Goal: Task Accomplishment & Management: Use online tool/utility

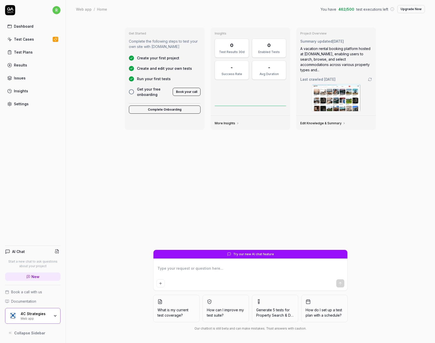
type textarea "*"
click at [32, 39] on div "Test Cases" at bounding box center [24, 38] width 20 height 5
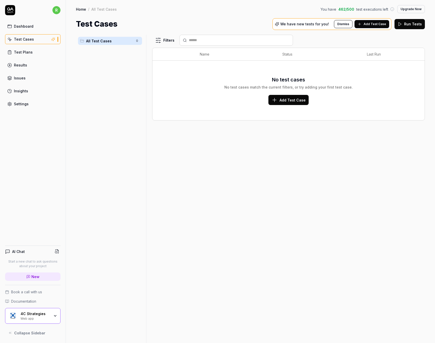
click at [35, 51] on link "Test Plans" at bounding box center [33, 52] width 56 height 10
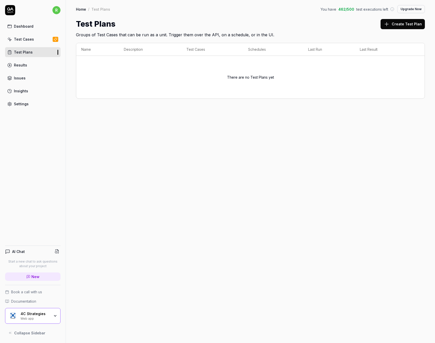
click at [31, 38] on div "Test Cases" at bounding box center [24, 38] width 20 height 5
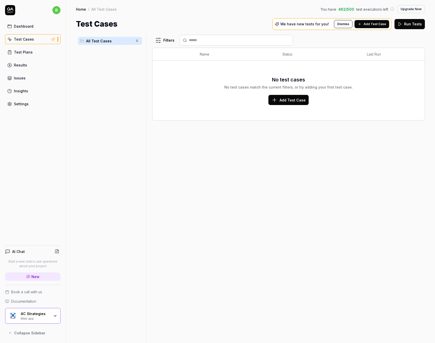
click at [39, 50] on link "Test Plans" at bounding box center [33, 52] width 56 height 10
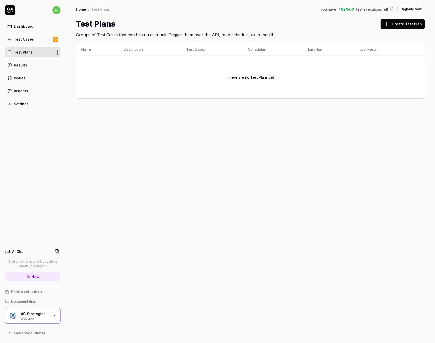
click at [412, 26] on button "Create Test Plan" at bounding box center [403, 24] width 44 height 10
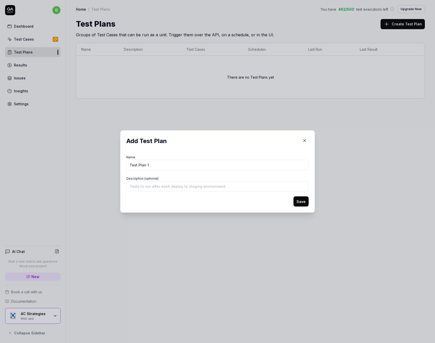
type input "Test Plan 1"
click at [300, 199] on button "Save" at bounding box center [301, 201] width 15 height 10
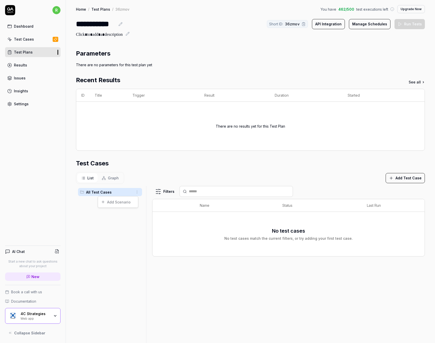
click at [135, 192] on html "**********" at bounding box center [217, 171] width 435 height 343
click at [124, 224] on html "**********" at bounding box center [217, 171] width 435 height 343
click at [398, 178] on button "Add Test Case" at bounding box center [405, 178] width 39 height 10
click at [293, 163] on div "Test Cases" at bounding box center [250, 163] width 349 height 9
click at [403, 177] on button "Add Test Case" at bounding box center [405, 178] width 39 height 10
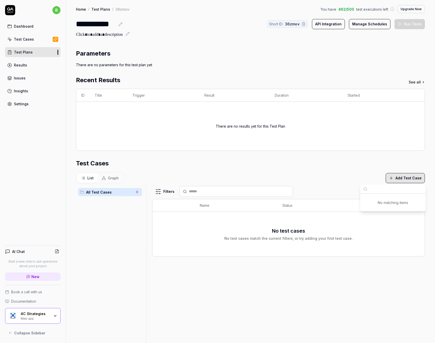
click at [289, 159] on div "Test Cases" at bounding box center [250, 163] width 349 height 9
click at [370, 23] on button "Manage Schedules" at bounding box center [370, 24] width 42 height 10
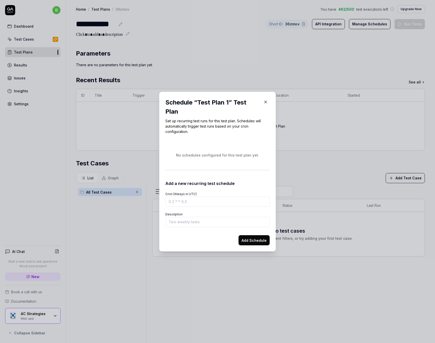
drag, startPoint x: 266, startPoint y: 102, endPoint x: 268, endPoint y: 100, distance: 2.7
click at [266, 102] on icon "button" at bounding box center [266, 102] width 5 height 5
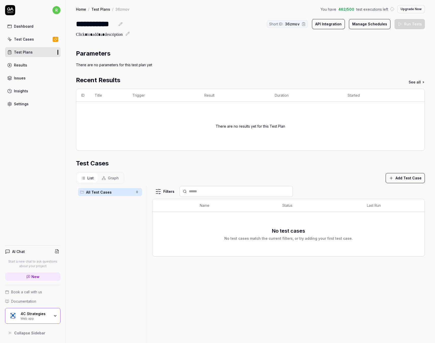
click at [325, 24] on button "API Integration" at bounding box center [328, 24] width 33 height 10
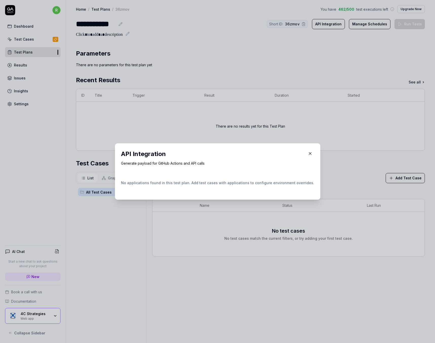
drag, startPoint x: 302, startPoint y: 153, endPoint x: 278, endPoint y: 159, distance: 25.3
click at [308, 153] on icon "button" at bounding box center [310, 153] width 5 height 5
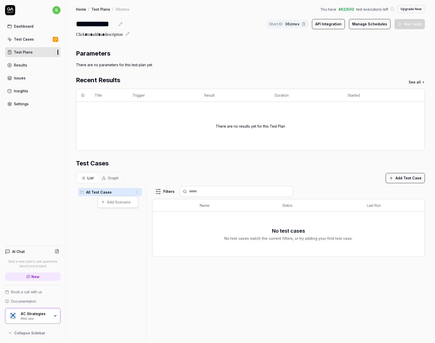
click at [137, 191] on html "**********" at bounding box center [217, 171] width 435 height 343
click at [89, 218] on html "**********" at bounding box center [217, 171] width 435 height 343
click at [32, 316] on div "4C Strategies" at bounding box center [35, 313] width 29 height 5
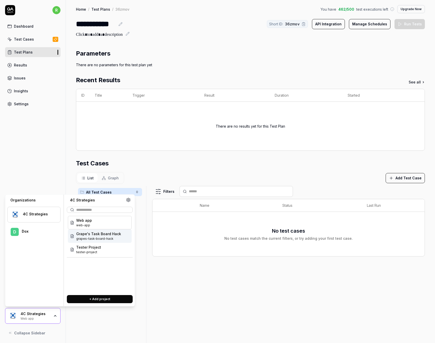
click at [39, 231] on div "Dox" at bounding box center [38, 231] width 32 height 5
click at [89, 237] on span "web-app" at bounding box center [84, 238] width 16 height 5
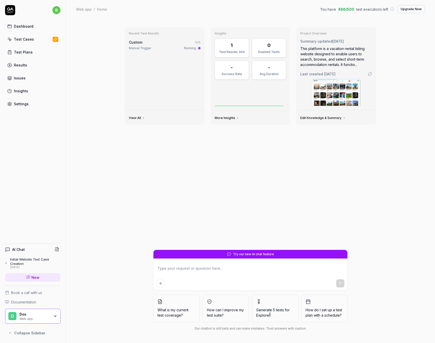
type textarea "*"
click at [30, 50] on div "Test Plans" at bounding box center [23, 51] width 19 height 5
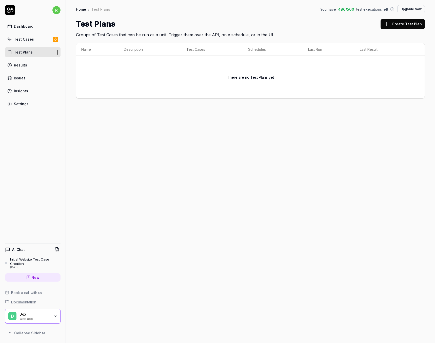
click at [402, 25] on button "Create Test Plan" at bounding box center [403, 24] width 44 height 10
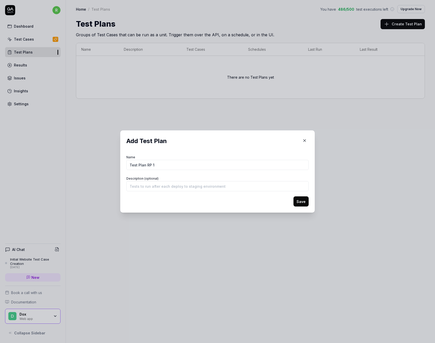
type input "Test Plan RP 1"
click at [298, 199] on button "Save" at bounding box center [301, 201] width 15 height 10
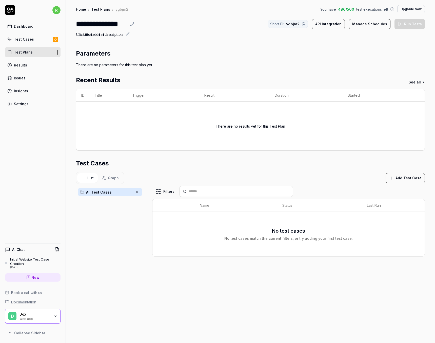
click at [400, 176] on button "Add Test Case" at bounding box center [405, 178] width 39 height 10
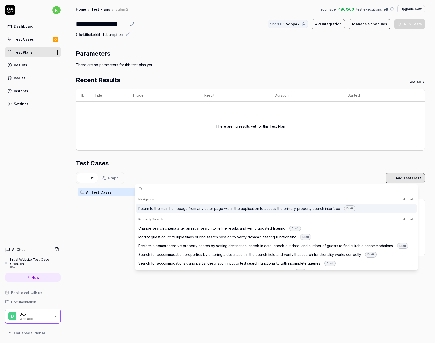
click at [199, 167] on div "Test Cases" at bounding box center [250, 163] width 349 height 9
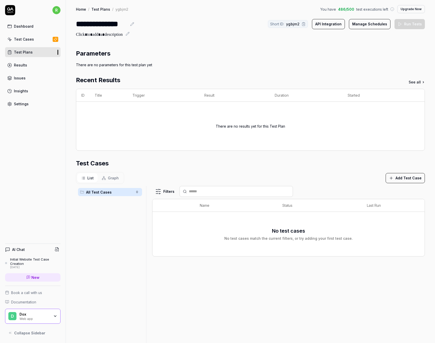
click at [24, 38] on div "Test Cases" at bounding box center [24, 38] width 20 height 5
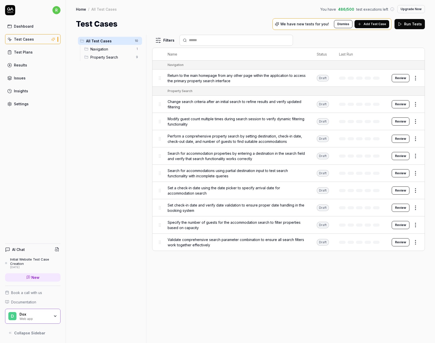
click at [101, 50] on span "Navigation" at bounding box center [111, 48] width 43 height 5
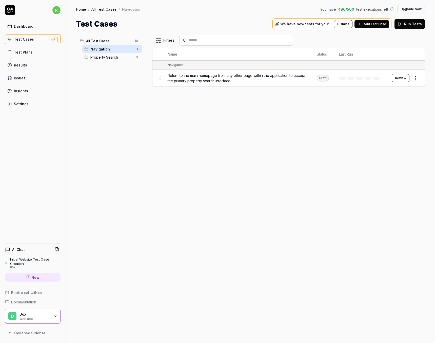
click at [45, 314] on div "Dox" at bounding box center [35, 314] width 30 height 5
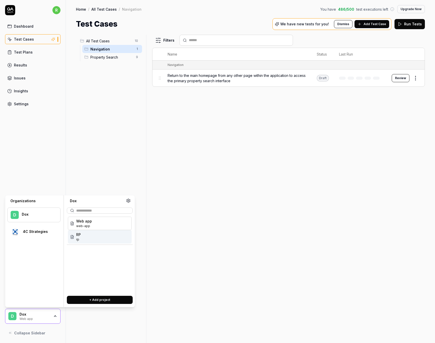
click at [79, 234] on span "RP" at bounding box center [78, 234] width 5 height 5
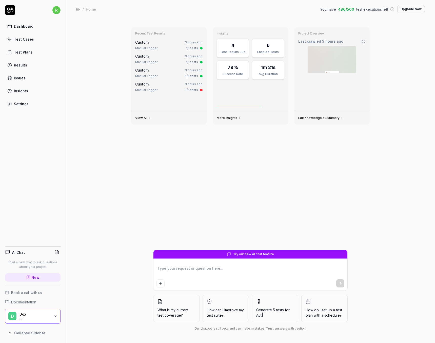
type textarea "*"
click at [32, 51] on link "Test Plans" at bounding box center [33, 52] width 56 height 10
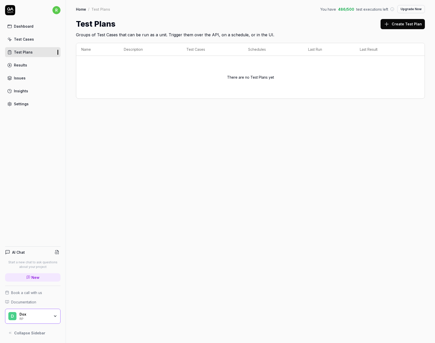
click at [397, 22] on button "Create Test Plan" at bounding box center [403, 24] width 44 height 10
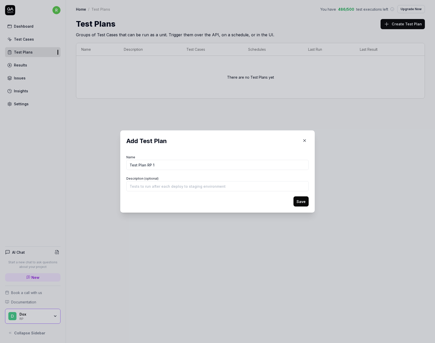
type input "Test Plan RP 1"
click at [302, 203] on button "Save" at bounding box center [301, 201] width 15 height 10
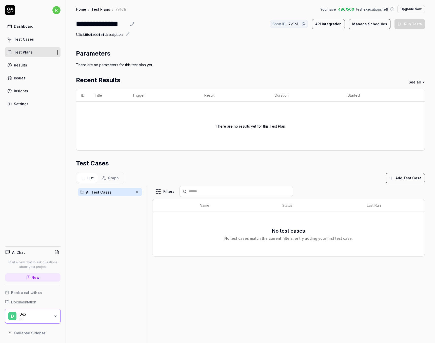
click at [102, 191] on span "All Test Cases" at bounding box center [109, 191] width 47 height 5
click at [113, 179] on span "Graph" at bounding box center [113, 177] width 11 height 5
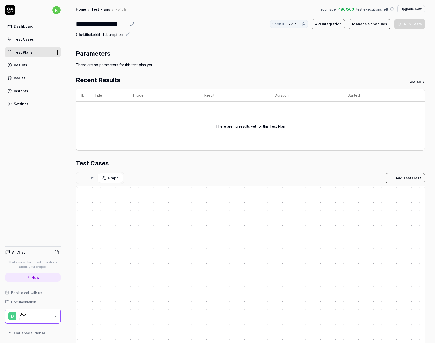
click at [88, 177] on span "List" at bounding box center [90, 177] width 6 height 5
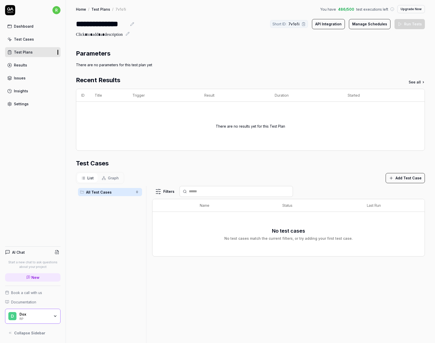
click at [109, 194] on span "All Test Cases" at bounding box center [109, 191] width 47 height 5
click at [139, 192] on html "**********" at bounding box center [217, 171] width 435 height 343
click at [124, 231] on html "**********" at bounding box center [217, 171] width 435 height 343
click at [416, 179] on button "Add Test Case" at bounding box center [405, 178] width 39 height 10
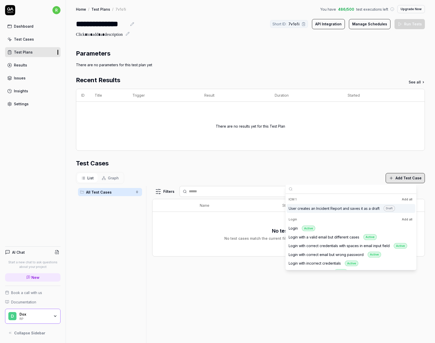
click at [343, 209] on div "User creates an Incident Report and saves it as a draft Draft" at bounding box center [342, 208] width 106 height 6
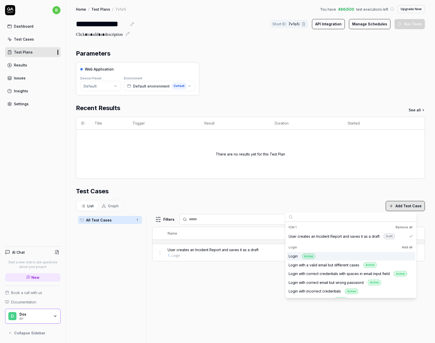
click at [291, 200] on div "List Graph Add Test Case" at bounding box center [250, 206] width 349 height 12
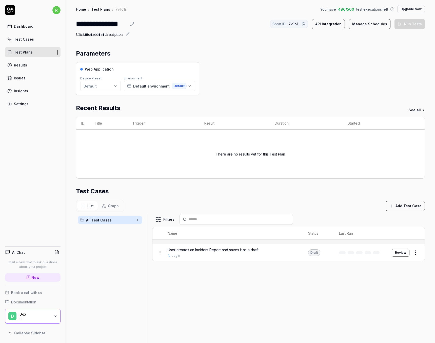
click at [401, 205] on button "Add Test Case" at bounding box center [405, 206] width 39 height 10
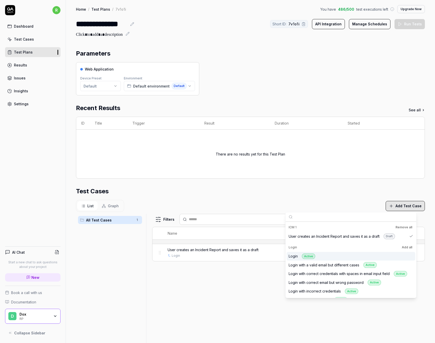
click at [297, 256] on div "Login Active" at bounding box center [302, 256] width 27 height 6
click at [274, 174] on td "There are no results yet for this Test Plan" at bounding box center [250, 154] width 349 height 49
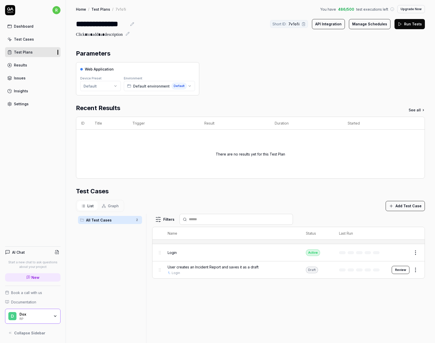
click at [399, 270] on button "Review" at bounding box center [401, 270] width 18 height 8
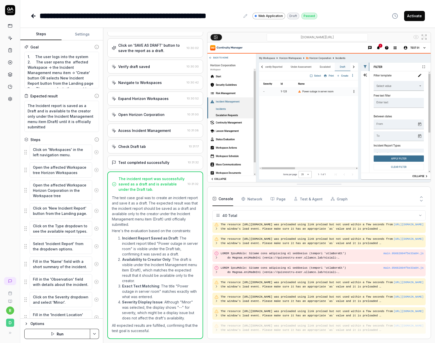
scroll to position [431, 0]
click at [413, 16] on button "Activate" at bounding box center [414, 16] width 21 height 10
click at [325, 9] on div "**********" at bounding box center [227, 11] width 415 height 22
click at [33, 16] on icon at bounding box center [34, 16] width 4 height 0
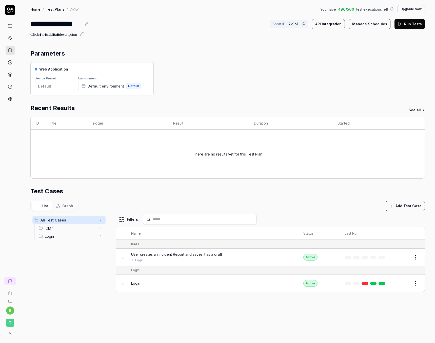
click at [63, 227] on span "ICM 1" at bounding box center [71, 227] width 52 height 5
click at [68, 238] on span "Login" at bounding box center [71, 235] width 52 height 5
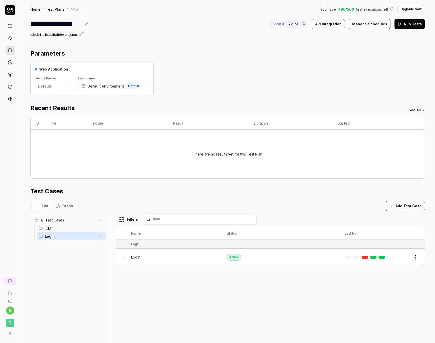
click at [68, 226] on span "ICM 1" at bounding box center [71, 227] width 52 height 5
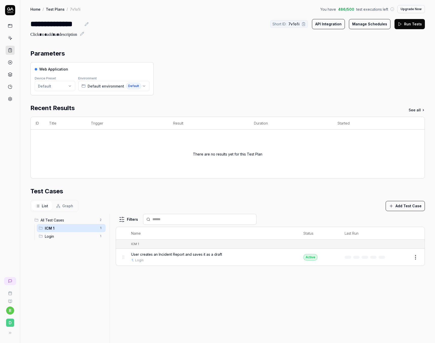
click at [68, 218] on span "All Test Cases" at bounding box center [69, 219] width 56 height 5
click at [62, 228] on span "ICM 1" at bounding box center [71, 227] width 52 height 5
click at [331, 22] on button "API Integration" at bounding box center [328, 24] width 33 height 10
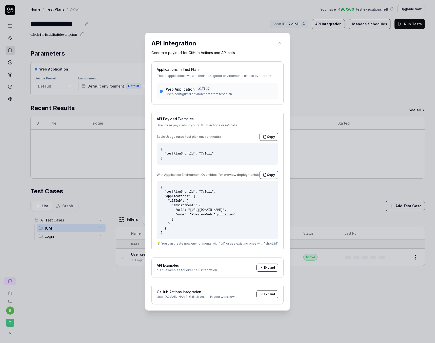
click at [264, 268] on span "Expand" at bounding box center [269, 267] width 11 height 5
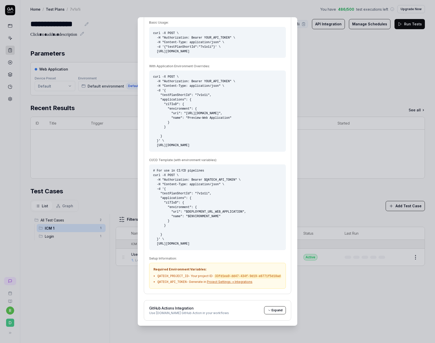
scroll to position [242, 0]
click at [272, 308] on span "Expand" at bounding box center [277, 309] width 11 height 5
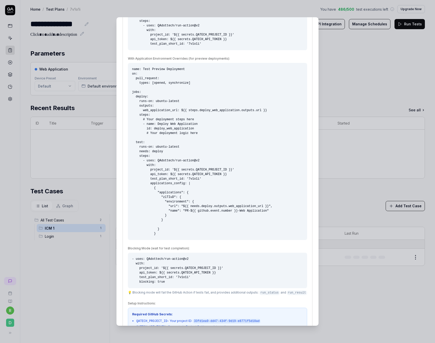
scroll to position [612, 0]
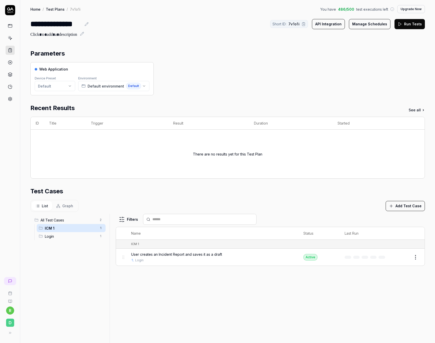
click at [376, 25] on button "Manage Schedules" at bounding box center [370, 24] width 42 height 10
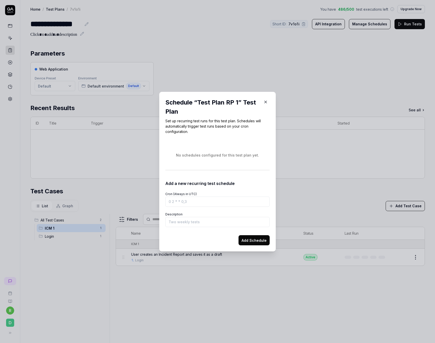
click at [264, 101] on icon "button" at bounding box center [266, 102] width 5 height 5
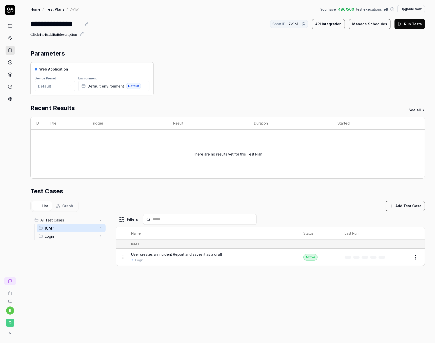
click at [300, 89] on div "Web Application Device Preset Default Environment Default environment Default" at bounding box center [227, 78] width 395 height 33
click at [217, 255] on span "User creates an Incident Report and saves it as a draft" at bounding box center [176, 253] width 91 height 5
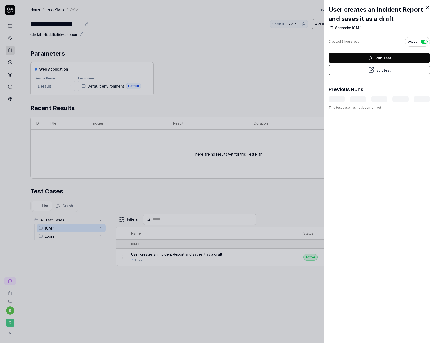
click at [427, 6] on icon at bounding box center [428, 7] width 5 height 5
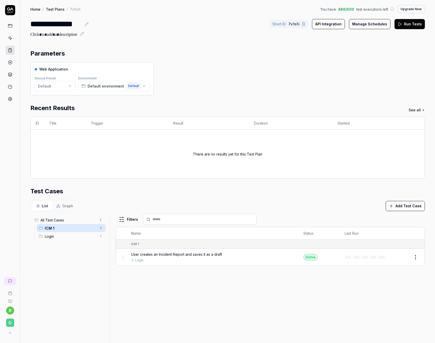
click at [257, 177] on td "There are no results yet for this Test Plan" at bounding box center [228, 154] width 394 height 49
click at [141, 261] on link "Login" at bounding box center [139, 260] width 8 height 5
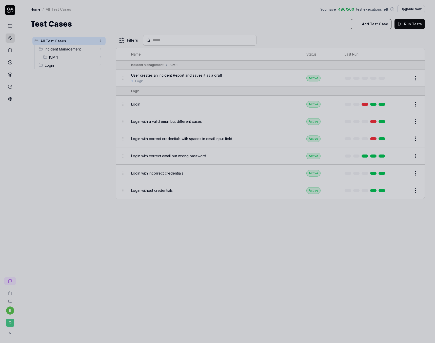
click at [279, 230] on div at bounding box center [217, 171] width 435 height 343
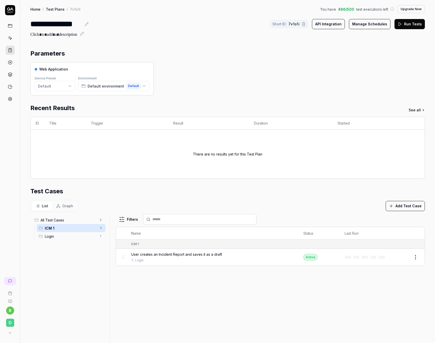
click at [413, 256] on html "**********" at bounding box center [217, 171] width 435 height 343
click at [388, 169] on div "Run Test" at bounding box center [391, 167] width 48 height 11
click at [249, 193] on div "Test Cases" at bounding box center [227, 191] width 395 height 9
click at [192, 256] on span "User creates an Incident Report and saves it as a draft" at bounding box center [176, 253] width 91 height 5
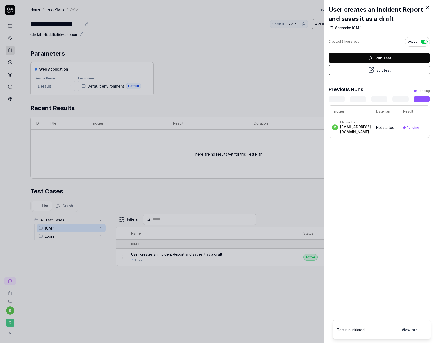
click at [259, 73] on div at bounding box center [217, 171] width 435 height 343
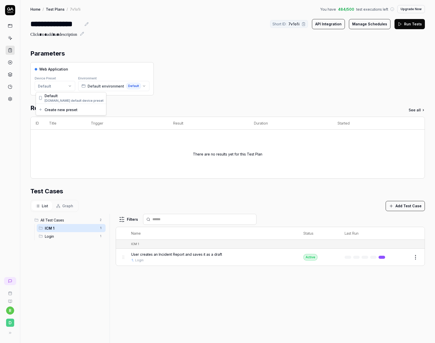
click at [60, 87] on html "**********" at bounding box center [217, 171] width 435 height 343
click at [133, 108] on html "**********" at bounding box center [217, 171] width 435 height 343
click at [134, 88] on span "Default" at bounding box center [133, 86] width 15 height 7
click at [289, 69] on div "Web Application Device Preset Default Environment Default environment Default" at bounding box center [227, 78] width 395 height 33
click at [290, 25] on span "7v1o1i" at bounding box center [294, 23] width 11 height 5
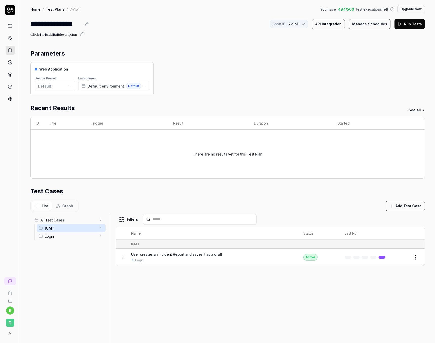
click at [223, 66] on div "Web Application Device Preset Default Environment Default environment Default" at bounding box center [227, 78] width 395 height 33
click at [301, 25] on div "Short ID: 7v1o1i" at bounding box center [289, 24] width 38 height 8
click at [270, 79] on div "Web Application Device Preset Default Environment Default environment Default" at bounding box center [227, 78] width 395 height 33
click at [8, 333] on icon at bounding box center [9, 332] width 4 height 4
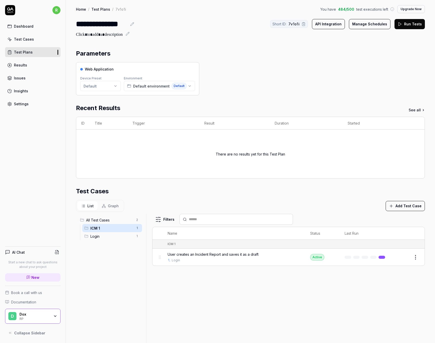
click at [25, 64] on div "Results" at bounding box center [20, 64] width 13 height 5
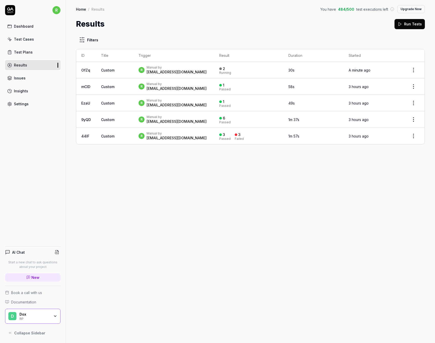
click at [40, 79] on link "Issues" at bounding box center [33, 78] width 56 height 10
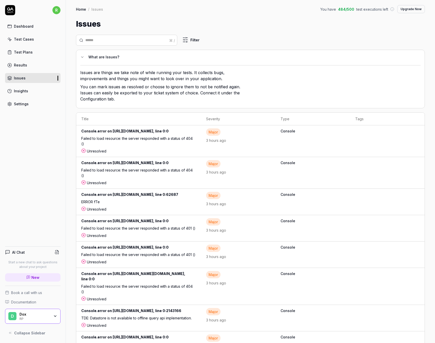
scroll to position [34, 0]
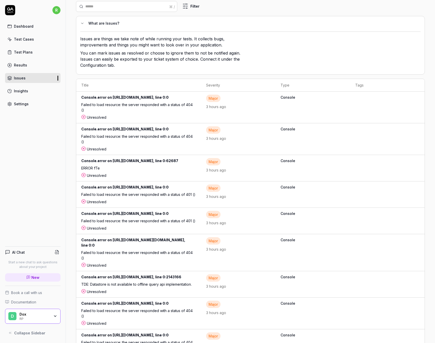
click at [196, 102] on div "Console.error on https://continuity-test.exonaut.com/ExonautWeb/js-conf/logos/e…" at bounding box center [138, 98] width 115 height 7
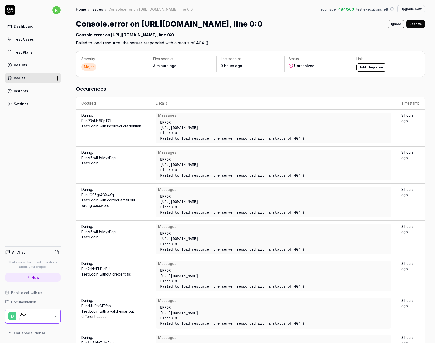
click at [283, 84] on div "Severity Major First seen at A minute ago Last seen at 3 hours ago Status Unres…" at bounding box center [251, 342] width 370 height 592
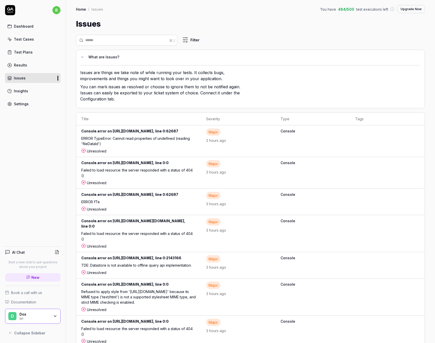
click at [221, 132] on div "Major" at bounding box center [213, 131] width 14 height 7
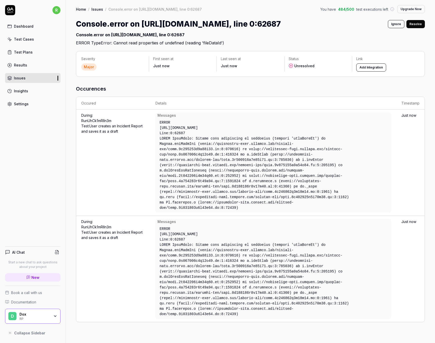
click at [91, 70] on div "Major" at bounding box center [88, 66] width 15 height 7
click at [87, 70] on div "Major" at bounding box center [88, 66] width 15 height 7
drag, startPoint x: 93, startPoint y: 71, endPoint x: 108, endPoint y: 71, distance: 15.7
click at [93, 70] on div "Major" at bounding box center [88, 66] width 15 height 7
click at [188, 77] on div "Severity Major First seen at Just now Last seen at Just now Status Unresolved L…" at bounding box center [250, 64] width 349 height 26
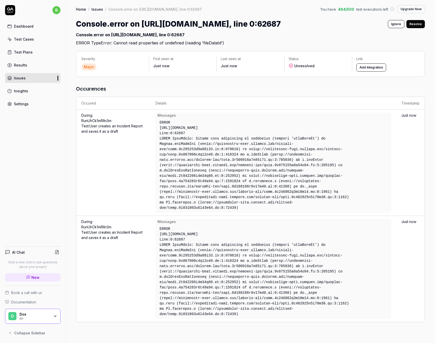
click at [281, 85] on div "Severity Major First seen at Just now Last seen at Just now Status Unresolved L…" at bounding box center [251, 194] width 370 height 297
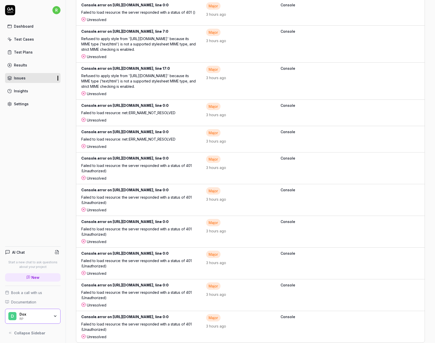
scroll to position [628, 0]
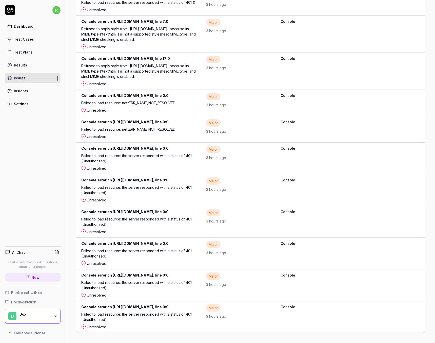
click at [196, 304] on div "Console.error on https://autologon.microsoftazuread-sso.com/ee505477-541f-424b-…" at bounding box center [138, 307] width 115 height 7
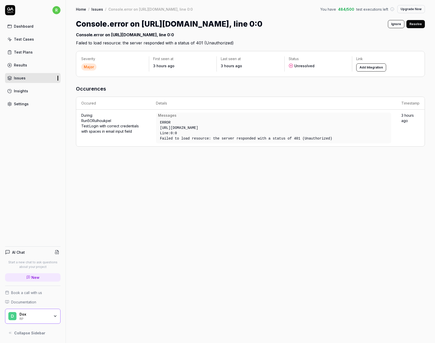
click at [370, 71] on button "Add Integration" at bounding box center [372, 67] width 30 height 8
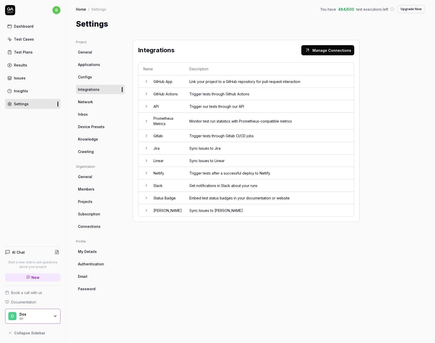
click at [147, 137] on icon at bounding box center [146, 136] width 4 height 4
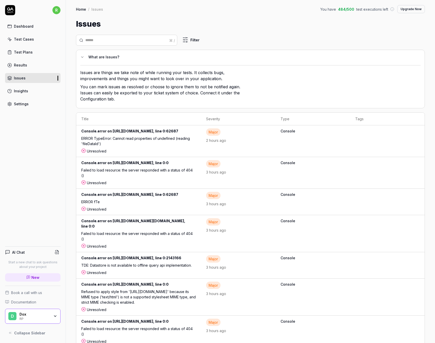
click at [27, 91] on div "Insights" at bounding box center [21, 90] width 14 height 5
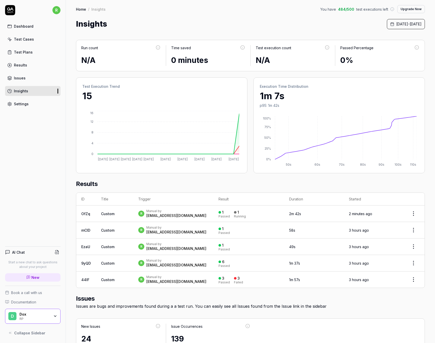
click at [288, 24] on div "Insights September 1st, 2025 - September 26th, 2025" at bounding box center [250, 23] width 349 height 11
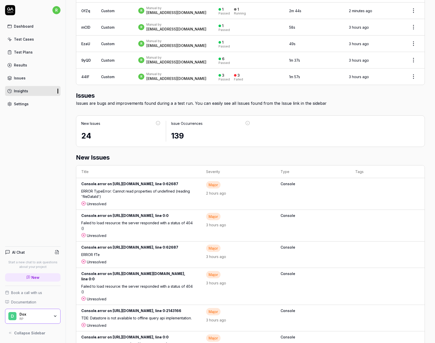
scroll to position [236, 0]
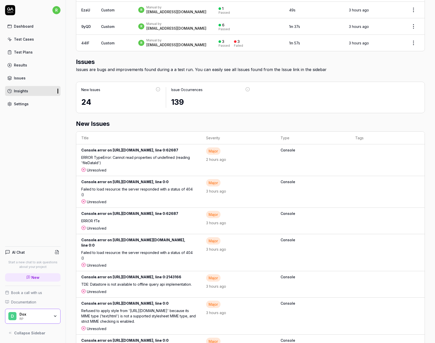
click at [50, 320] on div "Dox RP" at bounding box center [37, 316] width 34 height 9
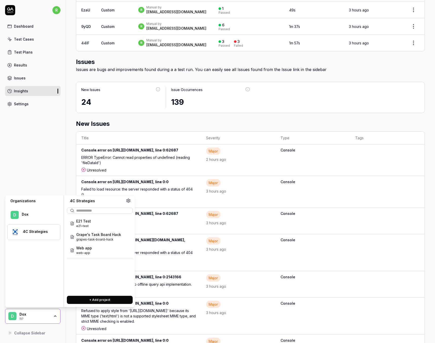
click at [35, 229] on div "4C Strategies" at bounding box center [33, 232] width 53 height 16
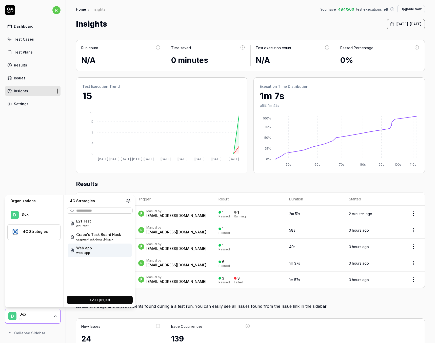
click at [24, 229] on div "4C Strategies" at bounding box center [38, 231] width 31 height 5
click at [101, 249] on div "Web app web-app" at bounding box center [100, 249] width 64 height 13
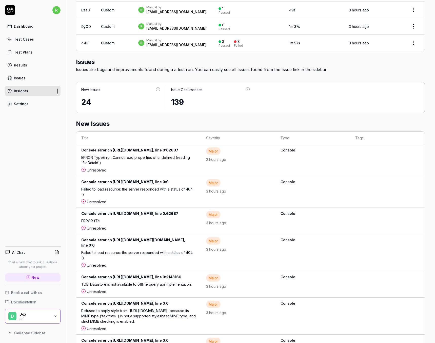
scroll to position [270, 0]
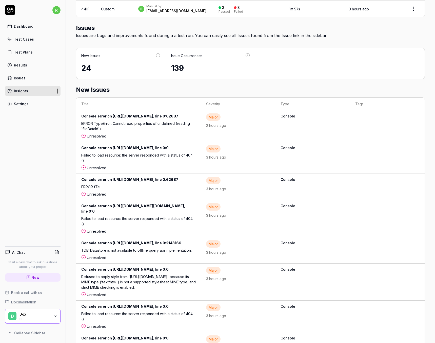
click at [27, 38] on div "Test Cases" at bounding box center [24, 38] width 20 height 5
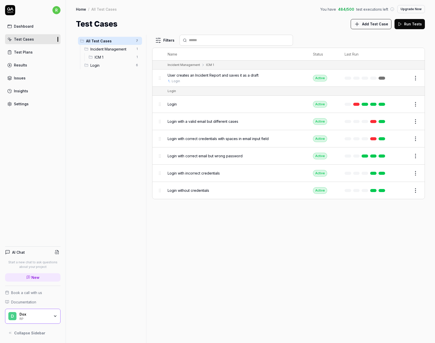
click at [33, 52] on link "Test Plans" at bounding box center [33, 52] width 56 height 10
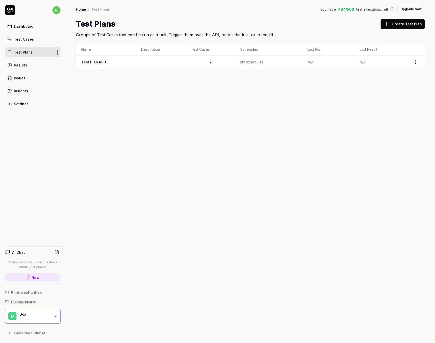
click at [106, 62] on td "Test Plan RP 1" at bounding box center [106, 62] width 60 height 12
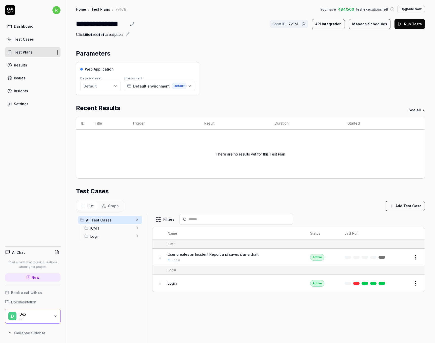
click at [106, 85] on html "**********" at bounding box center [217, 171] width 435 height 343
click at [273, 83] on html "**********" at bounding box center [217, 171] width 435 height 343
click at [155, 83] on span "Default environment" at bounding box center [151, 85] width 36 height 5
click at [190, 85] on button "Default environment Default" at bounding box center [159, 86] width 71 height 10
click at [277, 74] on div "Web Application Device Preset Default Environment Default environment Default" at bounding box center [250, 78] width 349 height 33
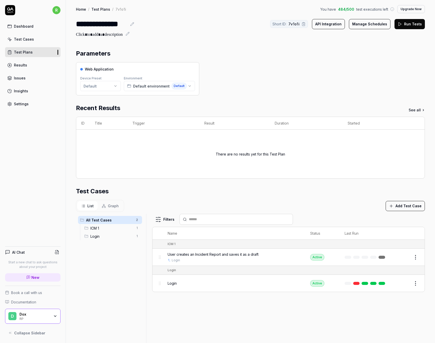
click at [102, 202] on button "Graph" at bounding box center [110, 205] width 25 height 9
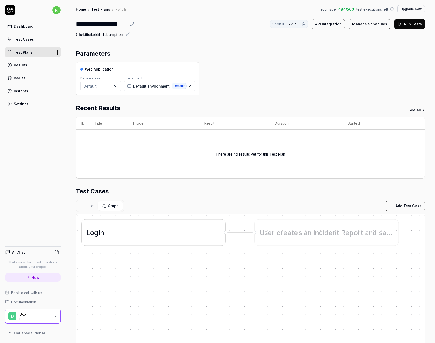
click at [178, 237] on div "L o g i n" at bounding box center [153, 232] width 135 height 10
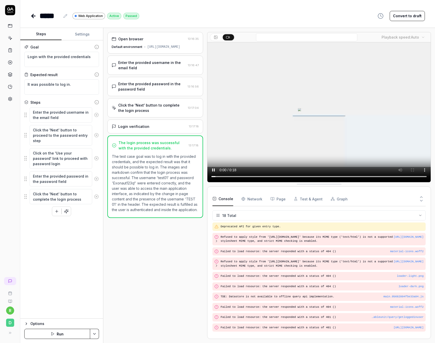
scroll to position [97, 0]
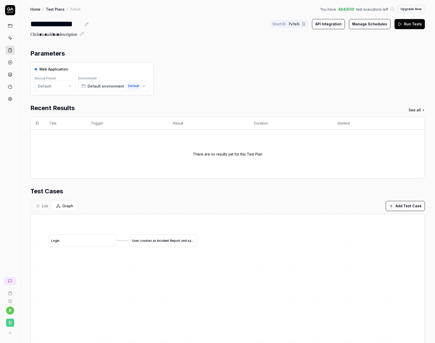
drag, startPoint x: 143, startPoint y: 228, endPoint x: 153, endPoint y: 240, distance: 15.8
click at [153, 240] on div "U s e r c r e a t e s a n I n c i d e n t R e p o r t a n d s a v e s i t a s a…" at bounding box center [163, 240] width 67 height 12
drag, startPoint x: 123, startPoint y: 248, endPoint x: 136, endPoint y: 263, distance: 19.2
click at [135, 263] on div "L o g i n U s e r c r e a t e s a n I n c i d e n t R e p o r t a n d s a v e s…" at bounding box center [228, 334] width 394 height 241
click at [157, 248] on div "U s e r c r e a t e s a n I n c i d e n t R e p o r t a n d s a v e s i t a s a…" at bounding box center [173, 245] width 76 height 6
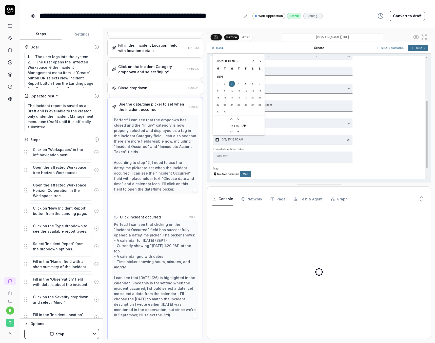
type textarea "*"
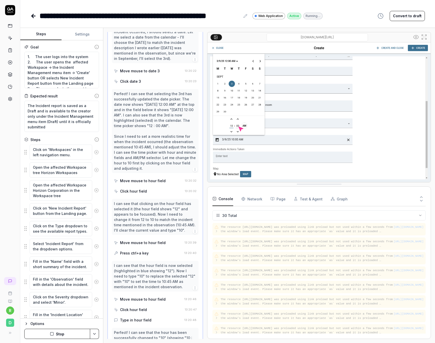
scroll to position [287, 0]
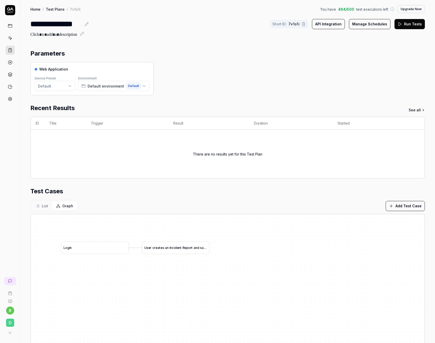
drag, startPoint x: 323, startPoint y: 264, endPoint x: 348, endPoint y: 287, distance: 33.6
click at [348, 287] on div "L o g i n U s e r c r e a t e s a n I n c i d e n t R e p o r t a n d s a v e s…" at bounding box center [228, 334] width 394 height 241
click at [406, 207] on button "Add Test Case" at bounding box center [405, 206] width 39 height 10
click at [246, 197] on section "Test Cases List Graph Add Test Case L o g i n U s e r c r e a t e s a n I n c i…" at bounding box center [227, 321] width 395 height 268
drag, startPoint x: 250, startPoint y: 305, endPoint x: 245, endPoint y: 308, distance: 6.5
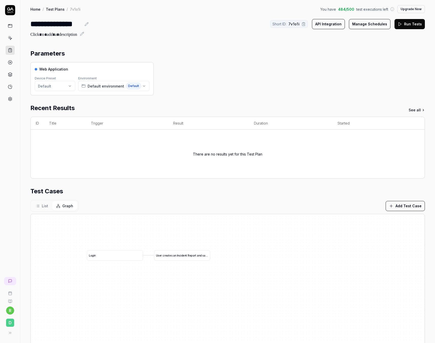
click at [245, 308] on div "L o g i n U s e r c r e a t e s a n I n c i d e n t R e p o r t a n d s a v e s…" at bounding box center [228, 334] width 394 height 241
drag, startPoint x: 177, startPoint y: 279, endPoint x: 232, endPoint y: 289, distance: 56.3
click at [238, 293] on div "L o g i n U s e r c r e a t e s a n I n c i d e n t R e p o r t a n d s a v e s…" at bounding box center [228, 334] width 394 height 241
drag, startPoint x: 163, startPoint y: 262, endPoint x: 140, endPoint y: 253, distance: 24.6
click at [140, 253] on div "L o g i n" at bounding box center [109, 248] width 67 height 12
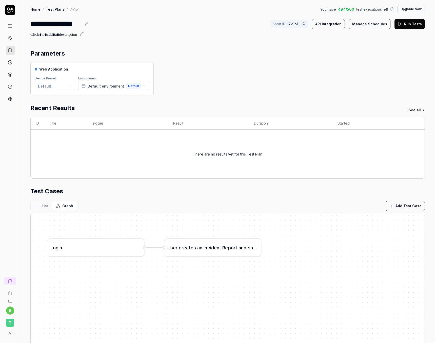
click at [39, 203] on button "List" at bounding box center [42, 205] width 21 height 9
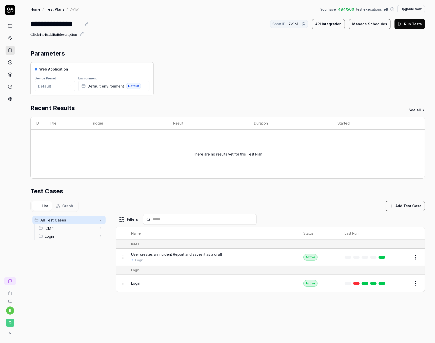
click at [155, 253] on span "User creates an Incident Report and saves it as a draft" at bounding box center [176, 253] width 91 height 5
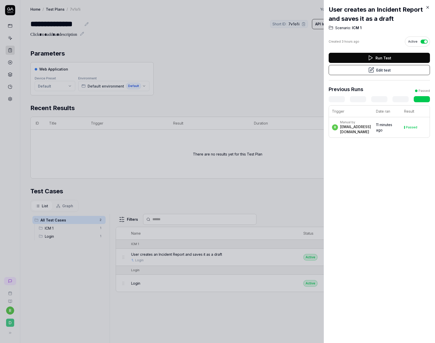
drag, startPoint x: 165, startPoint y: 161, endPoint x: 144, endPoint y: 150, distance: 23.8
click at [165, 161] on div at bounding box center [217, 171] width 435 height 343
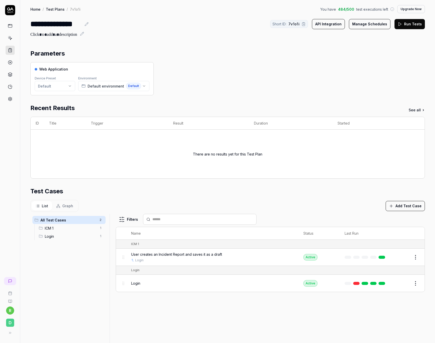
click at [9, 37] on icon at bounding box center [10, 38] width 5 height 5
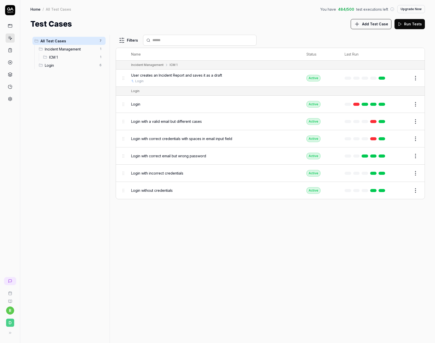
click at [374, 25] on span "Add Test Case" at bounding box center [375, 23] width 26 height 5
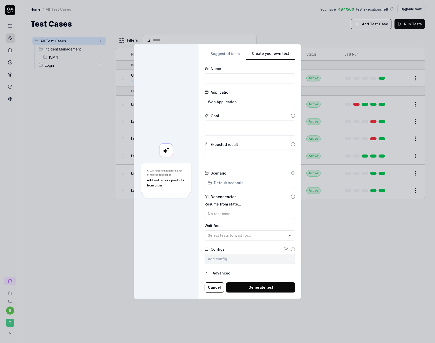
click at [270, 119] on div "Suggested tests Create your own test Name Application Web Application Goal Expe…" at bounding box center [250, 171] width 91 height 242
click at [291, 115] on icon at bounding box center [293, 115] width 5 height 5
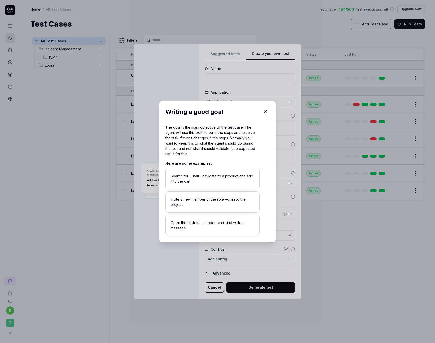
click at [265, 111] on icon "button" at bounding box center [266, 111] width 5 height 5
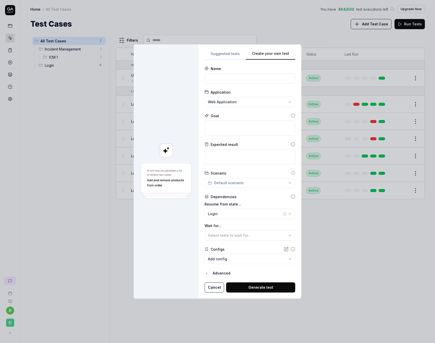
click at [293, 143] on icon at bounding box center [293, 143] width 0 height 0
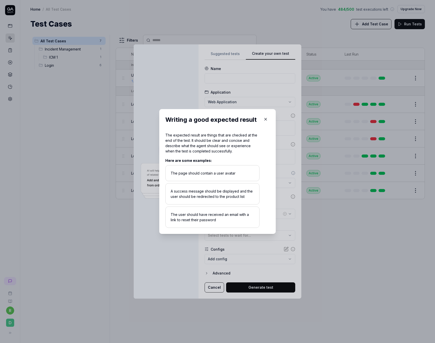
click at [265, 120] on icon "button" at bounding box center [266, 119] width 5 height 5
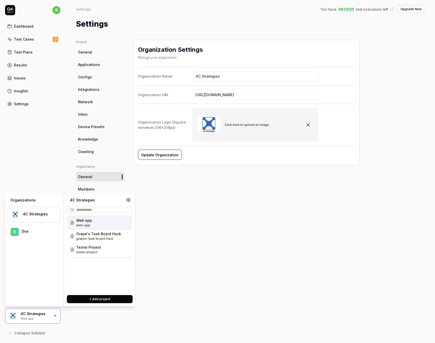
click at [30, 51] on div "Test Plans" at bounding box center [23, 51] width 19 height 5
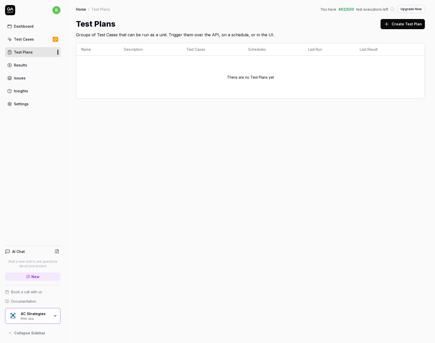
click at [388, 25] on icon at bounding box center [387, 24] width 6 height 6
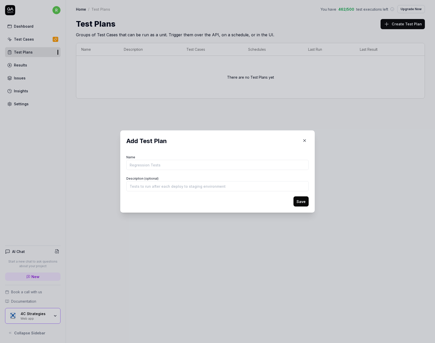
drag, startPoint x: 176, startPoint y: 164, endPoint x: 151, endPoint y: 164, distance: 25.1
click at [151, 164] on input "Name" at bounding box center [217, 165] width 182 height 10
click at [152, 163] on input "Name" at bounding box center [217, 165] width 182 height 10
click at [195, 144] on h2 "Add Test Plan" at bounding box center [217, 140] width 182 height 9
click at [304, 139] on icon "button" at bounding box center [305, 140] width 2 height 2
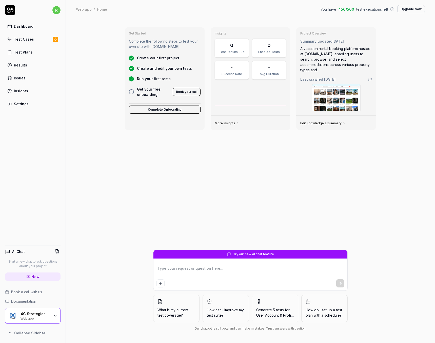
type textarea "*"
click at [32, 37] on div "Test Cases" at bounding box center [24, 38] width 20 height 5
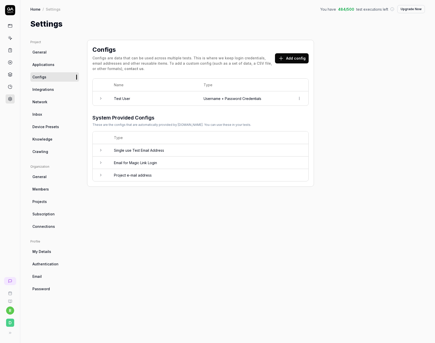
click at [106, 98] on td at bounding box center [101, 98] width 16 height 14
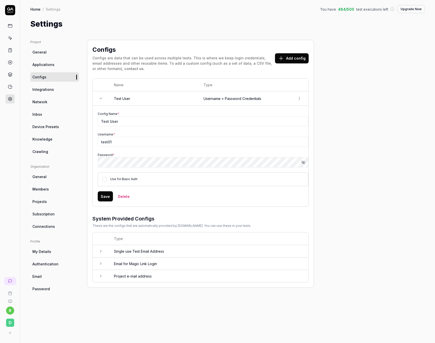
click at [239, 98] on td "Username + Password Credentials" at bounding box center [245, 98] width 92 height 14
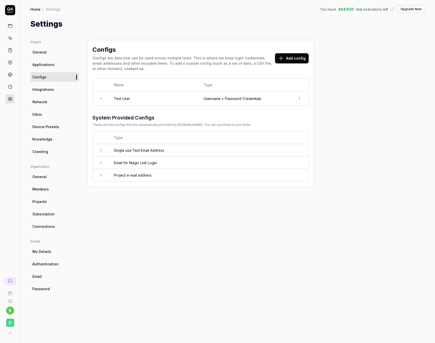
click at [241, 98] on td "Username + Password Credentials" at bounding box center [245, 98] width 92 height 14
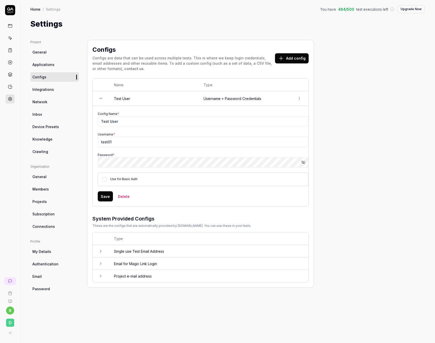
click at [99, 250] on td at bounding box center [101, 251] width 16 height 12
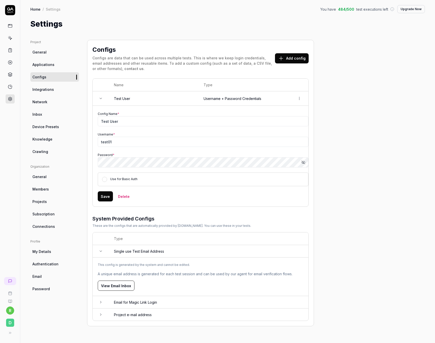
click at [99, 250] on icon at bounding box center [101, 251] width 4 height 4
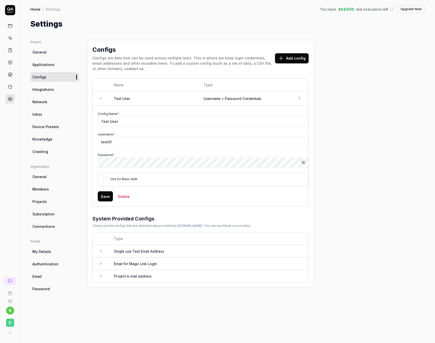
click at [101, 273] on td at bounding box center [101, 276] width 16 height 12
click at [102, 265] on icon at bounding box center [101, 263] width 4 height 4
click at [101, 263] on icon at bounding box center [101, 263] width 4 height 4
click at [101, 252] on icon at bounding box center [101, 251] width 4 height 4
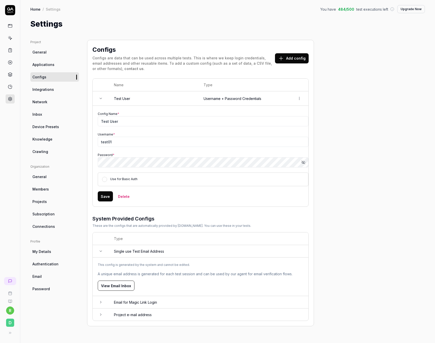
click at [101, 252] on icon at bounding box center [101, 251] width 4 height 4
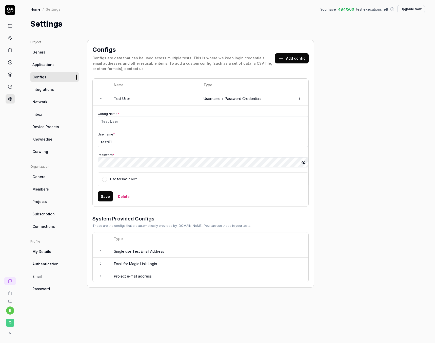
click at [48, 54] on link "General" at bounding box center [54, 51] width 49 height 9
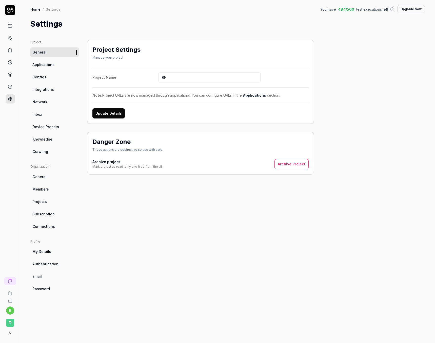
click at [50, 64] on span "Applications" at bounding box center [43, 64] width 22 height 5
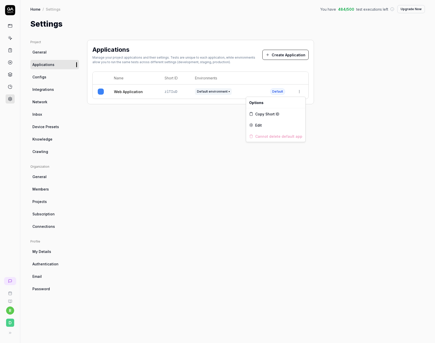
click at [299, 90] on html "r D Home / Settings You have 484 / 500 test executions left Upgrade Now Home / …" at bounding box center [217, 171] width 435 height 343
click at [268, 125] on div "Edit" at bounding box center [275, 124] width 59 height 11
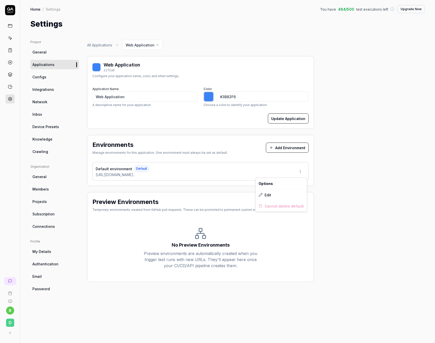
click at [303, 171] on html "r D Home / Settings You have 484 / 500 test executions left Upgrade Now Home / …" at bounding box center [217, 171] width 435 height 343
click at [272, 195] on div "Edit" at bounding box center [281, 194] width 51 height 11
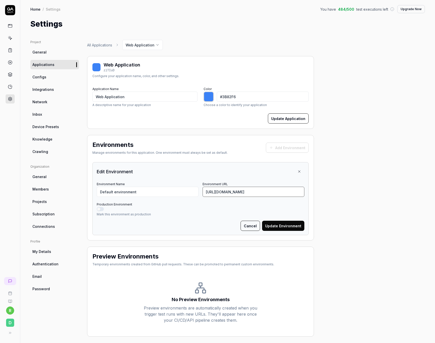
click at [221, 192] on input "[URL][DOMAIN_NAME]" at bounding box center [254, 192] width 102 height 10
click at [385, 146] on div "Project General Applications Configs Integrations Network Inbox Device Presets …" at bounding box center [227, 188] width 395 height 297
click at [345, 161] on div "Project General Applications Configs Integrations Network Inbox Device Presets …" at bounding box center [227, 188] width 395 height 297
click at [360, 158] on div "Project General Applications Configs Integrations Network Inbox Device Presets …" at bounding box center [227, 188] width 395 height 297
click at [389, 103] on div "Project General Applications Configs Integrations Network Inbox Device Presets …" at bounding box center [227, 188] width 395 height 297
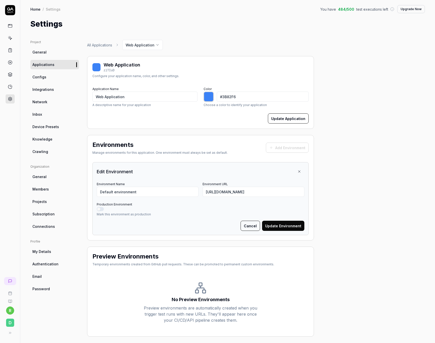
type input "*******"
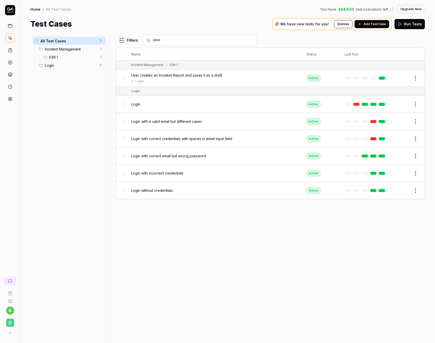
click at [182, 76] on span "User creates an Incident Report and saves it as a draft" at bounding box center [176, 74] width 91 height 5
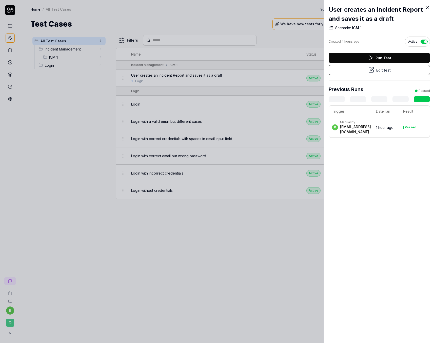
drag, startPoint x: 214, startPoint y: 248, endPoint x: 250, endPoint y: 162, distance: 93.7
click at [214, 248] on div at bounding box center [217, 171] width 435 height 343
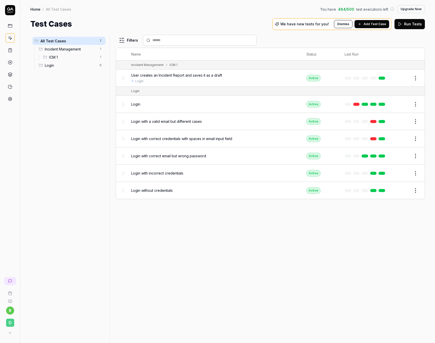
click at [402, 79] on button "Edit" at bounding box center [404, 78] width 12 height 8
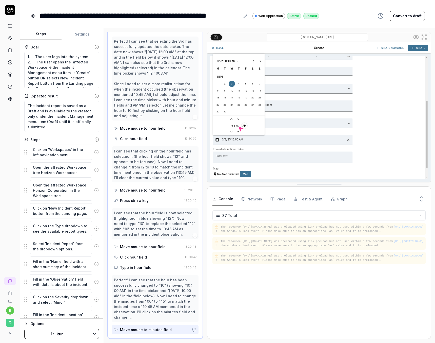
scroll to position [388, 0]
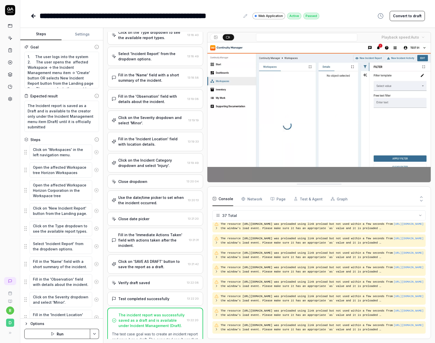
scroll to position [169, 0]
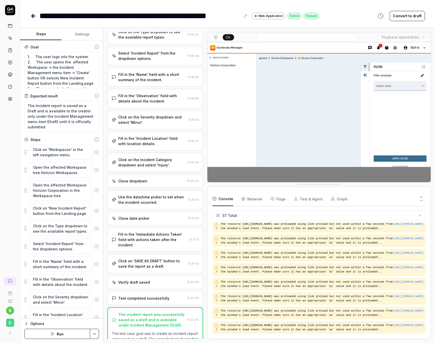
click at [151, 205] on div "Use the date/time picker to set when the incident occurred." at bounding box center [152, 199] width 68 height 11
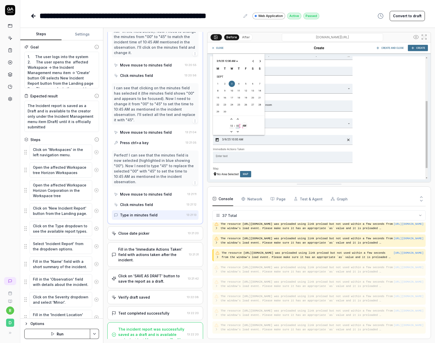
scroll to position [842, 0]
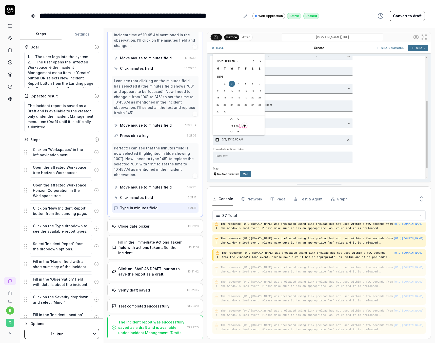
click at [148, 228] on div "Close date picker 13:21:20" at bounding box center [155, 226] width 96 height 14
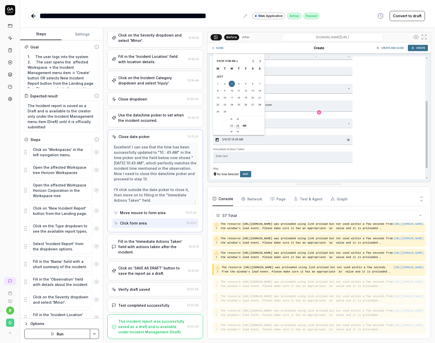
click at [153, 244] on div "Fill in the 'Immediate Actions Taken' field with actions taken after the incide…" at bounding box center [152, 246] width 69 height 16
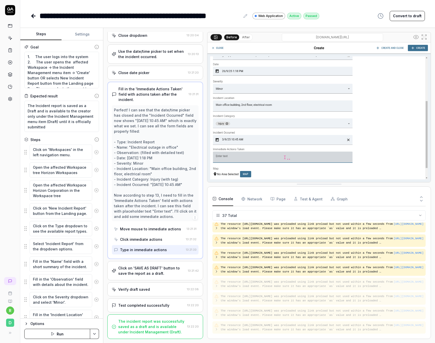
scroll to position [319, 0]
click at [157, 268] on div "Click on 'SAVE AS DRAFT' button to save the report as a draft." at bounding box center [152, 270] width 68 height 11
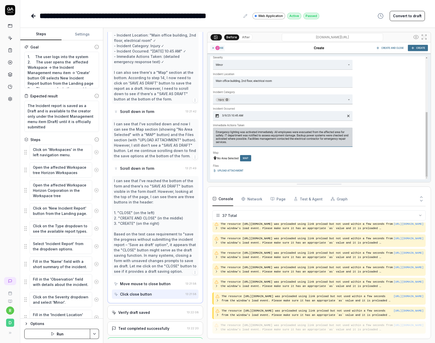
scroll to position [502, 0]
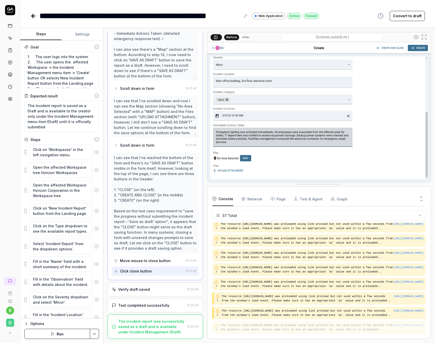
click at [152, 290] on div "Verify draft saved" at bounding box center [148, 288] width 73 height 5
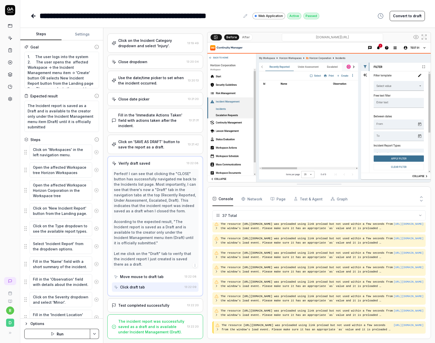
scroll to position [293, 0]
click at [132, 302] on div "Test completed successfully 13:22:20" at bounding box center [155, 305] width 96 height 14
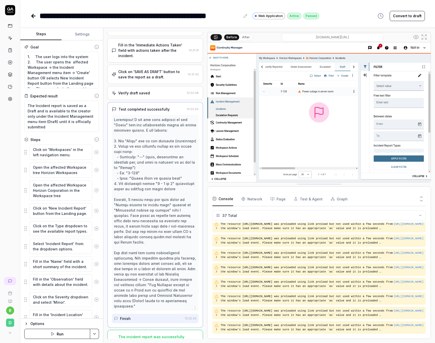
scroll to position [367, 0]
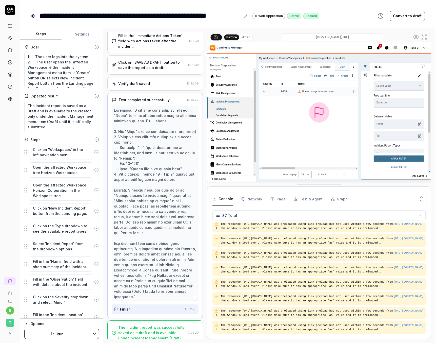
click at [156, 325] on div "The incident report was successfully saved as a draft and is available under In…" at bounding box center [151, 332] width 67 height 16
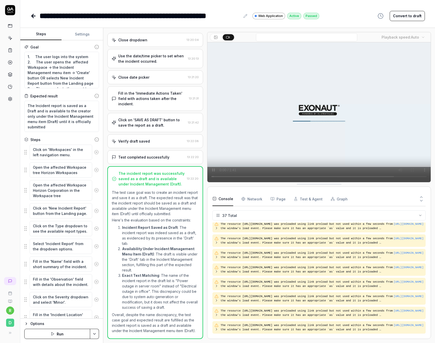
scroll to position [0, 0]
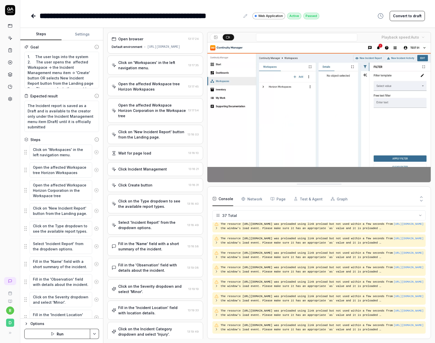
click at [47, 31] on button "Steps" at bounding box center [40, 34] width 41 height 12
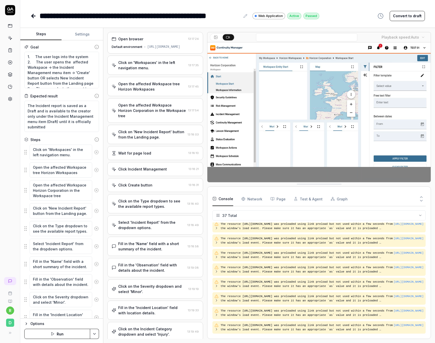
click at [32, 17] on icon at bounding box center [33, 16] width 6 height 6
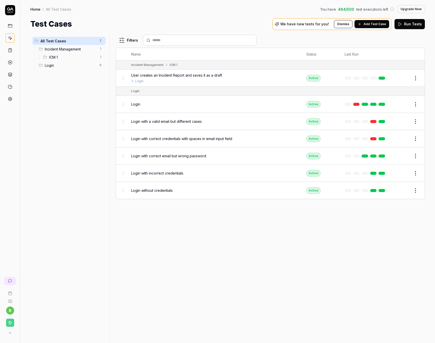
click at [413, 79] on html "r D Home / All Test Cases You have 484 / 500 test executions left Upgrade Now H…" at bounding box center [217, 171] width 435 height 343
click at [401, 101] on div "Run Test" at bounding box center [395, 99] width 48 height 11
click at [405, 329] on button "View run" at bounding box center [410, 329] width 22 height 10
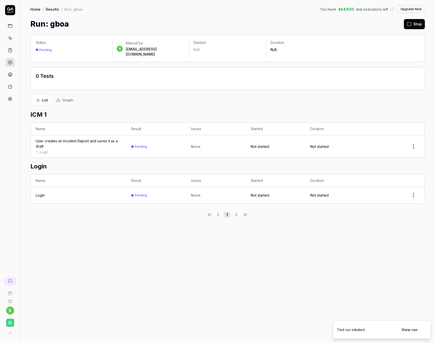
click at [105, 138] on div "User creates an Incident Report and saves it as a draft" at bounding box center [78, 143] width 85 height 11
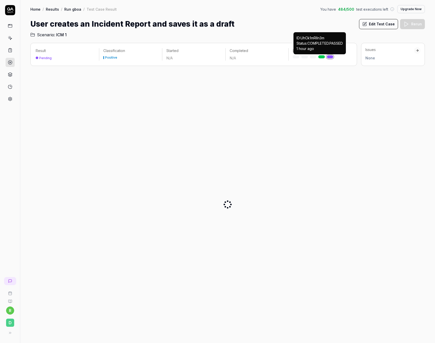
click at [320, 56] on link at bounding box center [322, 56] width 7 height 3
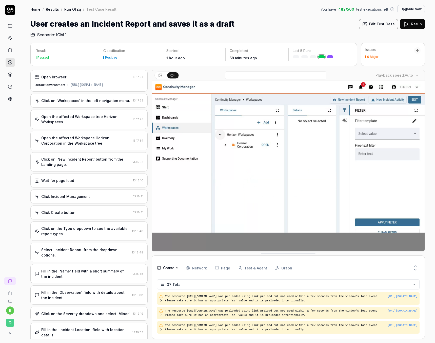
click at [415, 26] on button "Rerun" at bounding box center [412, 24] width 25 height 10
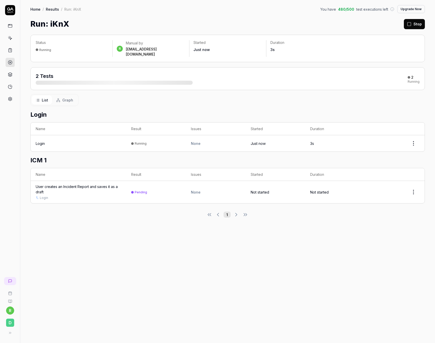
click at [50, 73] on span "2 Tests" at bounding box center [45, 76] width 18 height 6
click at [68, 72] on div "2 Tests" at bounding box center [114, 78] width 157 height 12
click at [46, 141] on div "Login" at bounding box center [78, 143] width 85 height 5
drag, startPoint x: 49, startPoint y: 138, endPoint x: 212, endPoint y: 114, distance: 164.5
click at [53, 141] on div "Login" at bounding box center [78, 143] width 85 height 5
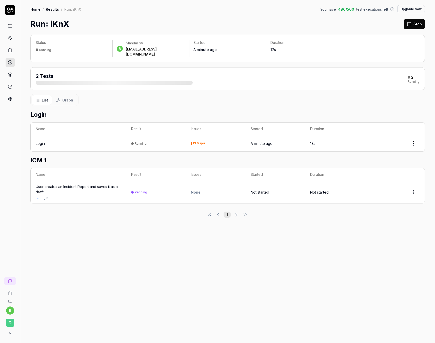
click at [413, 136] on html "r D Home / Results / Run: iKnX You have 480 / 500 test executions left Upgrade …" at bounding box center [217, 171] width 435 height 343
drag, startPoint x: 355, startPoint y: 236, endPoint x: 364, endPoint y: 226, distance: 12.9
click at [355, 236] on html "r D Home / Results / Run: iKnX You have 480 / 500 test executions left Upgrade …" at bounding box center [217, 171] width 435 height 343
click at [412, 185] on html "r D Home / Results / Run: iKnX You have 480 / 500 test executions left Upgrade …" at bounding box center [217, 171] width 435 height 343
click at [353, 223] on html "r D Home / Results / Run: iKnX You have 480 / 500 test executions left Upgrade …" at bounding box center [217, 171] width 435 height 343
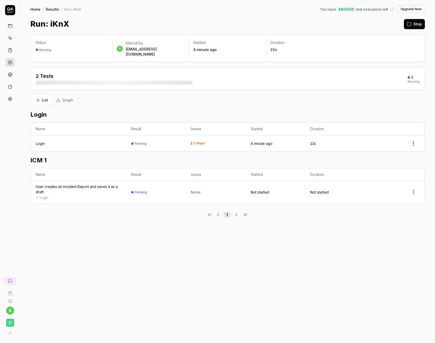
click at [137, 190] on td "Pending" at bounding box center [156, 192] width 60 height 22
click at [67, 184] on div "User creates an Incident Report and saves it as a draft" at bounding box center [78, 189] width 85 height 11
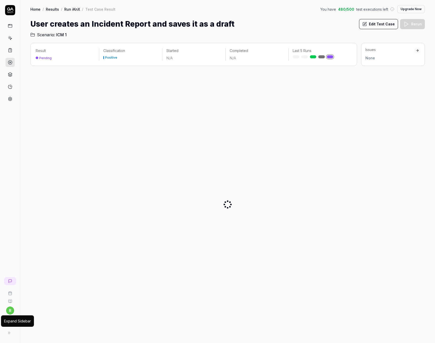
click at [9, 332] on icon at bounding box center [9, 332] width 4 height 4
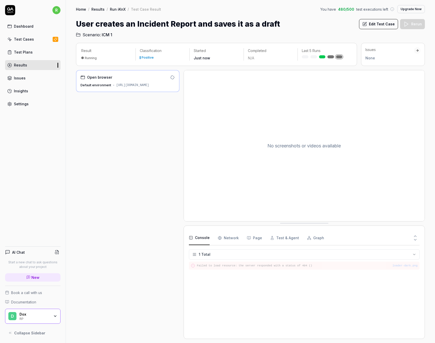
click at [146, 85] on div "[URL][DOMAIN_NAME]" at bounding box center [132, 85] width 33 height 5
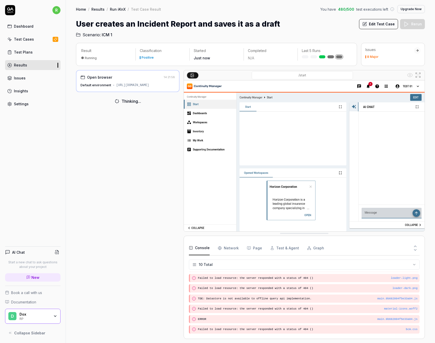
scroll to position [62, 0]
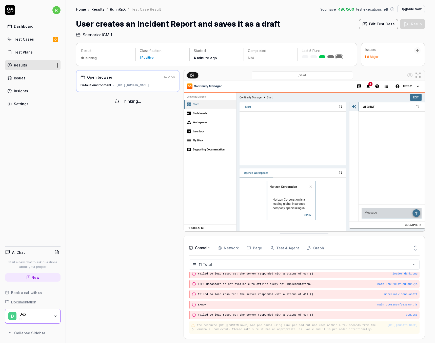
click at [115, 159] on div "Open browser 14:21:58 Default environment https://continuity-test.exonaut.com/e…" at bounding box center [128, 204] width 104 height 269
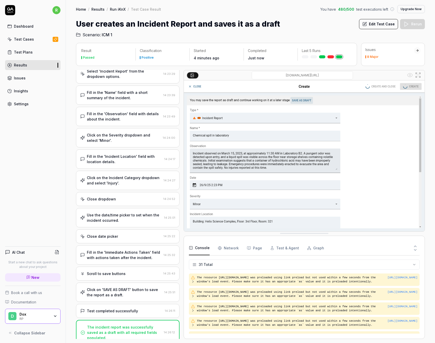
scroll to position [351, 0]
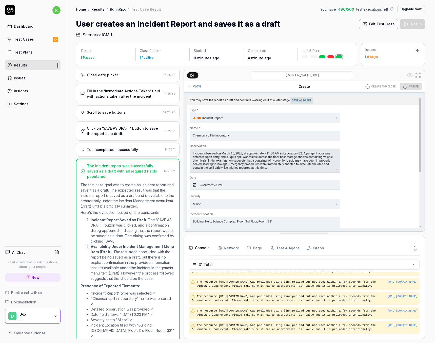
click at [29, 40] on div "Test Cases" at bounding box center [24, 38] width 20 height 5
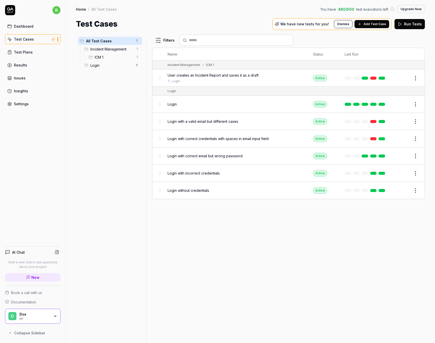
click at [372, 25] on span "Add Test Case" at bounding box center [375, 24] width 23 height 5
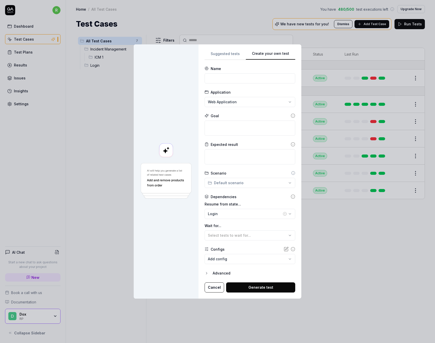
click at [281, 60] on div "**********" at bounding box center [250, 171] width 91 height 242
click at [236, 126] on textarea at bounding box center [250, 127] width 91 height 15
click at [243, 152] on textarea at bounding box center [250, 156] width 91 height 15
click at [261, 126] on textarea at bounding box center [250, 127] width 91 height 15
click at [208, 287] on button "Cancel" at bounding box center [215, 287] width 20 height 10
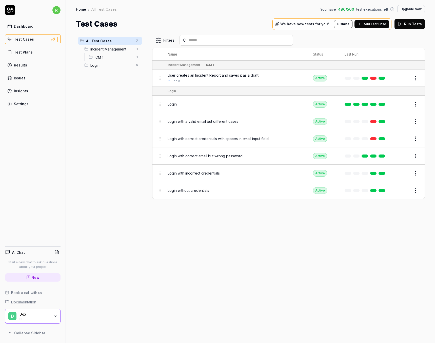
click at [236, 74] on span "User creates an Incident Report and saves it as a draft" at bounding box center [213, 74] width 91 height 5
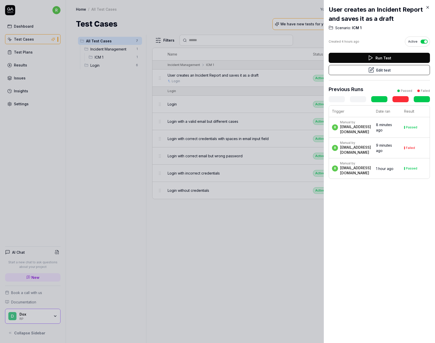
click at [369, 71] on icon at bounding box center [372, 70] width 6 height 6
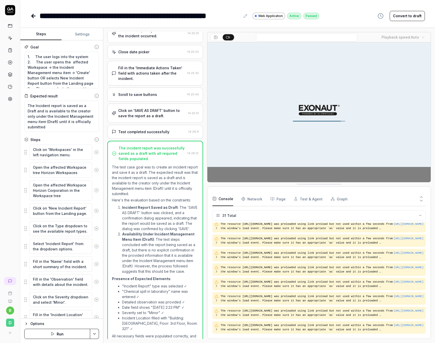
scroll to position [356, 0]
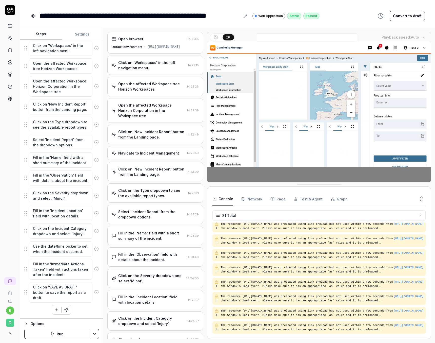
click at [251, 196] on Requests "Network" at bounding box center [252, 199] width 21 height 14
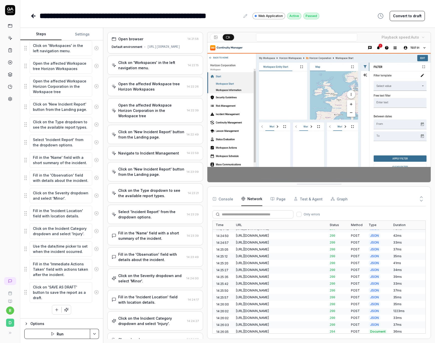
scroll to position [1656, 0]
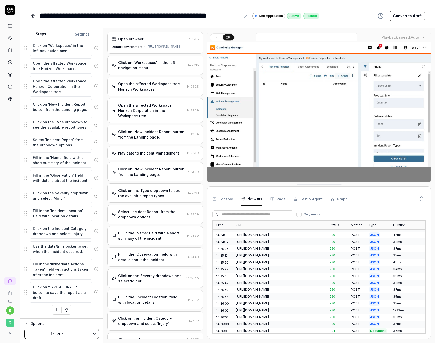
click at [223, 203] on button "Console" at bounding box center [223, 199] width 21 height 14
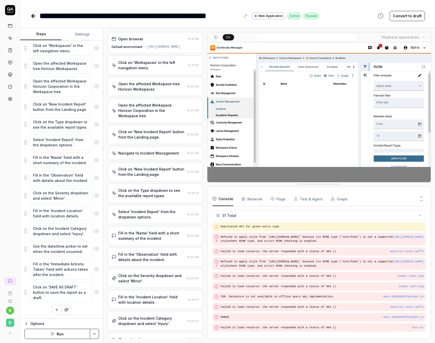
scroll to position [301, 0]
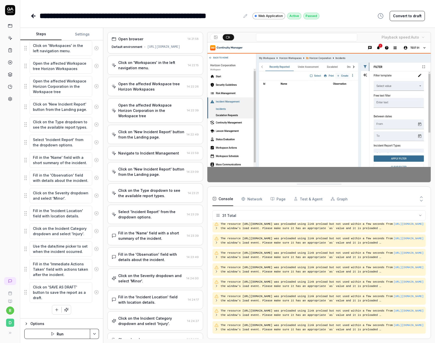
click at [337, 198] on button "Graph" at bounding box center [339, 199] width 17 height 14
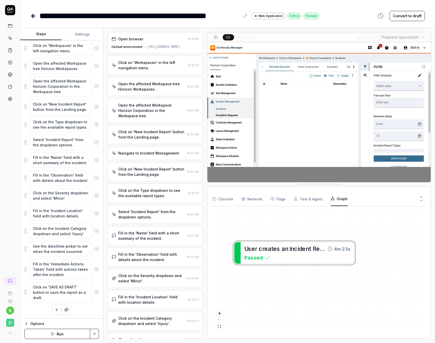
drag, startPoint x: 275, startPoint y: 256, endPoint x: 291, endPoint y: 282, distance: 31.0
click at [291, 282] on div "U s e r c r e a t e s a n I n c i d e n t R e p o r t a n d s a v e s i t a s a…" at bounding box center [319, 271] width 213 height 123
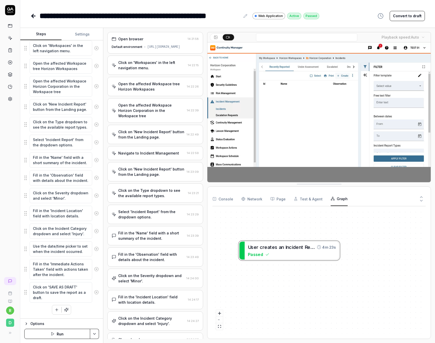
drag, startPoint x: 291, startPoint y: 258, endPoint x: 284, endPoint y: 249, distance: 12.3
click at [284, 249] on div "U s e r c r e a t e s a n I n c i d e n t R e p o r t a n d s a v e s i t a s a…" at bounding box center [319, 271] width 213 height 123
click at [10, 331] on icon at bounding box center [10, 332] width 4 height 4
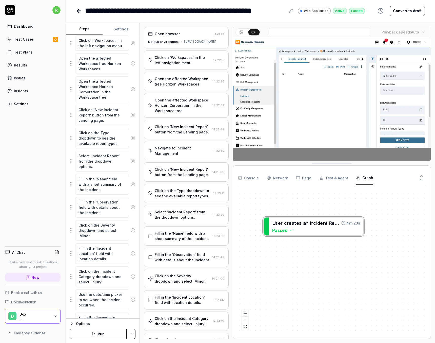
click at [32, 312] on div "Dox" at bounding box center [35, 314] width 30 height 5
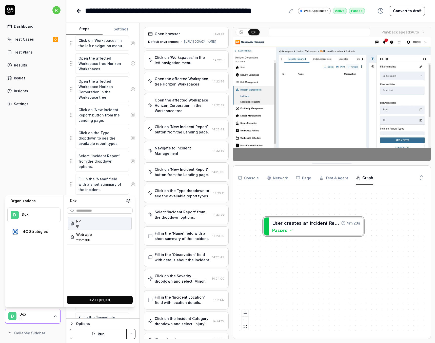
click at [38, 228] on div "4C Strategies" at bounding box center [33, 232] width 53 height 16
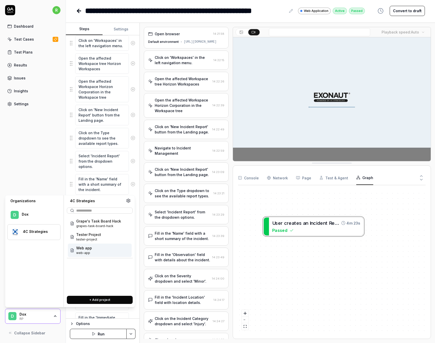
click at [33, 233] on div "4C Strategies" at bounding box center [38, 231] width 31 height 5
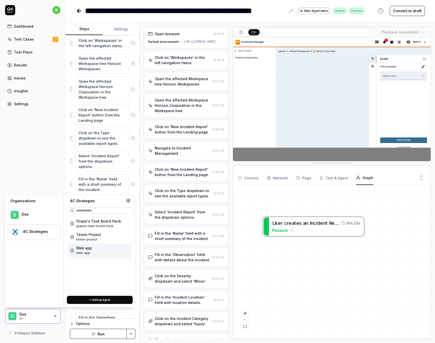
click at [33, 233] on div "4C Strategies" at bounding box center [38, 231] width 31 height 5
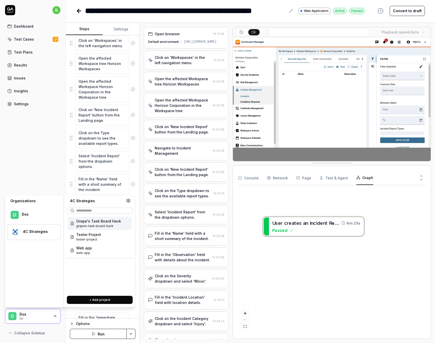
click at [81, 224] on span "grapes-task-board-hack" at bounding box center [98, 226] width 45 height 5
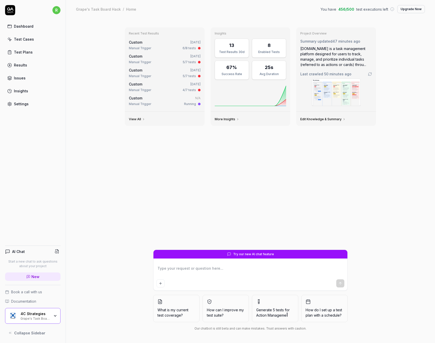
click at [40, 314] on div "4C Strategies" at bounding box center [35, 313] width 29 height 5
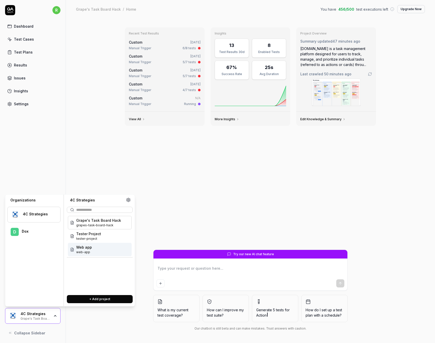
click at [33, 233] on div "Dox" at bounding box center [38, 231] width 32 height 5
click at [35, 214] on div "4C Strategies" at bounding box center [38, 214] width 31 height 5
click at [43, 231] on div "Dox" at bounding box center [38, 231] width 32 height 5
click at [85, 222] on div "RP rp" at bounding box center [100, 222] width 64 height 13
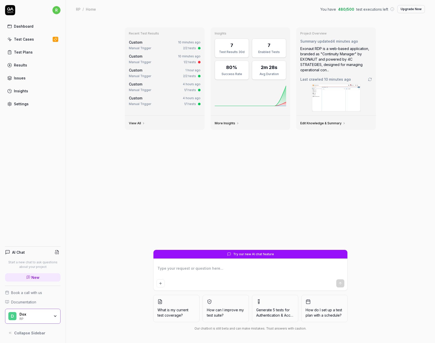
click at [40, 316] on div "RP" at bounding box center [35, 318] width 30 height 4
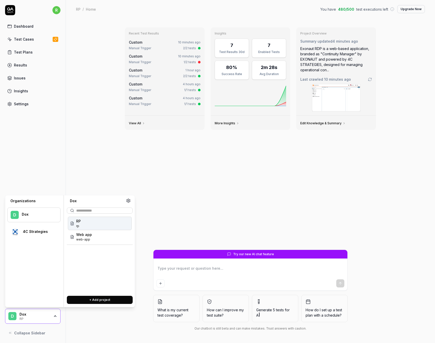
type textarea "*"
click at [96, 134] on div "Recent Test Results Custom 10 minutes ago Manual Trigger 2/2 tests Custom 10 mi…" at bounding box center [251, 180] width 370 height 324
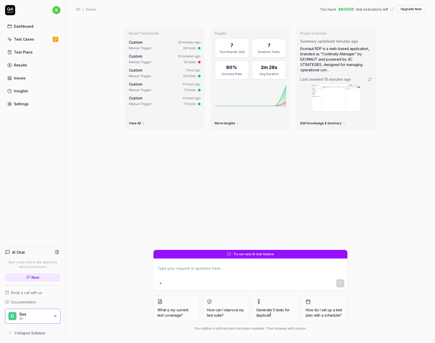
click at [25, 36] on link "Test Cases" at bounding box center [33, 39] width 56 height 10
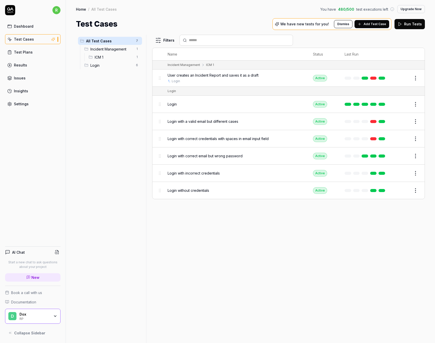
click at [95, 56] on div "ICM 1 1" at bounding box center [115, 57] width 56 height 8
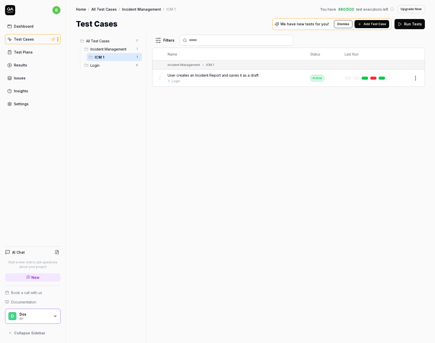
click at [48, 53] on link "Test Plans" at bounding box center [33, 52] width 56 height 10
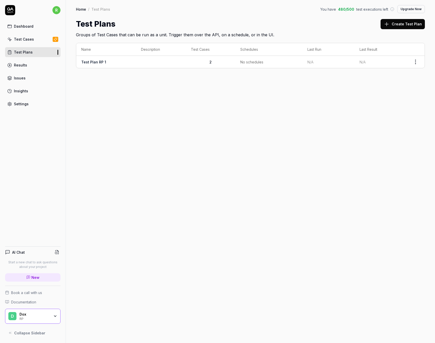
click at [97, 62] on link "Test Plan RP 1" at bounding box center [93, 62] width 25 height 4
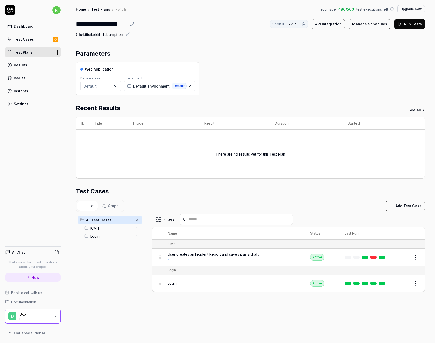
click at [110, 206] on span "Graph" at bounding box center [113, 205] width 11 height 5
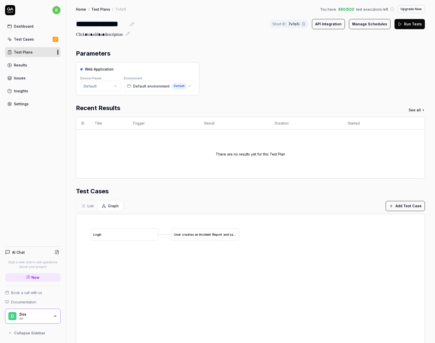
drag, startPoint x: 176, startPoint y: 251, endPoint x: 185, endPoint y: 263, distance: 15.5
click at [185, 264] on div "L o g i n U s e r c r e a t e s a n I n c i d e n t R e p o r t a n d s a v e s…" at bounding box center [250, 334] width 349 height 241
click at [90, 204] on span "List" at bounding box center [90, 205] width 6 height 5
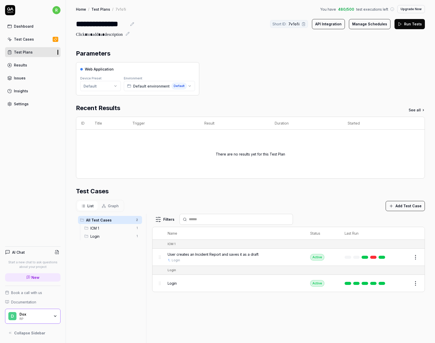
click at [107, 205] on button "Graph" at bounding box center [110, 205] width 25 height 9
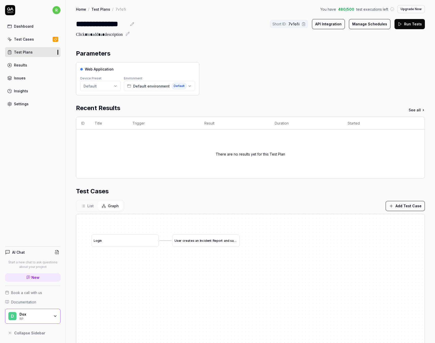
drag, startPoint x: 199, startPoint y: 229, endPoint x: 211, endPoint y: 243, distance: 19.1
click at [211, 242] on span "n" at bounding box center [210, 240] width 2 height 4
click at [19, 63] on div "Results" at bounding box center [20, 64] width 13 height 5
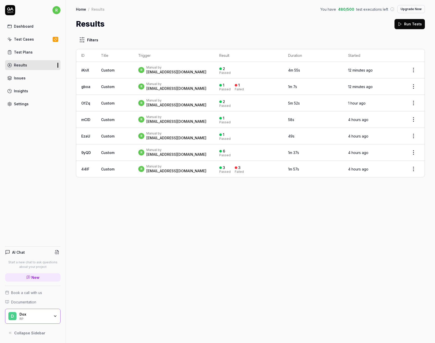
click at [26, 80] on link "Issues" at bounding box center [33, 78] width 56 height 10
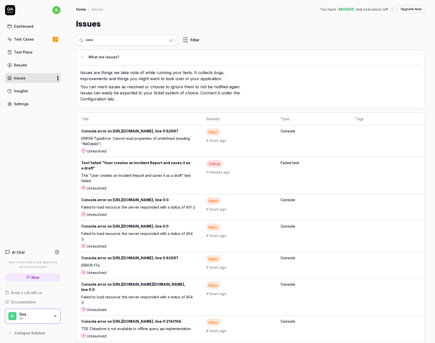
click at [196, 135] on div "Console.error on https://continuity-test.exonaut.com/exonaut-rdp/main.9b682804f…" at bounding box center [138, 131] width 115 height 7
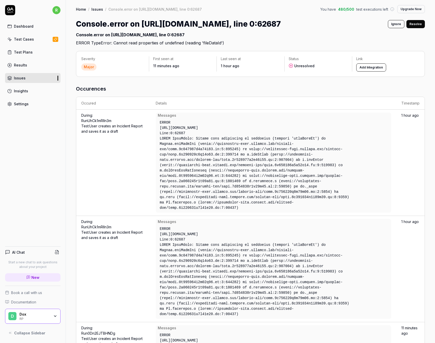
click at [91, 70] on div "Major" at bounding box center [88, 66] width 15 height 7
click at [108, 70] on div "Major" at bounding box center [113, 66] width 64 height 7
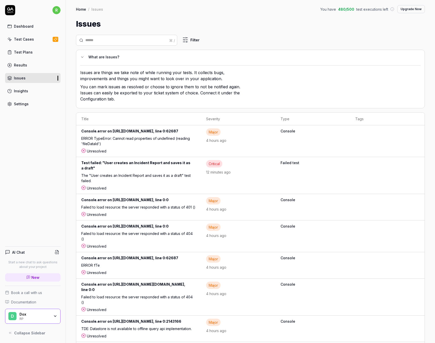
click at [25, 92] on div "Insights" at bounding box center [21, 90] width 14 height 5
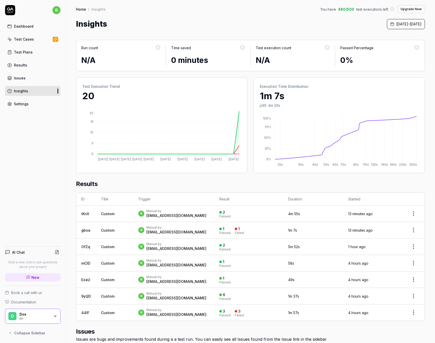
click at [24, 106] on div "Settings" at bounding box center [21, 103] width 15 height 5
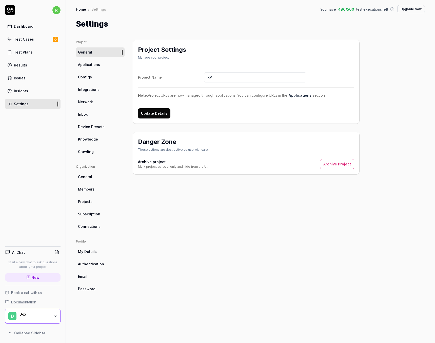
click at [93, 62] on link "Applications" at bounding box center [100, 64] width 49 height 9
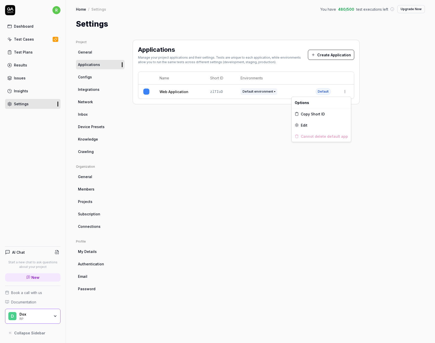
click at [344, 89] on html "r Dashboard Test Cases Test Plans Results Issues Insights Settings AI Chat Star…" at bounding box center [217, 171] width 435 height 343
click at [327, 125] on div "Edit" at bounding box center [321, 124] width 59 height 11
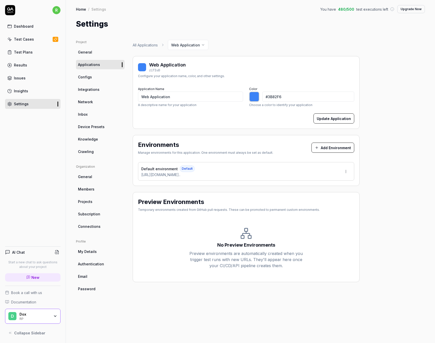
click at [281, 135] on div "All Applications Web Application Web Application zlTIuD Configure your applicat…" at bounding box center [246, 161] width 227 height 242
click at [347, 171] on html "r Dashboard Test Cases Test Plans Results Issues Insights Settings AI Chat Star…" at bounding box center [217, 171] width 435 height 343
click at [322, 195] on div "Edit" at bounding box center [326, 194] width 51 height 11
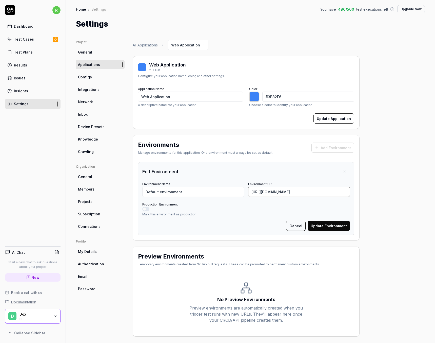
scroll to position [0, 18]
drag, startPoint x: 252, startPoint y: 193, endPoint x: 358, endPoint y: 194, distance: 105.9
click at [358, 194] on div "Environments Manage environments for this application. One environment must alw…" at bounding box center [246, 187] width 227 height 105
click at [301, 193] on input "[URL][DOMAIN_NAME]" at bounding box center [299, 192] width 102 height 10
drag, startPoint x: 320, startPoint y: 191, endPoint x: 374, endPoint y: 191, distance: 54.0
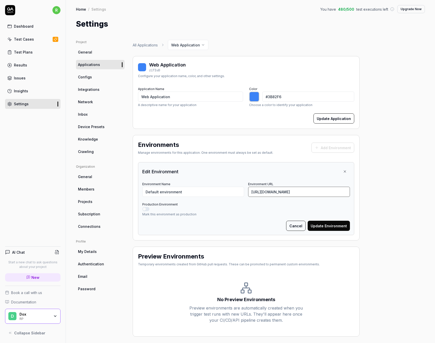
click at [374, 191] on div "Project General Applications Configs Integrations Network Inbox Device Presets …" at bounding box center [250, 188] width 349 height 297
drag, startPoint x: 297, startPoint y: 194, endPoint x: 368, endPoint y: 197, distance: 71.0
click at [368, 198] on div "Project General Applications Configs Integrations Network Inbox Device Presets …" at bounding box center [250, 188] width 349 height 297
click at [365, 191] on div "Project General Applications Configs Integrations Network Inbox Device Presets …" at bounding box center [250, 188] width 349 height 297
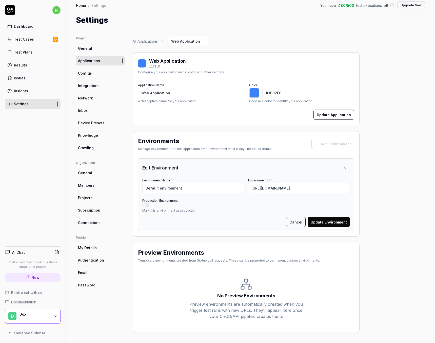
click at [29, 49] on link "Test Plans" at bounding box center [33, 52] width 56 height 10
type input "*******"
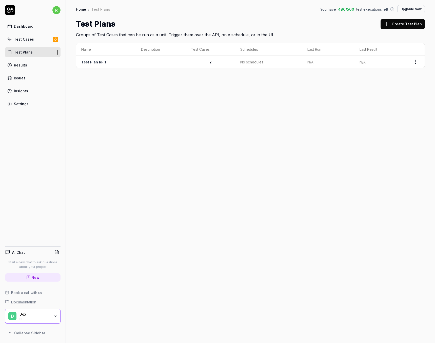
click at [29, 41] on div "Test Cases" at bounding box center [24, 38] width 20 height 5
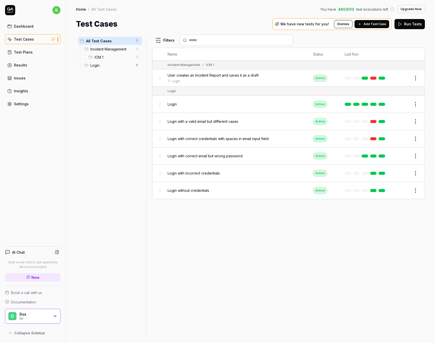
click at [24, 51] on div "Test Plans" at bounding box center [23, 51] width 19 height 5
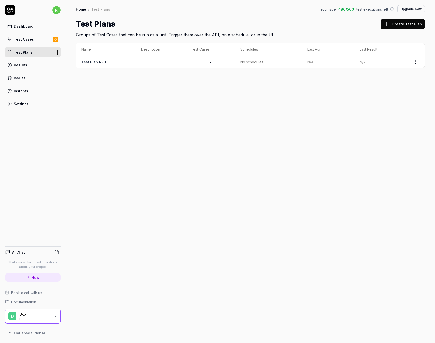
click at [100, 62] on link "Test Plan RP 1" at bounding box center [93, 62] width 25 height 4
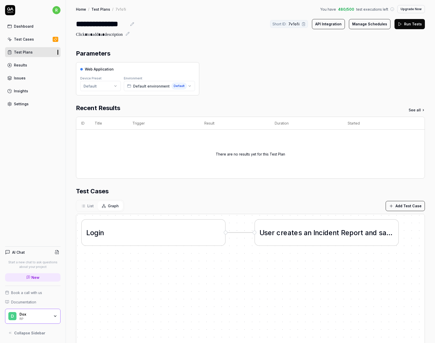
click at [32, 44] on link "Test Cases" at bounding box center [33, 39] width 56 height 10
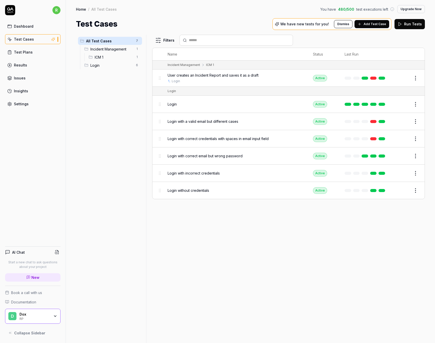
click at [32, 55] on link "Test Plans" at bounding box center [33, 52] width 56 height 10
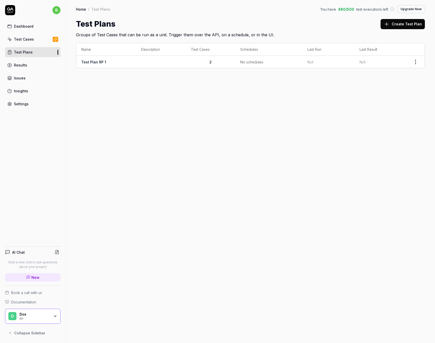
click at [408, 26] on button "Create Test Plan" at bounding box center [403, 24] width 44 height 10
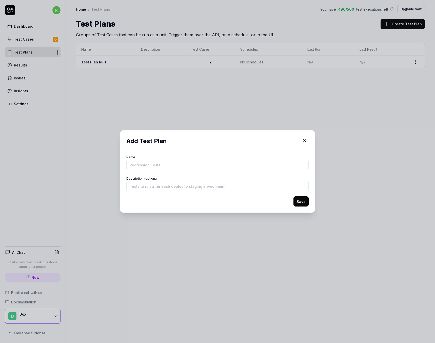
click at [304, 140] on icon "button" at bounding box center [305, 140] width 2 height 2
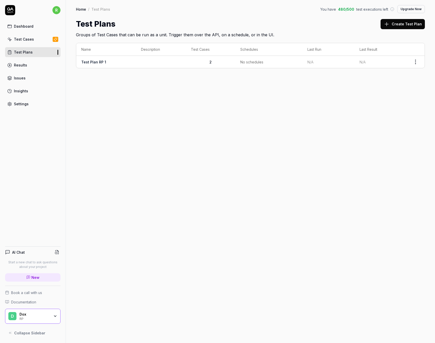
click at [178, 106] on div "Home / Test Plans You have 480 / 500 test executions left Upgrade Now Home / Te…" at bounding box center [251, 171] width 370 height 343
click at [101, 63] on link "Test Plan RP 1" at bounding box center [93, 62] width 25 height 4
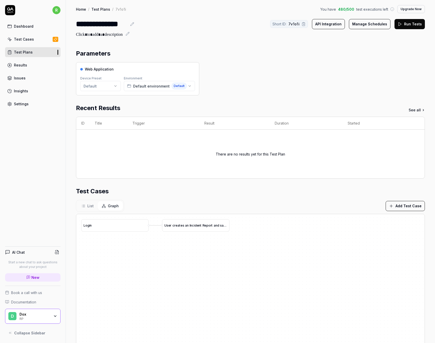
click at [34, 39] on link "Test Cases" at bounding box center [33, 39] width 56 height 10
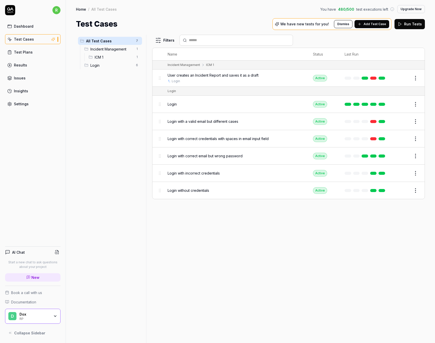
click at [28, 52] on div "Test Plans" at bounding box center [23, 51] width 19 height 5
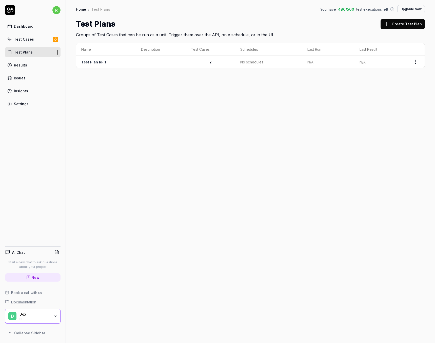
click at [96, 63] on link "Test Plan RP 1" at bounding box center [93, 62] width 25 height 4
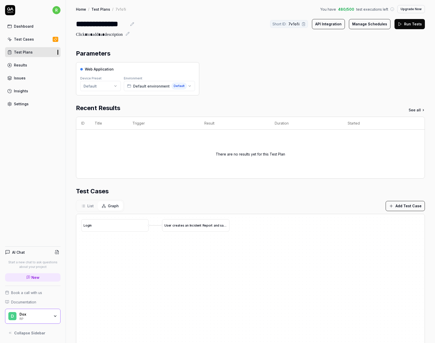
click at [133, 24] on icon at bounding box center [133, 23] width 1 height 1
click at [90, 204] on span "List" at bounding box center [90, 205] width 6 height 5
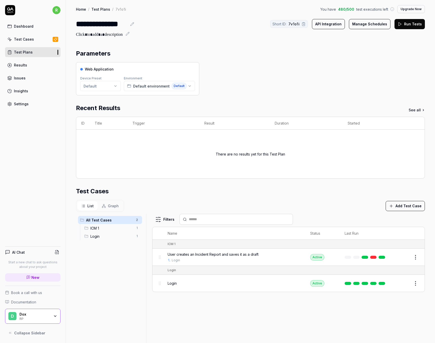
click at [103, 229] on span "ICM 1" at bounding box center [111, 227] width 43 height 5
click at [132, 25] on icon at bounding box center [132, 24] width 4 height 4
click at [207, 35] on div at bounding box center [250, 35] width 349 height 6
click at [122, 228] on span "ICM 1" at bounding box center [111, 227] width 43 height 5
click at [108, 226] on span "ICM 1" at bounding box center [111, 227] width 43 height 5
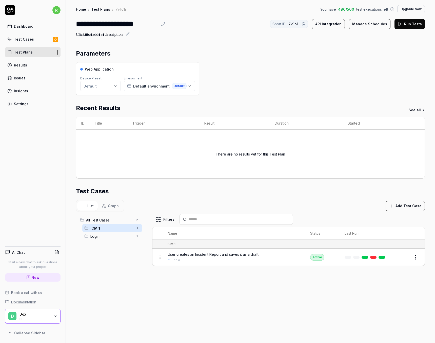
drag, startPoint x: 108, startPoint y: 226, endPoint x: 114, endPoint y: 269, distance: 43.2
click at [113, 270] on div "All Test Cases 2 ICM 1 1 Login 1" at bounding box center [110, 331] width 68 height 235
click at [29, 42] on link "Test Cases" at bounding box center [33, 39] width 56 height 10
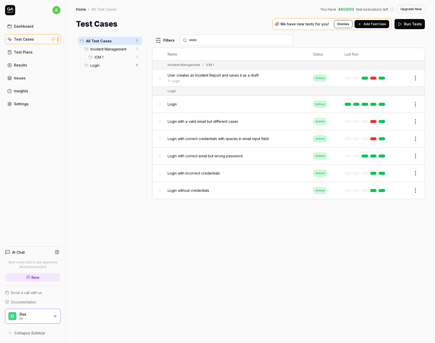
click at [121, 52] on div "Incident Management 1" at bounding box center [112, 49] width 60 height 8
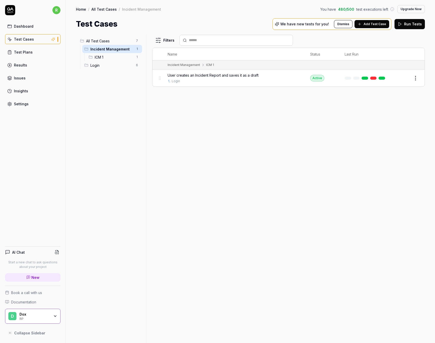
click at [122, 60] on span "ICM 1" at bounding box center [114, 56] width 38 height 5
click at [125, 50] on span "Incident Management" at bounding box center [111, 48] width 43 height 5
click at [121, 57] on span "ICM 1" at bounding box center [114, 56] width 38 height 5
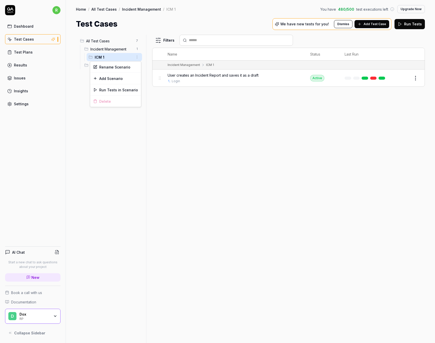
click at [137, 56] on html "r Dashboard Test Cases Test Plans Results Issues Insights Settings AI Chat Star…" at bounding box center [217, 171] width 435 height 343
click at [115, 76] on div "Add Scenario" at bounding box center [115, 78] width 51 height 11
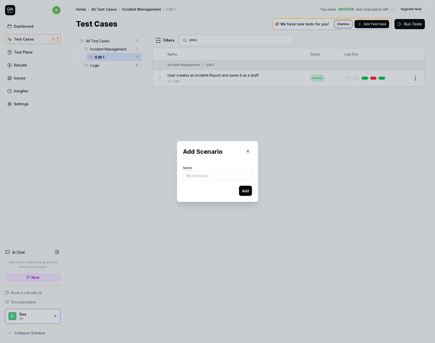
click at [247, 153] on icon "button" at bounding box center [248, 151] width 5 height 5
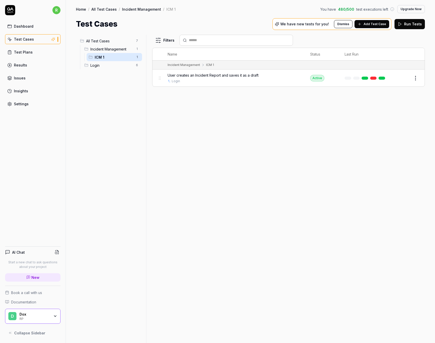
drag, startPoint x: 108, startPoint y: 57, endPoint x: 126, endPoint y: 54, distance: 18.0
click at [126, 54] on div "ICM 1 1" at bounding box center [115, 57] width 56 height 8
click at [136, 57] on html "r Dashboard Test Cases Test Plans Results Issues Insights Settings AI Chat Star…" at bounding box center [217, 171] width 435 height 343
click at [110, 66] on div "Rename Scenario" at bounding box center [115, 66] width 51 height 11
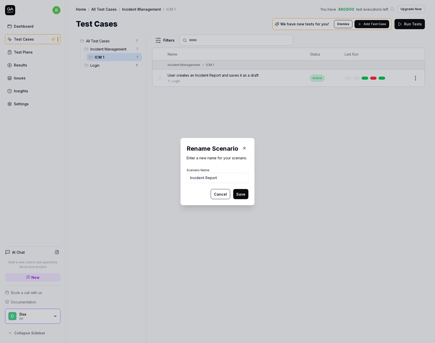
type input "Incident Report"
click at [233, 189] on button "Save" at bounding box center [240, 194] width 15 height 10
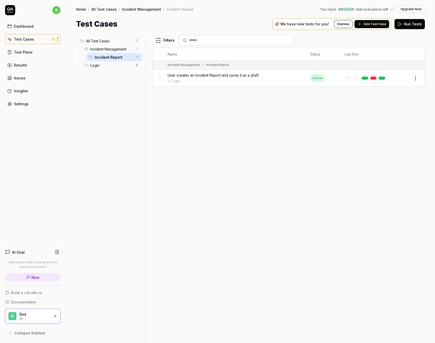
click at [139, 119] on div "All Test Cases 7 Incident Management 1 Incident Report 1 Login 6" at bounding box center [110, 186] width 68 height 302
click at [123, 50] on span "Incident Management" at bounding box center [111, 48] width 43 height 5
click at [118, 56] on span "Incident Report" at bounding box center [114, 56] width 38 height 5
click at [379, 24] on span "Add Test Case" at bounding box center [375, 24] width 23 height 5
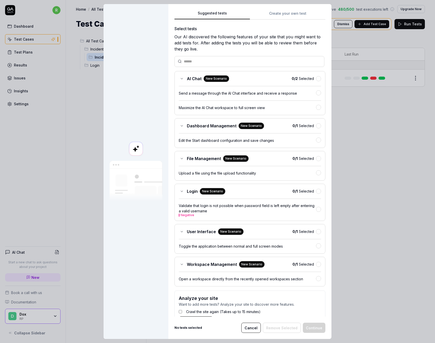
click at [279, 11] on div "Suggested tests Suggested tests Create your own test Select tests Our AI discov…" at bounding box center [217, 171] width 435 height 343
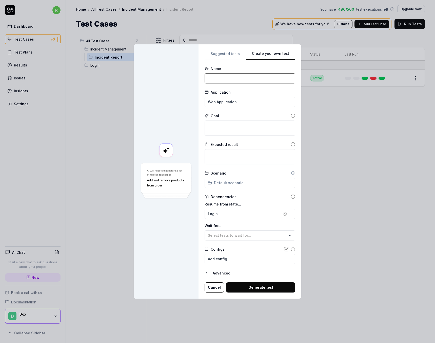
click at [233, 79] on input at bounding box center [250, 78] width 91 height 10
paste input "User creates an Incident Report and submits it (any user)"
type input "User creates an Incident Report and submits it (any user)"
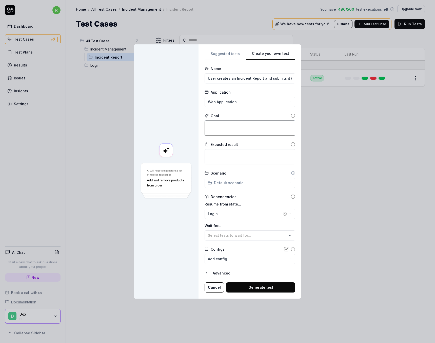
click at [225, 127] on textarea at bounding box center [250, 127] width 91 height 15
paste textarea "1. The user logs into the system 2. The user opens the affected Workspace -> th…"
type textarea "*"
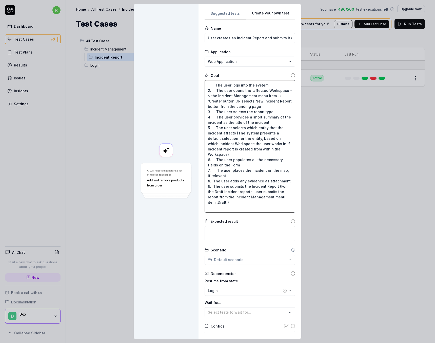
type textarea "1. The user logs into the system 2. The user opens the affected Workspace -> th…"
click at [226, 234] on textarea at bounding box center [250, 233] width 91 height 15
paste textarea "The Incident report is available under Incident Management menu item (Recently …"
type textarea "*"
type textarea "The Incident report is available under Incident Management menu item (Recently …"
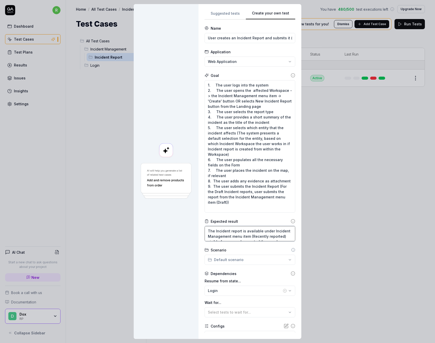
scroll to position [40, 0]
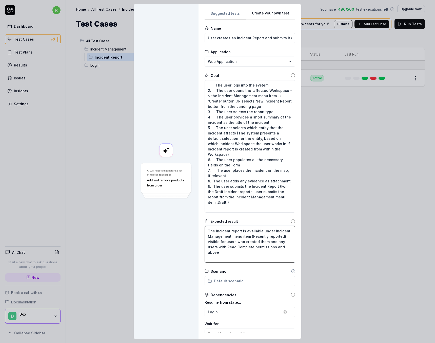
type textarea "*"
type textarea "The Incident report is available under Incident Management menu item (Recently …"
type textarea "*"
type textarea "The Incident report is available under Incident Management menu item (Recently …"
type textarea "*"
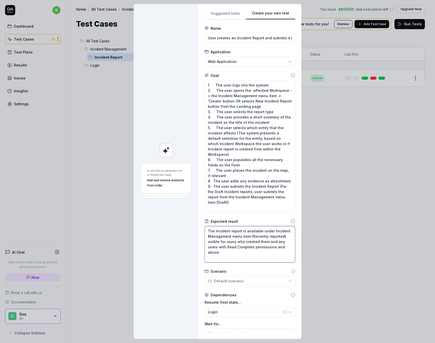
type textarea "The Incident report is available under Incident Management menu item (Recently …"
type textarea "*"
type textarea "The Incident report is available under Incident Management menu item (Recently …"
type textarea "*"
type textarea "The Incident report is available under Incident Management menu item (Recently …"
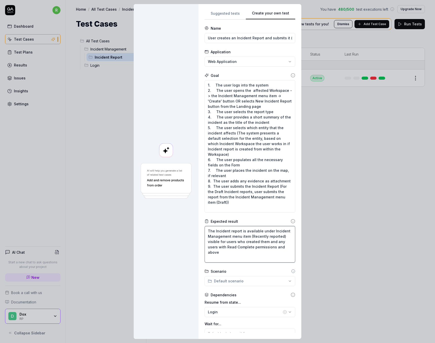
type textarea "*"
type textarea "The Incident report is available under Incident Management menu item (Recently …"
type textarea "*"
type textarea "The Incident report is available under Incident Management menu item (Recently …"
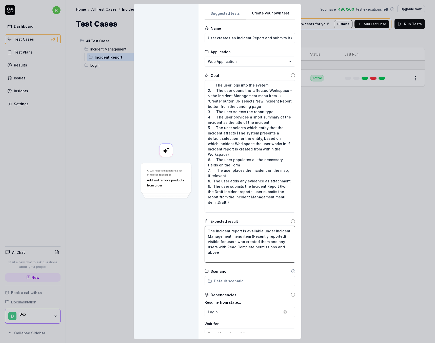
type textarea "*"
type textarea "The Incident report is available under Incident Management menu item (Recently …"
type textarea "*"
type textarea "The Incident report is available under Incident Management menu item (Recently …"
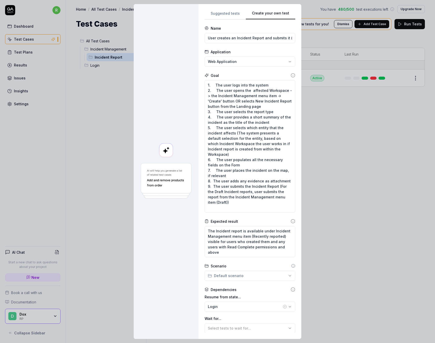
click at [186, 234] on div at bounding box center [166, 171] width 65 height 335
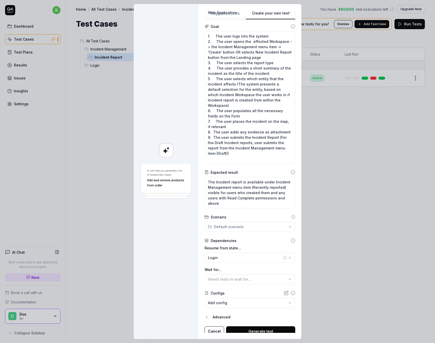
scroll to position [52, 0]
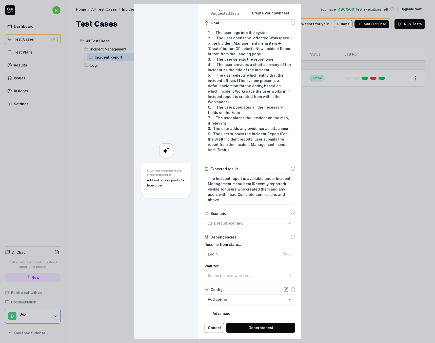
click at [261, 324] on button "Generate test" at bounding box center [260, 327] width 69 height 10
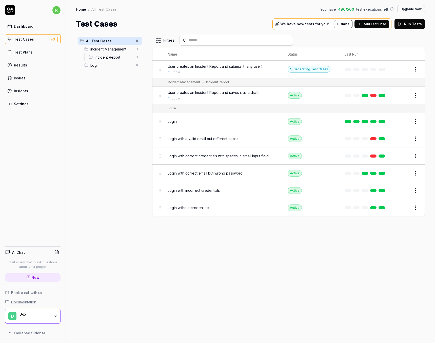
click at [409, 69] on button "Edit" at bounding box center [404, 69] width 12 height 8
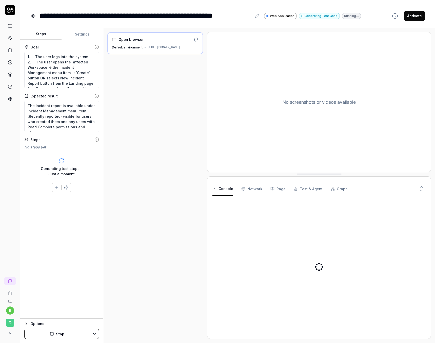
type textarea "*"
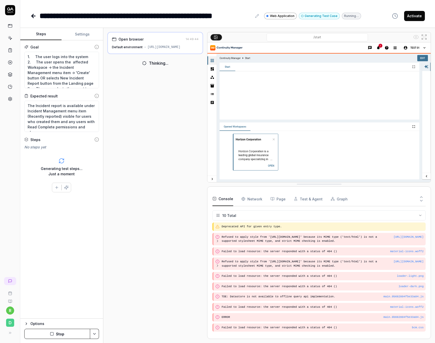
click at [30, 14] on div "**********" at bounding box center [227, 11] width 415 height 22
click at [259, 16] on icon at bounding box center [257, 16] width 4 height 4
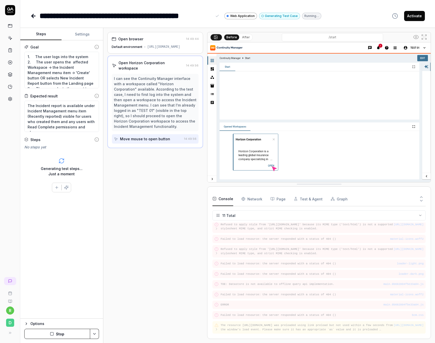
click at [350, 14] on div "**********" at bounding box center [227, 15] width 395 height 11
type textarea "*"
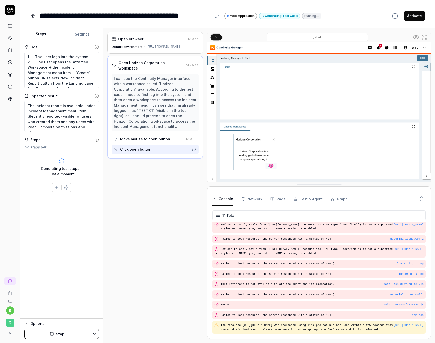
click at [35, 16] on icon at bounding box center [34, 16] width 4 height 0
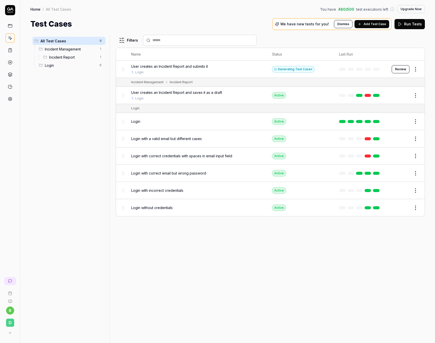
click at [65, 59] on span "Incident Report" at bounding box center [72, 56] width 47 height 5
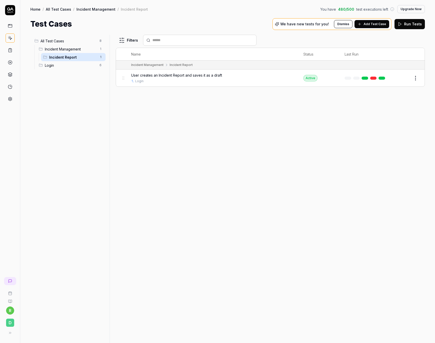
click at [76, 56] on span "Incident Report" at bounding box center [72, 56] width 47 height 5
click at [367, 25] on span "Add Test Case" at bounding box center [375, 24] width 23 height 5
click at [305, 25] on p "We have new tests for you!" at bounding box center [305, 24] width 49 height 4
click at [368, 23] on span "Add Test Case" at bounding box center [375, 24] width 23 height 5
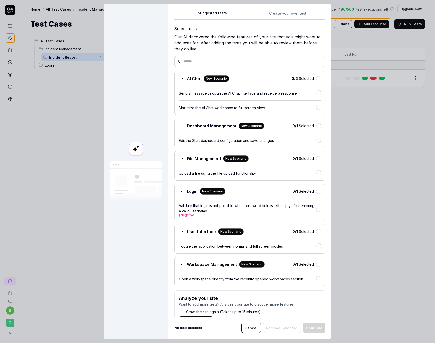
click at [282, 13] on div "Suggested tests Suggested tests Create your own test Select tests Our AI discov…" at bounding box center [217, 171] width 435 height 343
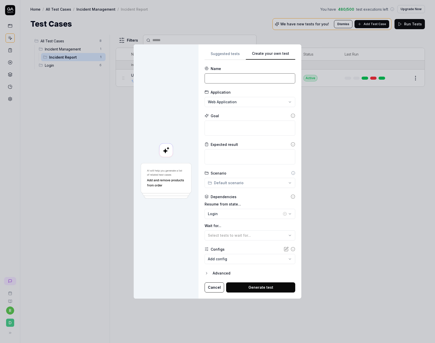
click at [231, 82] on input at bounding box center [250, 78] width 91 height 10
paste input "User analyses the submitted Incident Report and sets it as Closed (Workspace Ma…"
type input "User analyses the submitted Incident Report and sets it as Closed"
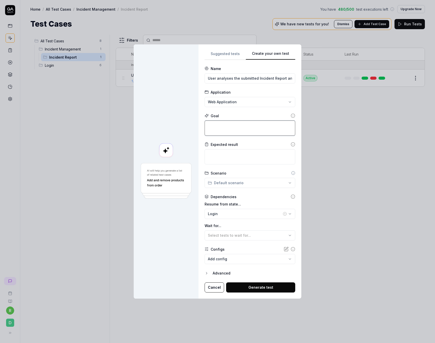
click at [221, 128] on textarea at bounding box center [250, 127] width 91 height 15
paste textarea "1. The user logs into the system 2. The user opens the affected Workspace 3. Th…"
type textarea "*"
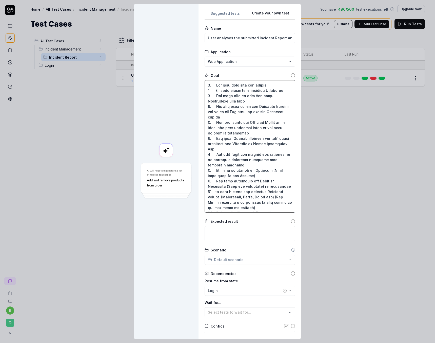
scroll to position [46, 0]
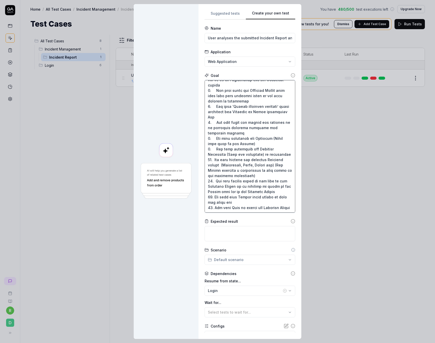
type textarea "1. The user logs into the system 2. The user opens the affected Workspace 3. Th…"
click at [249, 233] on textarea at bounding box center [250, 233] width 91 height 15
paste textarea "The Incident report is analysed and is closed as insignificant. It can be found…"
type textarea "*"
type textarea "The Incident report is analysed and is closed as insignificant. It can be found…"
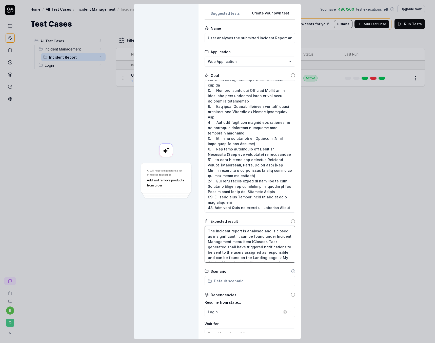
scroll to position [83, 0]
type textarea "*"
type textarea "The Incident report is analysed and is closed as insignificant. It can be found…"
type textarea "*"
type textarea "The Incident report is analysed and is closed as insignificant. It can be found…"
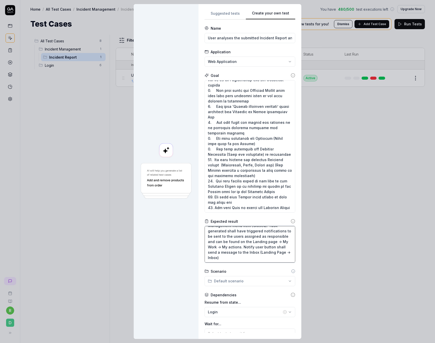
type textarea "*"
type textarea "The Incident report is analysed and is closed as insignificant. It can be found…"
type textarea "*"
type textarea "The Incident report is analysed and is closed as insignificant. It can be found…"
type textarea "*"
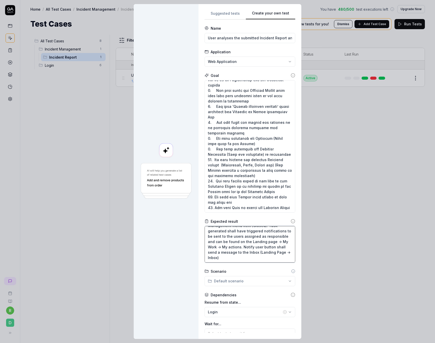
type textarea "The Incident report is analysed and is closed as insignificant. It can be found…"
type textarea "*"
type textarea "The Incident report is analysed and is closed as insignificant. It can be found…"
type textarea "*"
type textarea "The Incident report is analysed and is closed as insignificant. It can be found…"
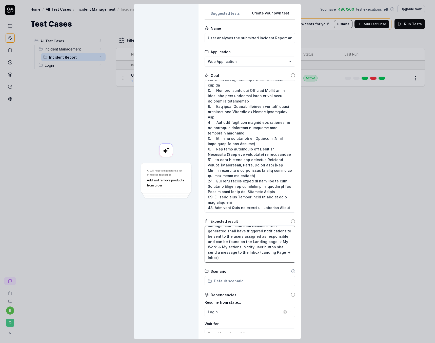
type textarea "*"
type textarea "The Incident report is analysed and is closed as insignificant. It can be found…"
type textarea "*"
type textarea "The Incident report is analysed and is closed as insignificant. It can be found…"
type textarea "*"
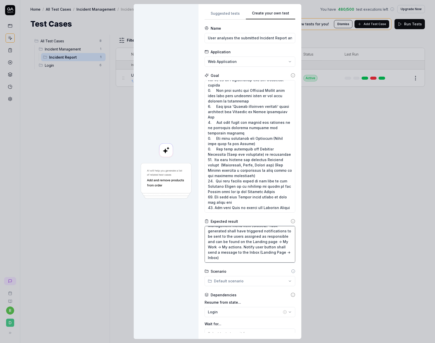
type textarea "The Incident report is analysed and is closed as insignificant. It can be found…"
type textarea "*"
type textarea "The Incident report is analysed and is closed as insignificant. It can be found…"
type textarea "*"
type textarea "The Incident report is analysed and is closed as insignificant. It can be found…"
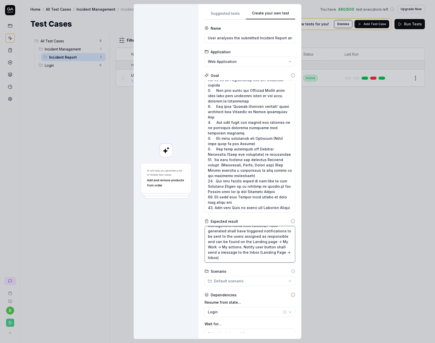
scroll to position [21, 0]
type textarea "*"
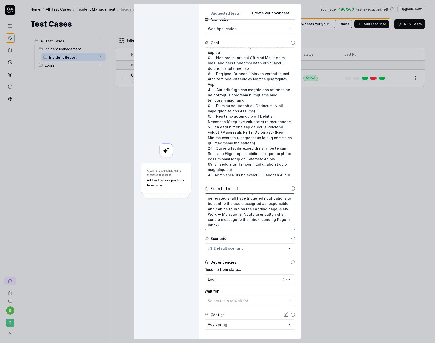
scroll to position [58, 0]
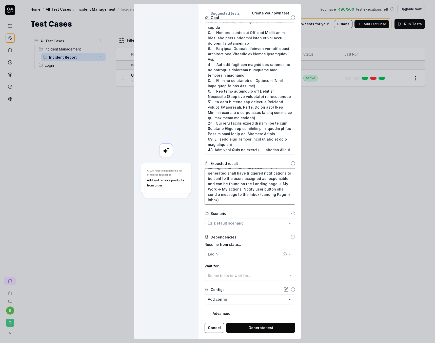
type textarea "The Incident report is analysed and is closed as insignificant. It can be found…"
click at [261, 326] on button "Generate test" at bounding box center [260, 327] width 69 height 10
type textarea "*"
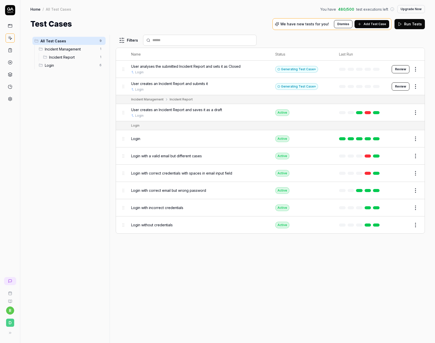
click at [369, 24] on span "Add Test Case" at bounding box center [375, 24] width 23 height 5
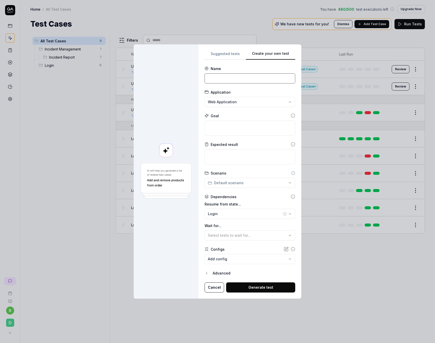
click at [223, 79] on input at bounding box center [250, 78] width 91 height 10
paste input "User analyses the submitted Incident Report and decides to turn it into the Man…"
type input "User analyses the submitted Incident Report and decides to turn it into the Man…"
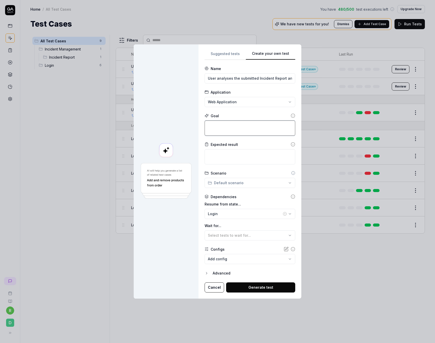
click at [228, 128] on textarea at bounding box center [250, 127] width 91 height 15
paste textarea "1. The user logs into the system 2. The user opens the affected Workspace 3. Th…"
type textarea "*"
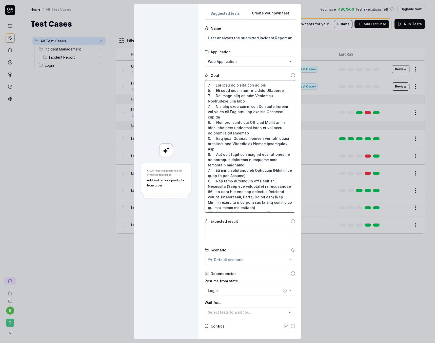
scroll to position [67, 0]
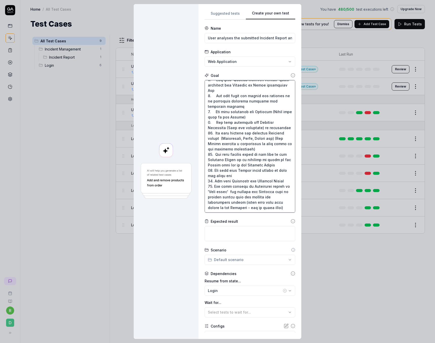
type textarea "1. The user logs into the system 2. The user opens the affected Workspace 3. Th…"
click at [231, 233] on textarea at bounding box center [250, 233] width 91 height 15
paste textarea "The Incident report is turned into the managed incident. It can be found under …"
type textarea "*"
type textarea "The Incident report is turned into the managed incident. It can be found under …"
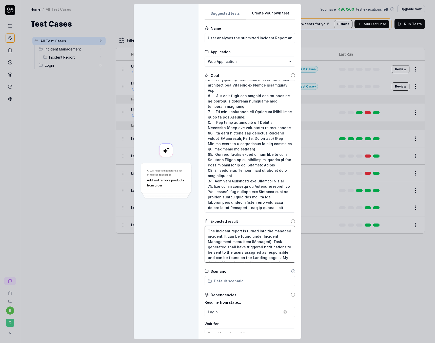
scroll to position [104, 0]
type textarea "*"
type textarea "The Incident report is turned into the managed incident. It can be found under …"
type textarea "*"
type textarea "The Incident report is turned into the managed incident. It can be found under …"
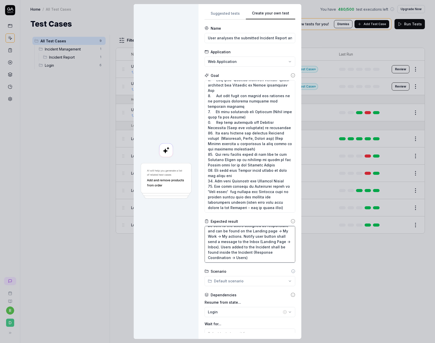
type textarea "*"
type textarea "The Incident report is turned into the managed incident. It can be found under …"
type textarea "*"
type textarea "The Incident report is turned into the managed incident. It can be found under …"
type textarea "*"
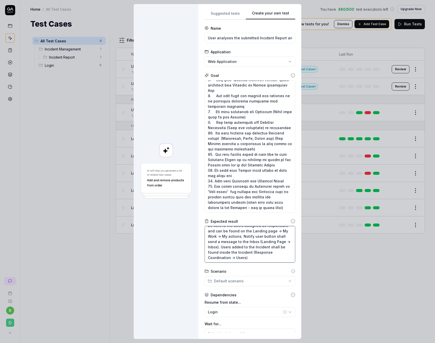
type textarea "The Incident report is turned into the managed incident. It can be found under …"
type textarea "*"
type textarea "The Incident report is turned into the managed incident. It can be found under …"
type textarea "*"
type textarea "The Incident report is turned into the managed incident. It can be found under …"
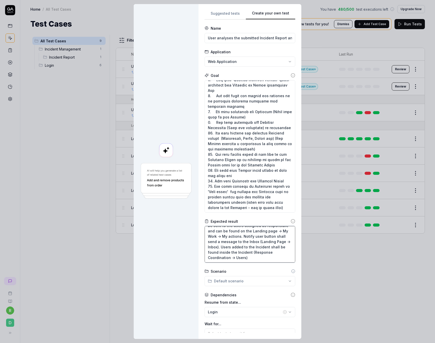
type textarea "*"
type textarea "The Incident report is turned into the managed incident. It can be found under …"
type textarea "*"
type textarea "The Incident report is turned into the managed incident. It can be found under …"
type textarea "*"
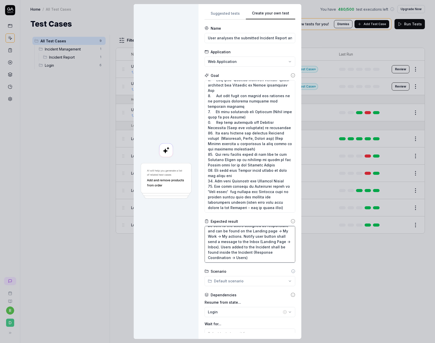
type textarea "The Incident report is turned into the managed incident. It can be found under …"
type textarea "*"
type textarea "The Incident report is turned into the managed incident. It can be found under …"
type textarea "*"
type textarea "The Incident report is turned into the managed incident. It can be found under …"
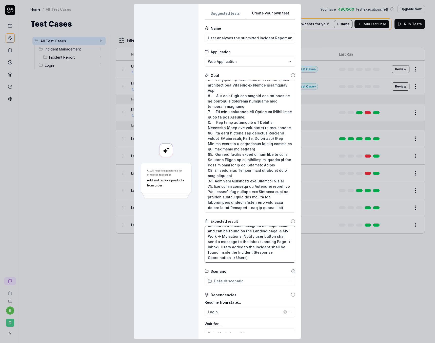
type textarea "*"
type textarea "The Incident report is turned into the managed incident. It can be found under …"
type textarea "*"
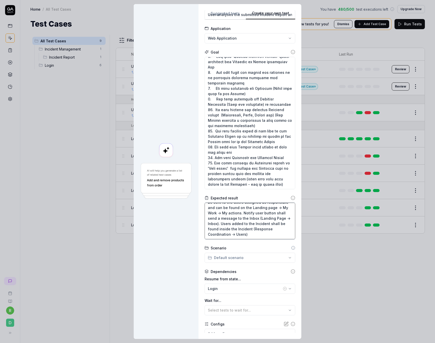
scroll to position [58, 0]
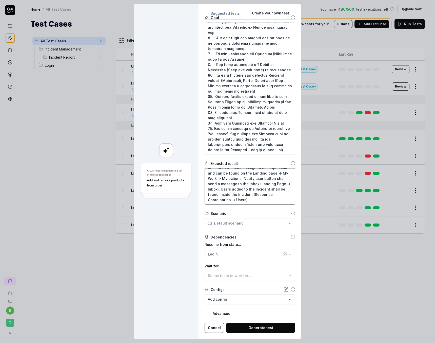
type textarea "The Incident report is turned into the managed incident. It can be found under …"
click at [269, 327] on button "Generate test" at bounding box center [260, 327] width 69 height 10
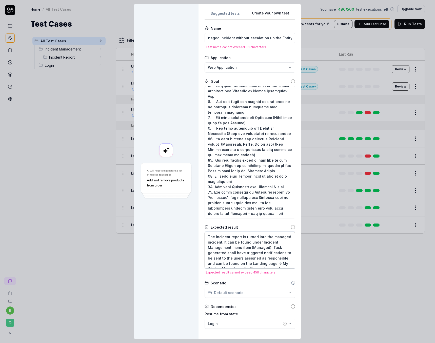
scroll to position [0, 0]
click at [268, 263] on textarea "The Incident report is turned into the managed incident. It can be found under …" at bounding box center [250, 250] width 91 height 36
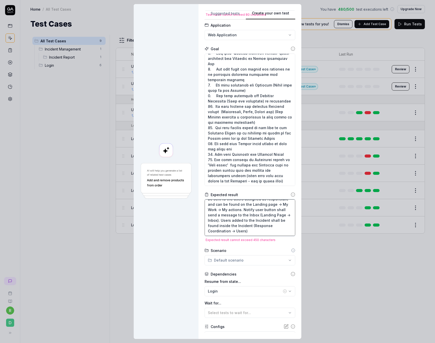
scroll to position [68, 0]
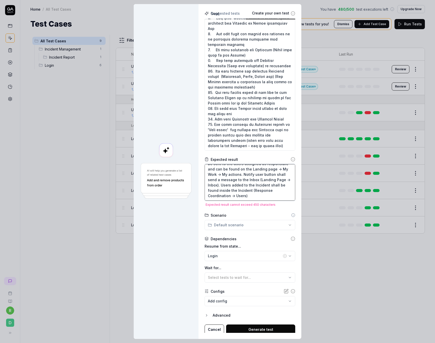
click at [243, 197] on textarea "The Incident report is turned into the managed incident. It can be found under …" at bounding box center [250, 182] width 91 height 36
click at [291, 157] on circle at bounding box center [293, 159] width 4 height 4
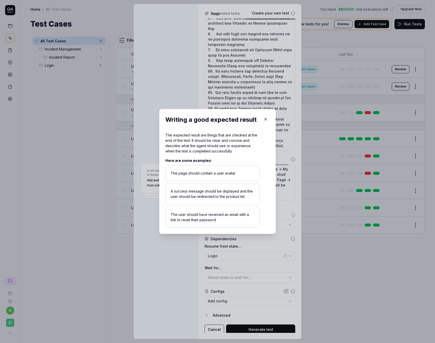
click at [264, 119] on icon "button" at bounding box center [266, 119] width 5 height 5
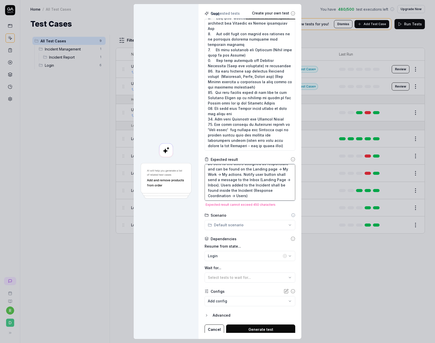
click at [240, 193] on textarea "The Incident report is turned into the managed incident. It can be found under …" at bounding box center [250, 182] width 91 height 36
drag, startPoint x: 231, startPoint y: 197, endPoint x: 203, endPoint y: 158, distance: 48.0
click at [203, 158] on div "**********" at bounding box center [250, 171] width 103 height 335
click at [239, 187] on textarea "The Incident report is turned into the managed incident. It can be found under …" at bounding box center [250, 182] width 91 height 36
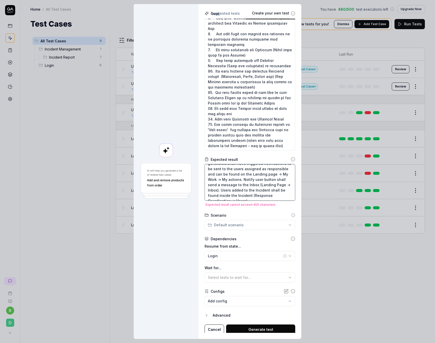
scroll to position [32, 0]
click at [223, 196] on textarea "The Incident report is turned into the managed incident. It can be found under …" at bounding box center [250, 182] width 91 height 36
type textarea "*"
type textarea "The Incident report is turned into the managed incident. It can be found under …"
type textarea "*"
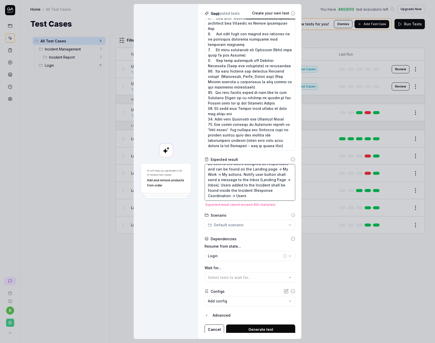
type textarea "The Incident report is turned into the managed incident. It can be found under …"
drag, startPoint x: 282, startPoint y: 180, endPoint x: 203, endPoint y: 181, distance: 78.6
click at [205, 181] on textarea "The Incident report is turned into the managed incident. It can be found under …" at bounding box center [250, 182] width 91 height 36
type textarea "*"
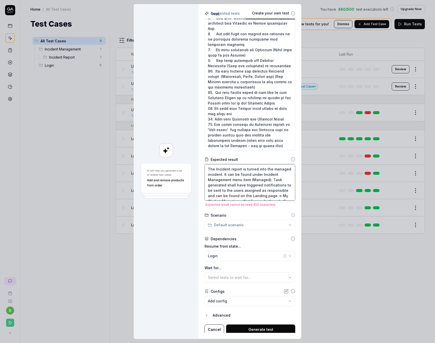
type textarea "The Incident report is turned into the managed incident. It can be found under …"
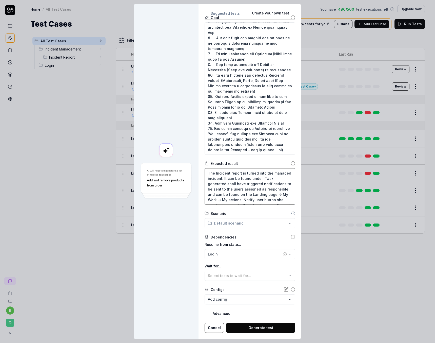
type textarea "*"
type textarea "The Incident report is turned into the managed incident. It can be found under …"
type textarea "*"
type textarea "The Incident report is turned into the managed incident. It can be found unde T…"
type textarea "*"
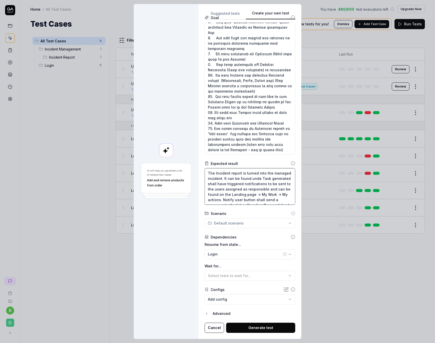
type textarea "The Incident report is turned into the managed incident. It can be found und Ta…"
type textarea "*"
type textarea "The Incident report is turned into the managed incident. It can be found un Tas…"
type textarea "*"
type textarea "The Incident report is turned into the managed incident. It can be found u Task…"
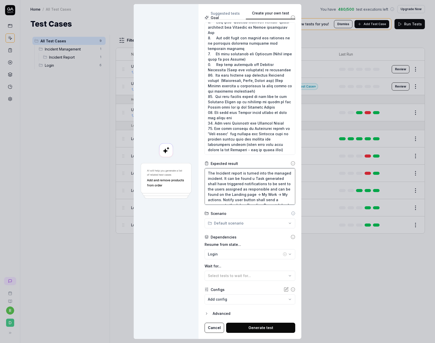
type textarea "*"
type textarea "The Incident report is turned into the managed incident. It can be found Task g…"
type textarea "*"
type textarea "The Incident report is turned into the managed incident. It can be found Task g…"
type textarea "*"
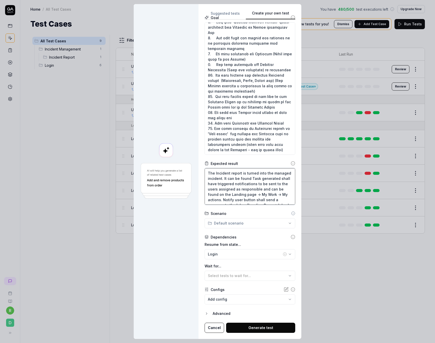
type textarea "The Incident report is turned into the managed incident. It can be foun Task ge…"
type textarea "*"
type textarea "The Incident report is turned into the managed incident. It can be fou Task gen…"
type textarea "*"
type textarea "The Incident report is turned into the managed incident. It can be fo Task gene…"
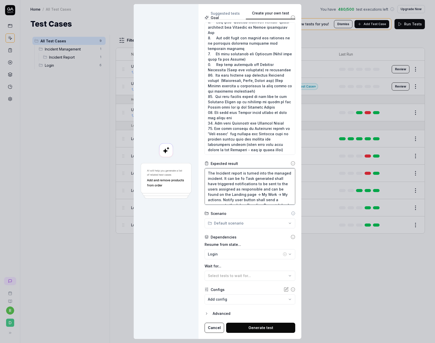
type textarea "*"
type textarea "The Incident report is turned into the managed incident. It can be f Task gener…"
type textarea "*"
type textarea "The Incident report is turned into the managed incident. It can be Task generat…"
type textarea "*"
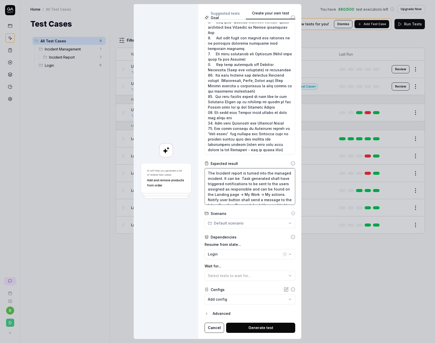
type textarea "The Incident report is turned into the managed incident. It can be Task generat…"
type textarea "*"
type textarea "The Incident report is turned into the managed incident. It can b Task generate…"
type textarea "*"
type textarea "The Incident report is turned into the managed incident. It can Task generated …"
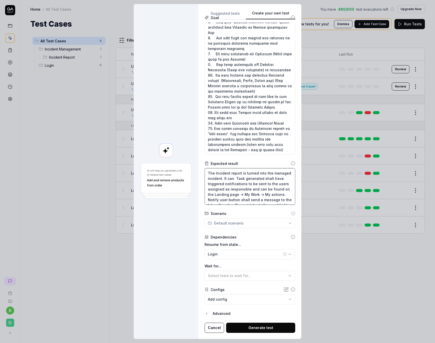
type textarea "*"
type textarea "The Incident report is turned into the managed incident. It can Task generated …"
type textarea "*"
type textarea "The Incident report is turned into the managed incident. It ca Task generated s…"
type textarea "*"
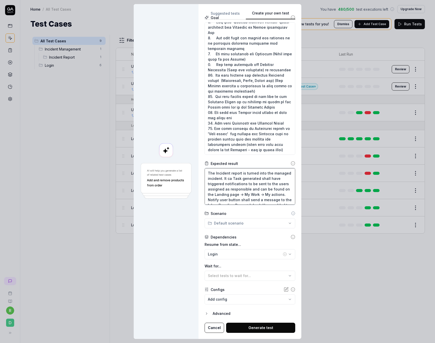
type textarea "The Incident report is turned into the managed incident. It c Task generated sh…"
type textarea "*"
type textarea "The Incident report is turned into the managed incident. It Task generated shal…"
type textarea "*"
type textarea "The Incident report is turned into the managed incident. It Task generated shal…"
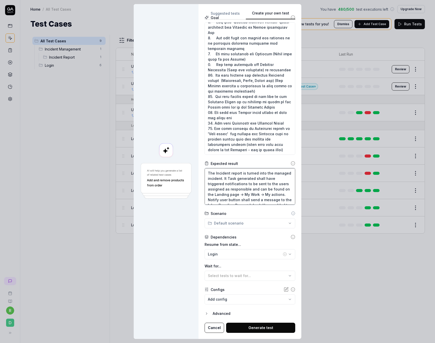
type textarea "*"
type textarea "The Incident report is turned into the managed incident. I Task generated shall…"
type textarea "*"
type textarea "The Incident report is turned into the managed incident. Task generated shall h…"
type textarea "*"
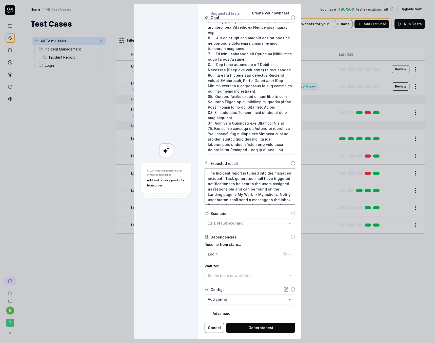
type textarea "The Incident report is turned into the managed incident. Task generated shall h…"
type textarea "*"
type textarea "The Incident report is turned into the managed incident.Task generated shall ha…"
type textarea "*"
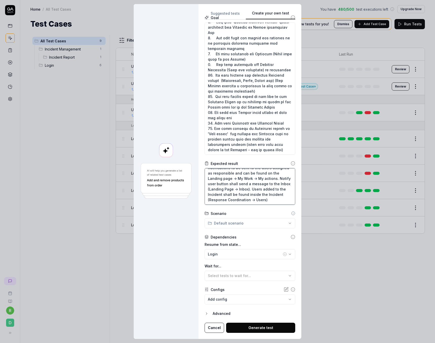
type textarea "The Incident report is turned into the managed incident. Task generated shall h…"
click at [235, 326] on button "Generate test" at bounding box center [260, 327] width 69 height 10
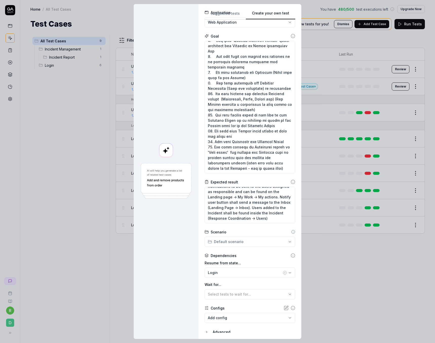
scroll to position [64, 0]
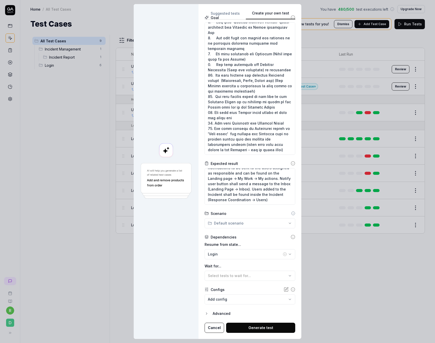
click at [260, 329] on button "Generate test" at bounding box center [260, 327] width 69 height 10
type textarea "*"
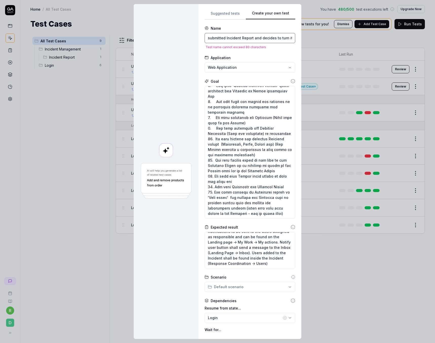
scroll to position [0, 0]
drag, startPoint x: 279, startPoint y: 38, endPoint x: 188, endPoint y: 41, distance: 90.8
click at [188, 41] on div "**********" at bounding box center [218, 171] width 168 height 335
click at [244, 38] on input "User analyses the submitted Incident Report and decides to turn it into the Man…" at bounding box center [250, 38] width 91 height 10
click at [276, 39] on input "User analyses the submitted Incident Report and decides to turn it into the Man…" at bounding box center [250, 38] width 91 height 10
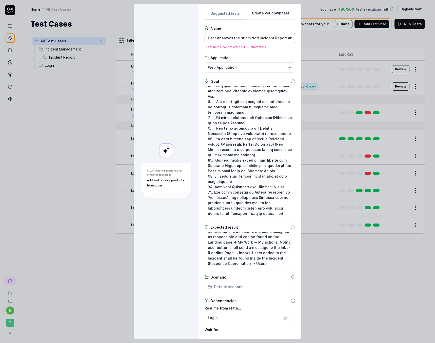
click at [256, 37] on input "User analyses the submitted Incident Report and decides to turn it into the Man…" at bounding box center [250, 38] width 91 height 10
drag, startPoint x: 280, startPoint y: 36, endPoint x: 286, endPoint y: 36, distance: 6.8
click at [286, 36] on input "User analyses Incident Report and decides to turn it into the Managed Incident …" at bounding box center [250, 38] width 91 height 10
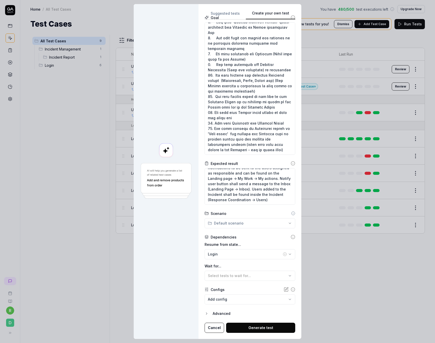
type input "User analyses Incident Report and decides to turn it into the Managed Incident …"
click at [259, 323] on button "Generate test" at bounding box center [260, 327] width 69 height 10
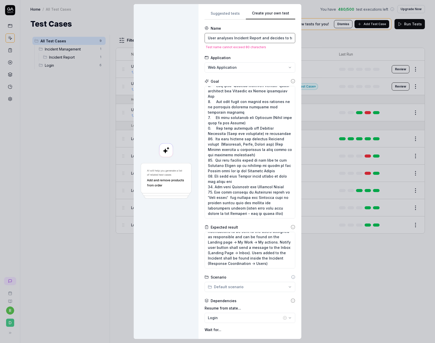
click at [256, 38] on input "User analyses Incident Report and decides to turn it into the Managed Incident …" at bounding box center [250, 38] width 91 height 10
drag, startPoint x: 221, startPoint y: 36, endPoint x: 197, endPoint y: 39, distance: 24.2
click at [197, 39] on div "**********" at bounding box center [218, 171] width 168 height 335
click at [219, 36] on input "User analyses Incident Report and decides to turn it into the Managed Incident …" at bounding box center [250, 38] width 91 height 10
click at [221, 37] on input "User analyses Incident Report and decides to turn it into the Managed Incident …" at bounding box center [250, 38] width 91 height 10
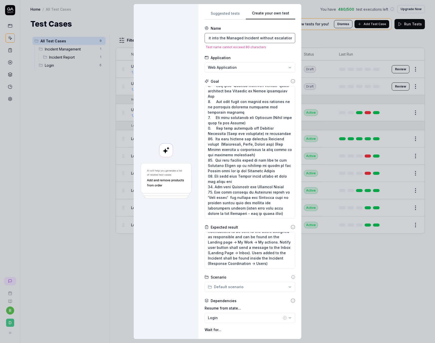
scroll to position [0, 115]
drag, startPoint x: 250, startPoint y: 38, endPoint x: 331, endPoint y: 41, distance: 81.2
click at [331, 41] on div "**********" at bounding box center [217, 171] width 435 height 343
type textarea "*"
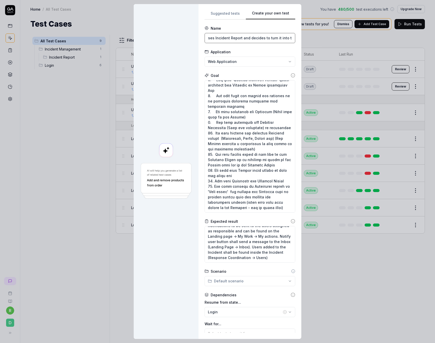
scroll to position [0, 0]
drag, startPoint x: 238, startPoint y: 38, endPoint x: 204, endPoint y: 39, distance: 34.0
click at [205, 39] on input "User analyses Incident Report and decides to turn it into the Managed Incident" at bounding box center [250, 38] width 91 height 10
click at [255, 38] on input "User analyses Incident Report and decides to turn it into the Managed Incident" at bounding box center [250, 38] width 91 height 10
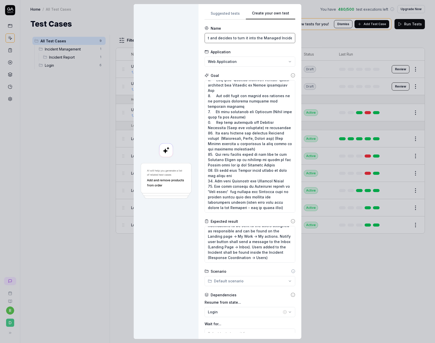
drag, startPoint x: 272, startPoint y: 38, endPoint x: 256, endPoint y: 39, distance: 16.0
click at [256, 39] on input "User analyses Incident Report and decides to turn it into the Managed Incident" at bounding box center [250, 38] width 91 height 10
type input "User analyses Incident Report and decides to turn it into the Escalated Incident"
click at [287, 39] on input "User analyses Incident Report and decides to turn it into the Escalated Incident" at bounding box center [250, 38] width 91 height 10
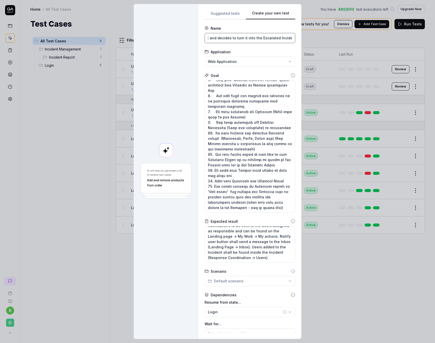
type textarea "*"
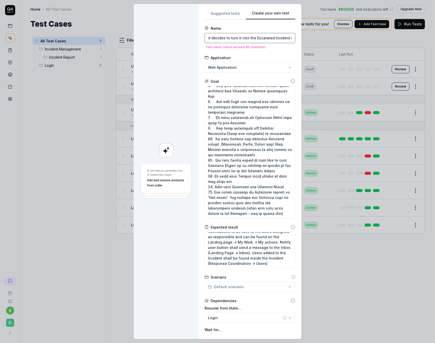
type input "User analyses Incident Report and decides to turn it into the Escalated Inciden…"
type textarea "*"
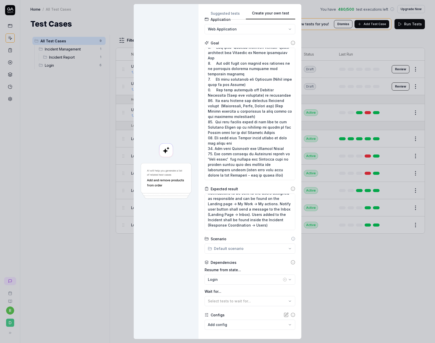
scroll to position [64, 0]
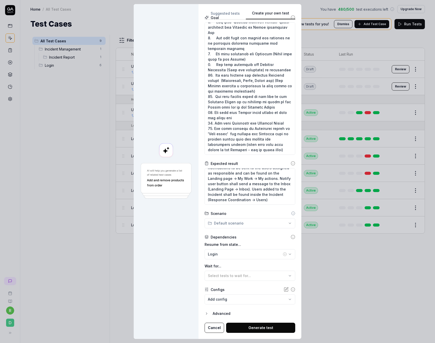
type input "User analyses Incident Report and decides to turn it into the Escalated Inciden…"
click at [245, 326] on button "Generate test" at bounding box center [260, 327] width 69 height 10
type textarea "*"
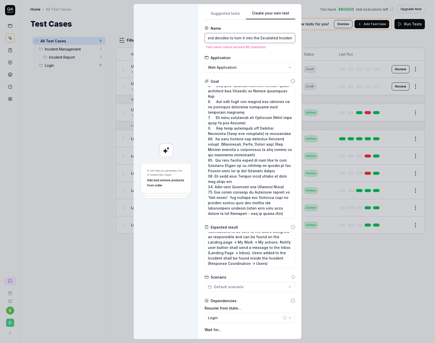
type input "User analyses Incident Report and decides to turn it into the Escalated Incident"
type textarea "*"
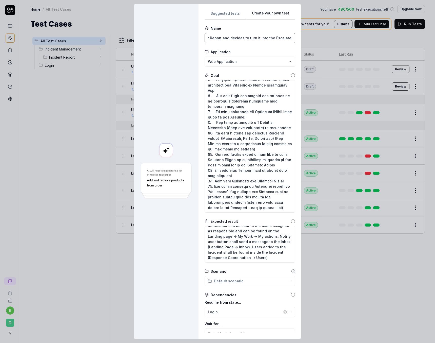
scroll to position [0, 51]
click at [256, 38] on input "User analyses Incident Report and decides to turn it into the Escalated Incident" at bounding box center [250, 38] width 91 height 10
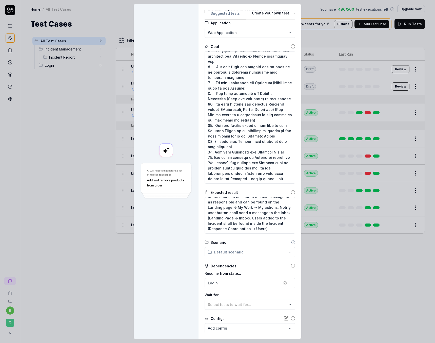
scroll to position [58, 0]
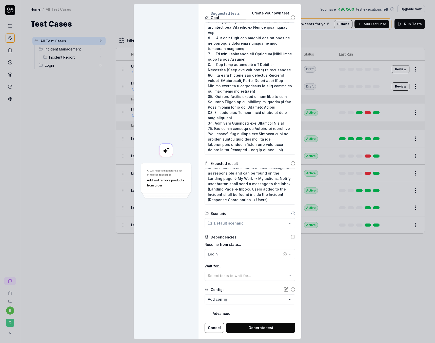
type input "User analyses Incident Report and decides to escalated the Incident"
click at [250, 327] on button "Generate test" at bounding box center [260, 327] width 69 height 10
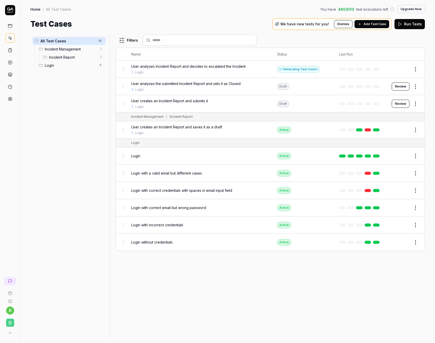
click at [405, 69] on button "Edit" at bounding box center [404, 69] width 12 height 8
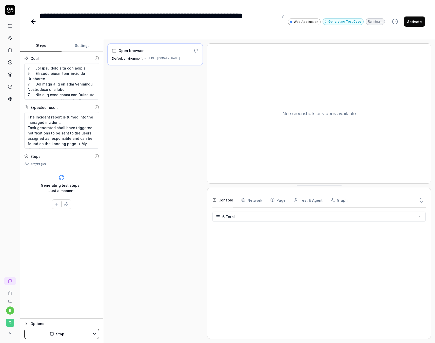
type textarea "*"
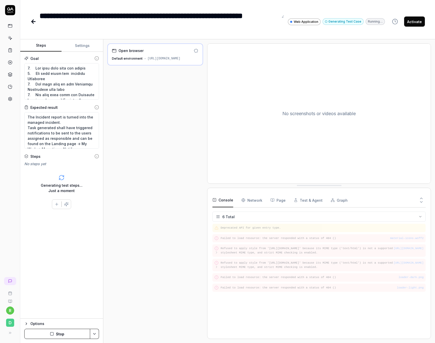
click at [246, 16] on div "**********" at bounding box center [160, 21] width 240 height 23
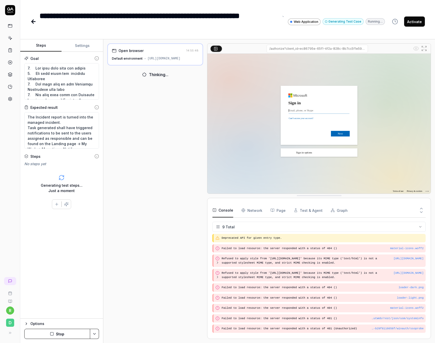
click at [144, 25] on div "**********" at bounding box center [160, 21] width 240 height 23
click at [290, 13] on div "**********" at bounding box center [207, 21] width 355 height 23
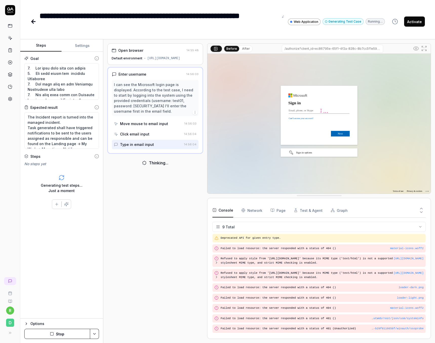
click at [180, 59] on div "[URL][DOMAIN_NAME]" at bounding box center [164, 58] width 33 height 5
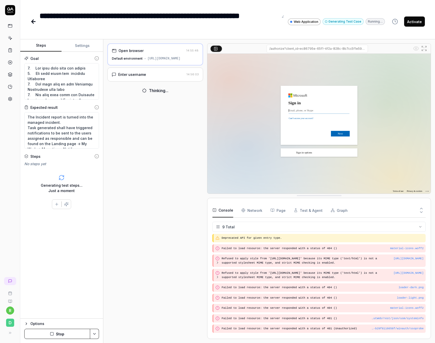
click at [157, 77] on div "Enter username" at bounding box center [148, 74] width 73 height 5
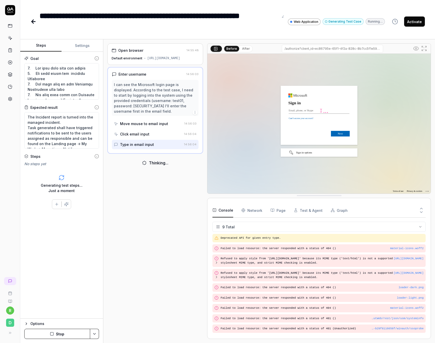
click at [161, 59] on div "[URL][DOMAIN_NAME]" at bounding box center [164, 58] width 33 height 5
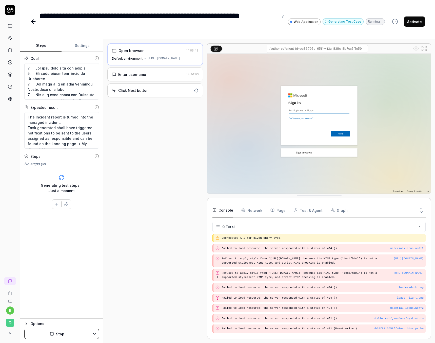
drag, startPoint x: 192, startPoint y: 61, endPoint x: 205, endPoint y: 60, distance: 13.2
click at [205, 60] on div "Open browser 14:55:48 Default environment https://continuity-test.exonaut.com/e…" at bounding box center [269, 190] width 324 height 295
click at [181, 61] on div "[URL][DOMAIN_NAME]" at bounding box center [164, 58] width 33 height 5
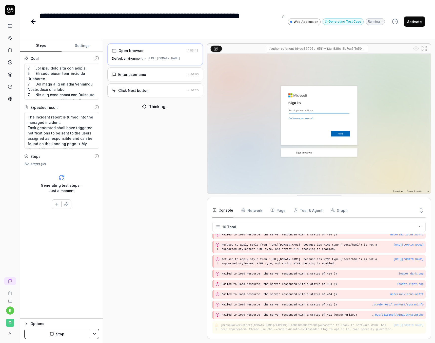
click at [136, 81] on div "Enter username 14:56:03" at bounding box center [155, 74] width 96 height 14
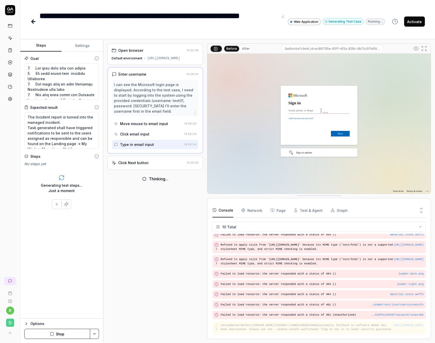
click at [141, 165] on div "Click Next button" at bounding box center [133, 162] width 30 height 5
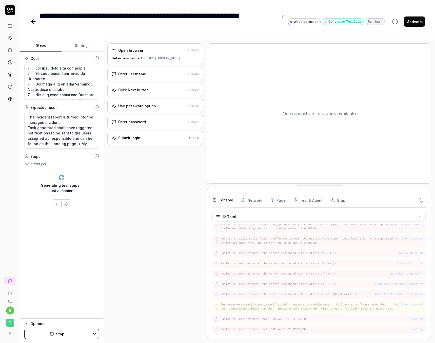
scroll to position [24, 0]
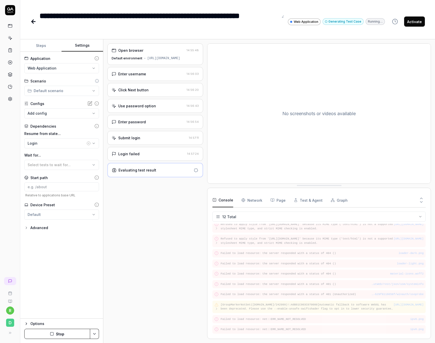
click at [89, 46] on button "Settings" at bounding box center [82, 46] width 41 height 12
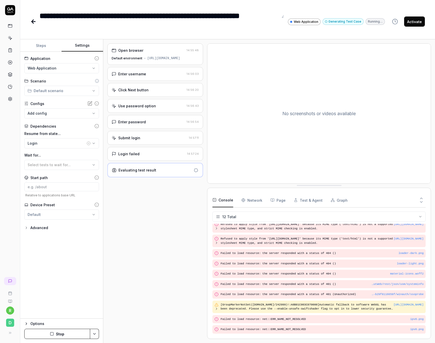
scroll to position [34, 0]
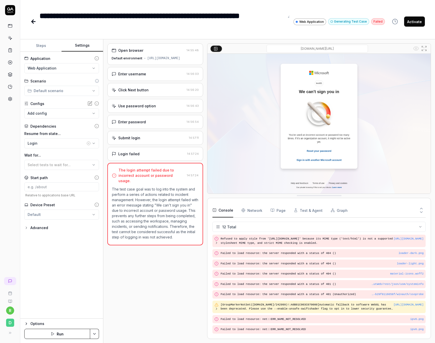
click at [36, 21] on icon at bounding box center [33, 22] width 6 height 6
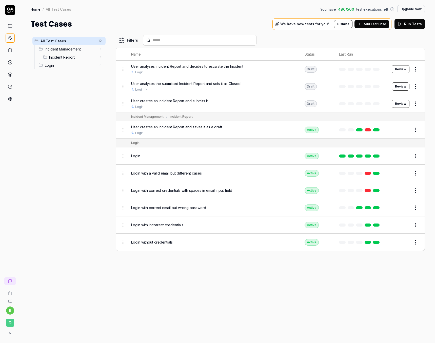
click at [144, 89] on div "Login" at bounding box center [212, 89] width 163 height 5
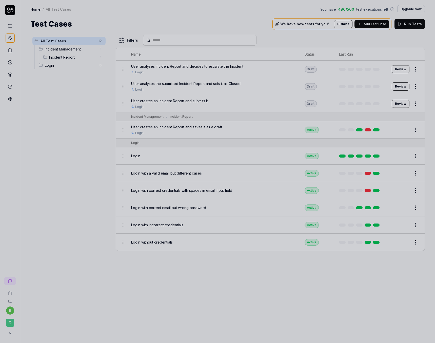
click at [147, 89] on div at bounding box center [217, 171] width 435 height 343
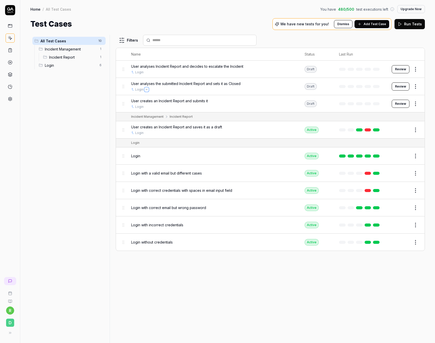
click at [147, 90] on icon "Open selector" at bounding box center [147, 89] width 2 height 2
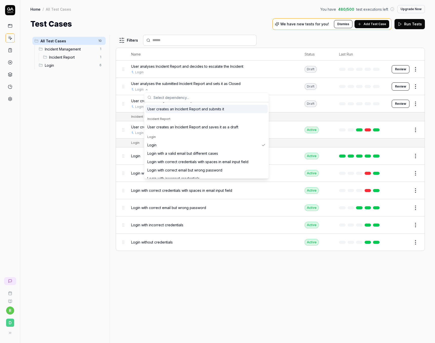
scroll to position [29, 0]
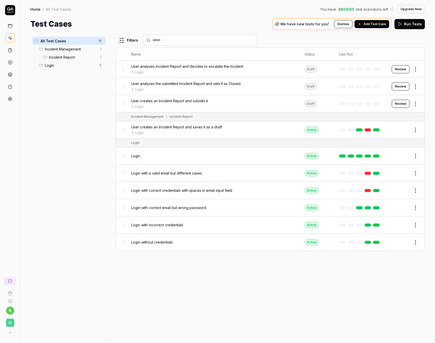
click at [97, 134] on div "All Test Cases 10 Incident Management 1 Incident Report 1 Login 6" at bounding box center [68, 186] width 77 height 302
click at [53, 67] on span "Login" at bounding box center [71, 65] width 52 height 5
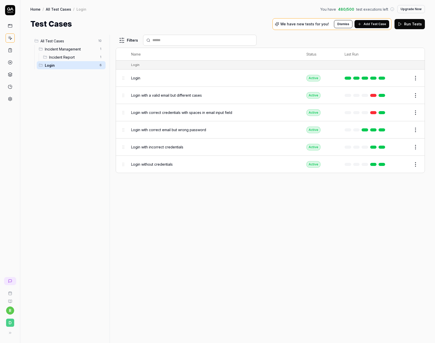
click at [403, 78] on button "Edit" at bounding box center [404, 78] width 12 height 8
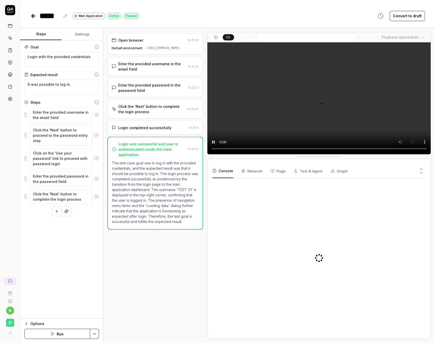
type textarea "*"
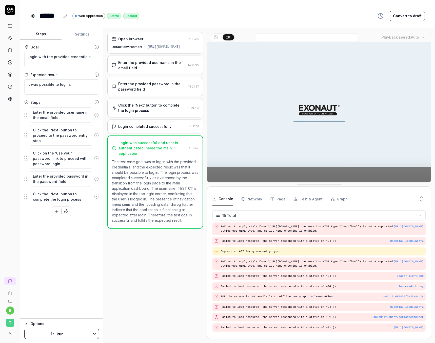
scroll to position [53, 0]
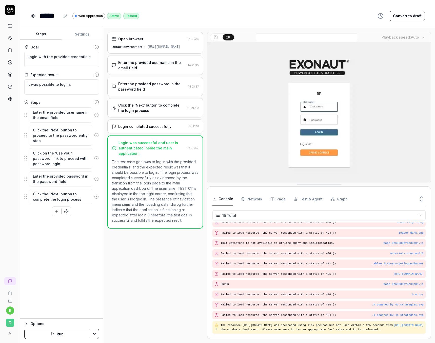
click at [155, 49] on div "[URL][DOMAIN_NAME]" at bounding box center [164, 47] width 33 height 5
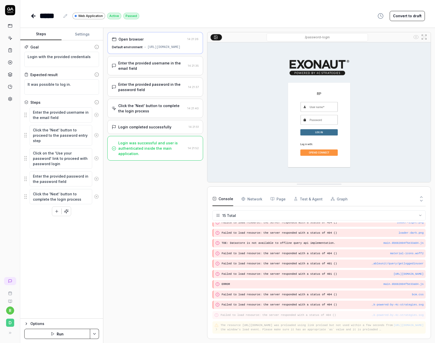
click at [163, 71] on div "Enter the provided username in the email field" at bounding box center [152, 65] width 68 height 11
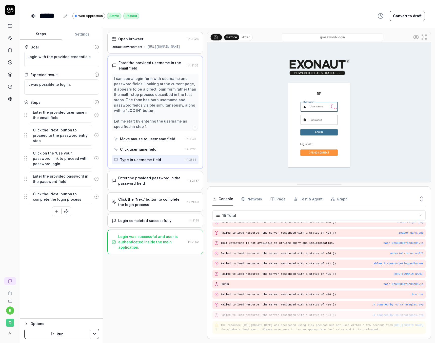
click at [156, 186] on div "Enter the provided password in the password field" at bounding box center [152, 180] width 68 height 11
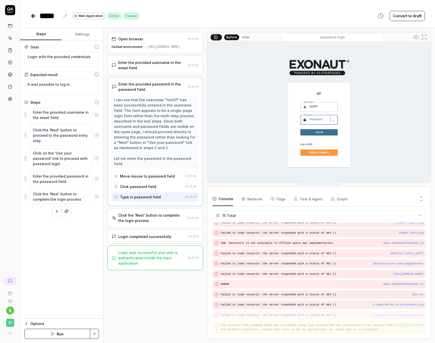
click at [157, 214] on div "Click the 'Next' button to complete the login process" at bounding box center [151, 217] width 67 height 11
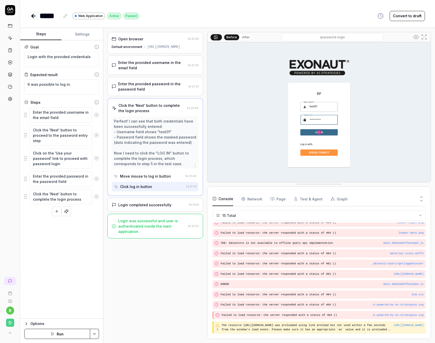
click at [158, 207] on div "Login completed successfully" at bounding box center [144, 204] width 53 height 5
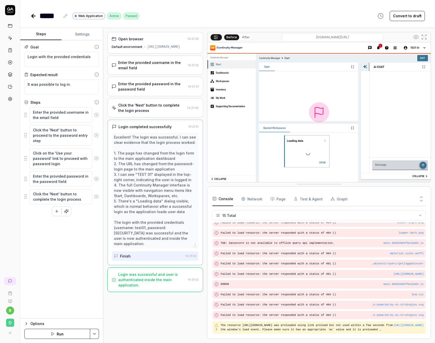
click at [65, 15] on icon at bounding box center [65, 16] width 4 height 4
click at [244, 12] on div "**********" at bounding box center [227, 15] width 395 height 11
type textarea "*"
click at [35, 15] on icon at bounding box center [33, 16] width 6 height 6
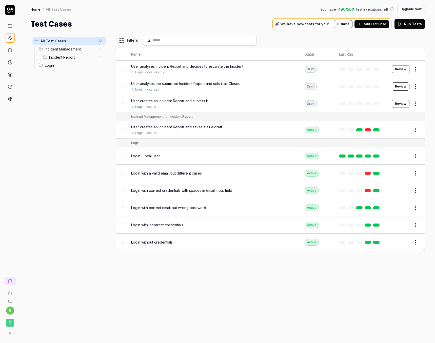
click at [157, 73] on link "Login - local user" at bounding box center [147, 72] width 25 height 5
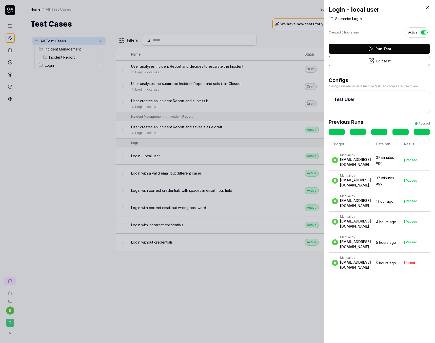
click at [98, 132] on div at bounding box center [217, 171] width 435 height 343
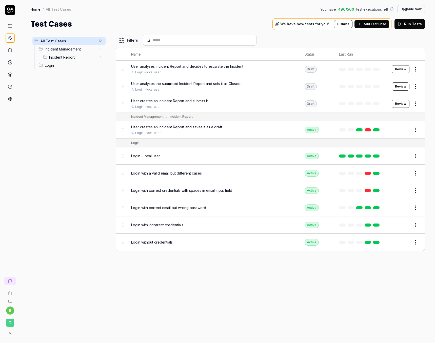
click at [12, 330] on button at bounding box center [10, 332] width 10 height 10
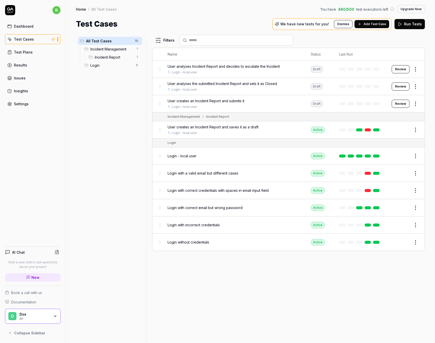
click at [32, 315] on div "Dox" at bounding box center [35, 314] width 30 height 5
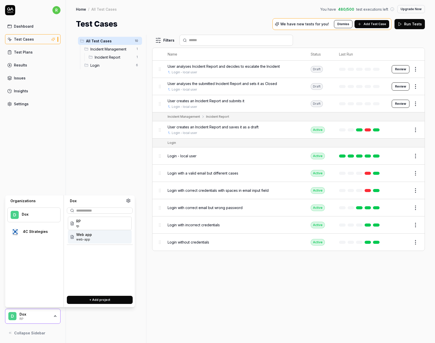
click at [95, 327] on div "All Test Cases 10 Incident Management 1 Incident Report 1 Login 6" at bounding box center [110, 186] width 68 height 302
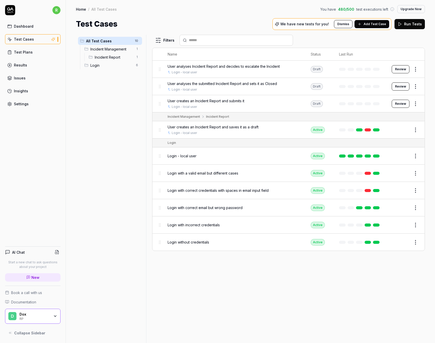
click at [20, 102] on div "Settings" at bounding box center [21, 103] width 15 height 5
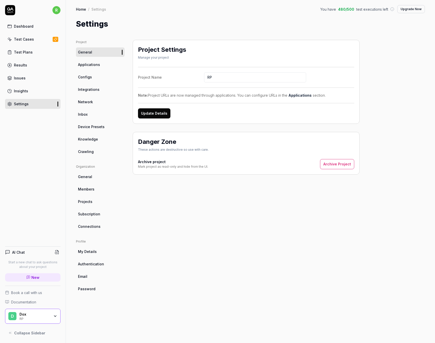
click at [99, 79] on link "Configs" at bounding box center [100, 76] width 49 height 9
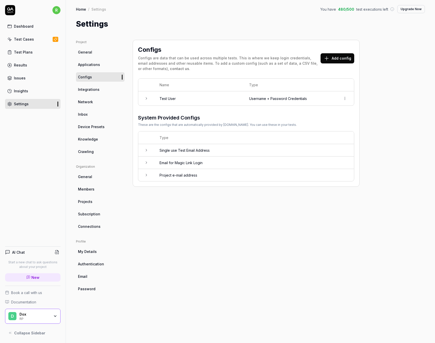
click at [146, 96] on td at bounding box center [146, 98] width 16 height 14
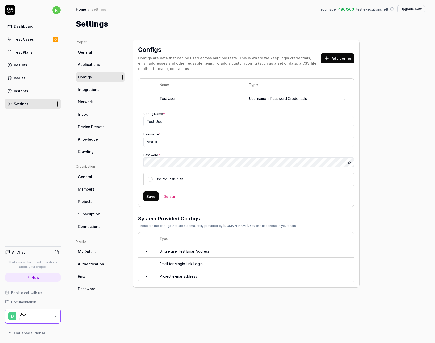
click at [147, 250] on icon at bounding box center [146, 251] width 4 height 4
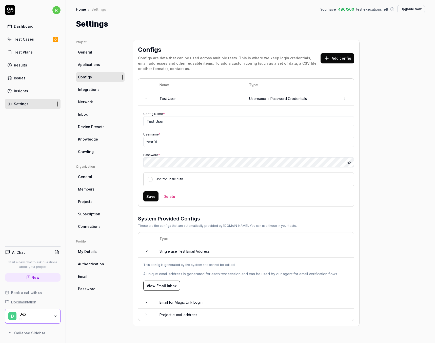
click at [147, 250] on icon at bounding box center [146, 251] width 4 height 4
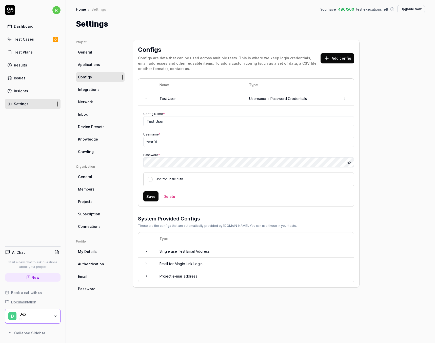
click at [91, 62] on span "Applications" at bounding box center [89, 64] width 22 height 5
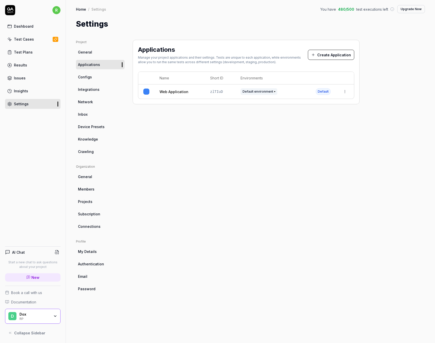
click at [344, 91] on html "r Dashboard Test Cases Test Plans Results Issues Insights Settings AI Chat Star…" at bounding box center [217, 171] width 435 height 343
click at [313, 126] on div "Edit" at bounding box center [321, 124] width 59 height 11
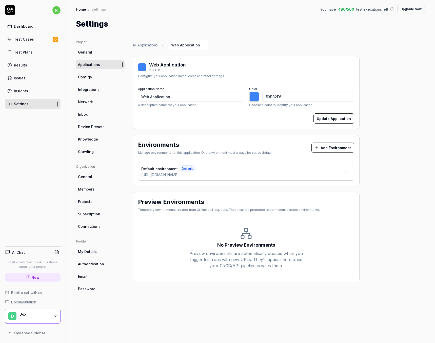
type input "*******"
click at [273, 49] on div "All Applications Web Application" at bounding box center [246, 45] width 227 height 10
click at [27, 41] on div "Test Cases" at bounding box center [24, 38] width 20 height 5
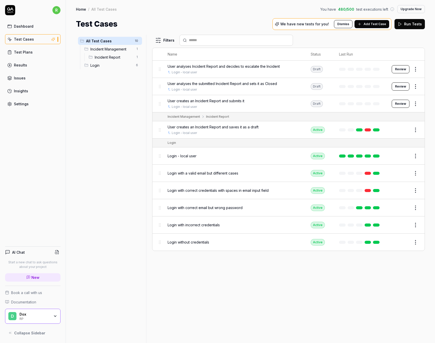
click at [399, 102] on button "Review" at bounding box center [401, 104] width 18 height 8
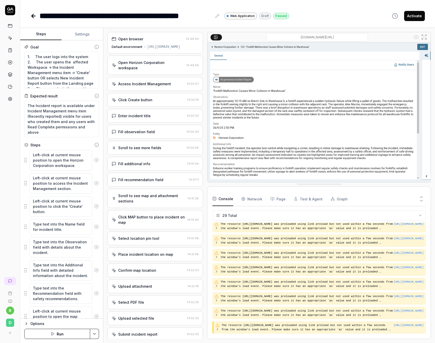
click at [32, 15] on icon at bounding box center [33, 16] width 2 height 4
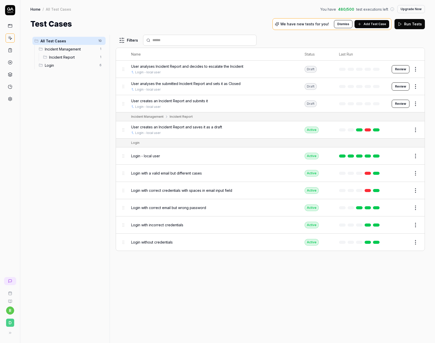
click at [400, 85] on button "Review" at bounding box center [401, 86] width 18 height 8
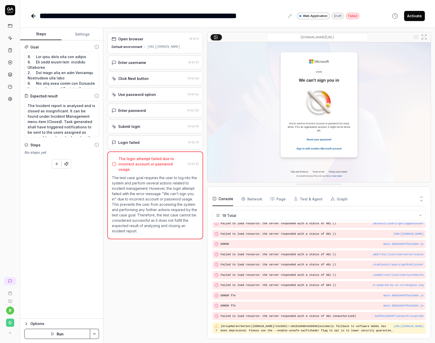
scroll to position [95, 0]
click at [148, 49] on div "[URL][DOMAIN_NAME]" at bounding box center [164, 47] width 33 height 5
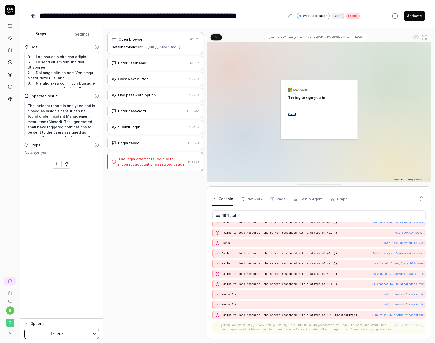
click at [151, 49] on div "Default environment [URL][DOMAIN_NAME]" at bounding box center [155, 47] width 87 height 5
click at [80, 36] on button "Settings" at bounding box center [82, 34] width 41 height 12
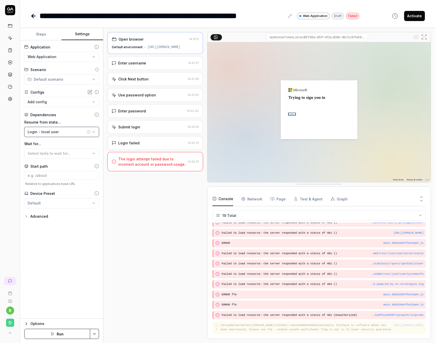
click at [93, 132] on icon "button" at bounding box center [94, 131] width 2 height 1
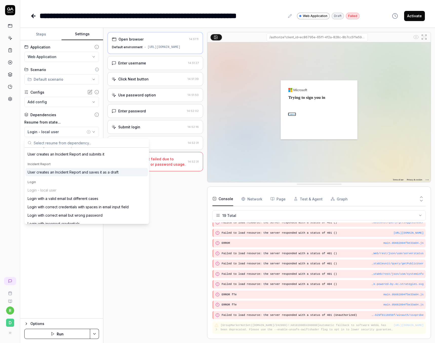
scroll to position [28, 0]
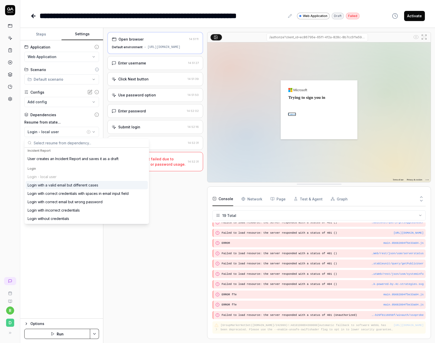
click at [58, 176] on div "Login - local user Login with a valid email but different cases Login with corr…" at bounding box center [87, 197] width 122 height 50
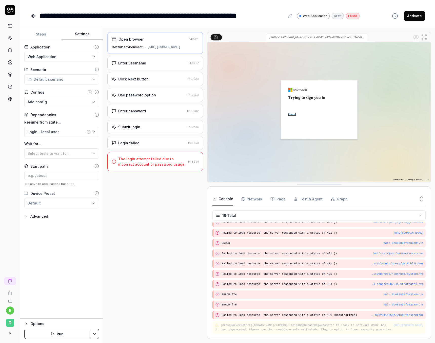
click at [63, 252] on div "**********" at bounding box center [61, 179] width 83 height 278
click at [69, 102] on body "**********" at bounding box center [217, 171] width 435 height 343
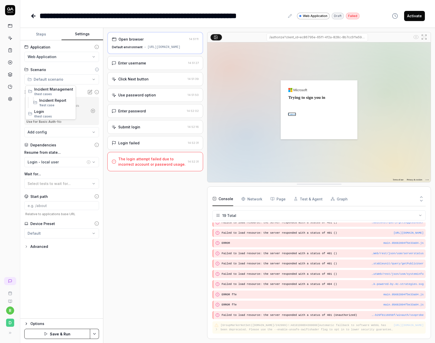
click at [73, 78] on html "**********" at bounding box center [217, 171] width 435 height 343
click at [93, 334] on html "**********" at bounding box center [217, 171] width 435 height 343
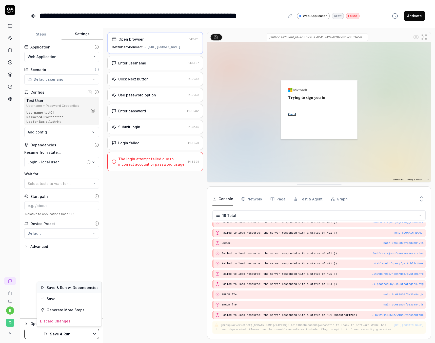
click at [64, 288] on div "Save & Run w. Dependencies" at bounding box center [69, 287] width 65 height 11
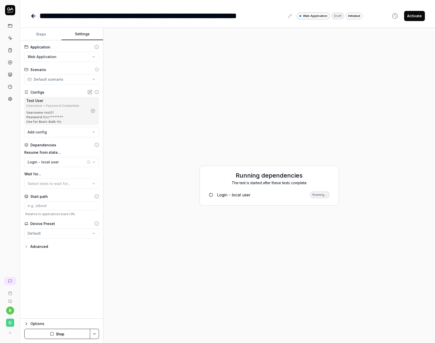
type textarea "*"
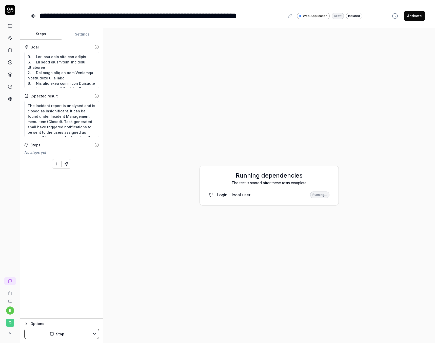
click at [42, 34] on button "Steps" at bounding box center [40, 34] width 41 height 12
click at [33, 16] on icon at bounding box center [34, 16] width 4 height 0
